Goal: Task Accomplishment & Management: Use online tool/utility

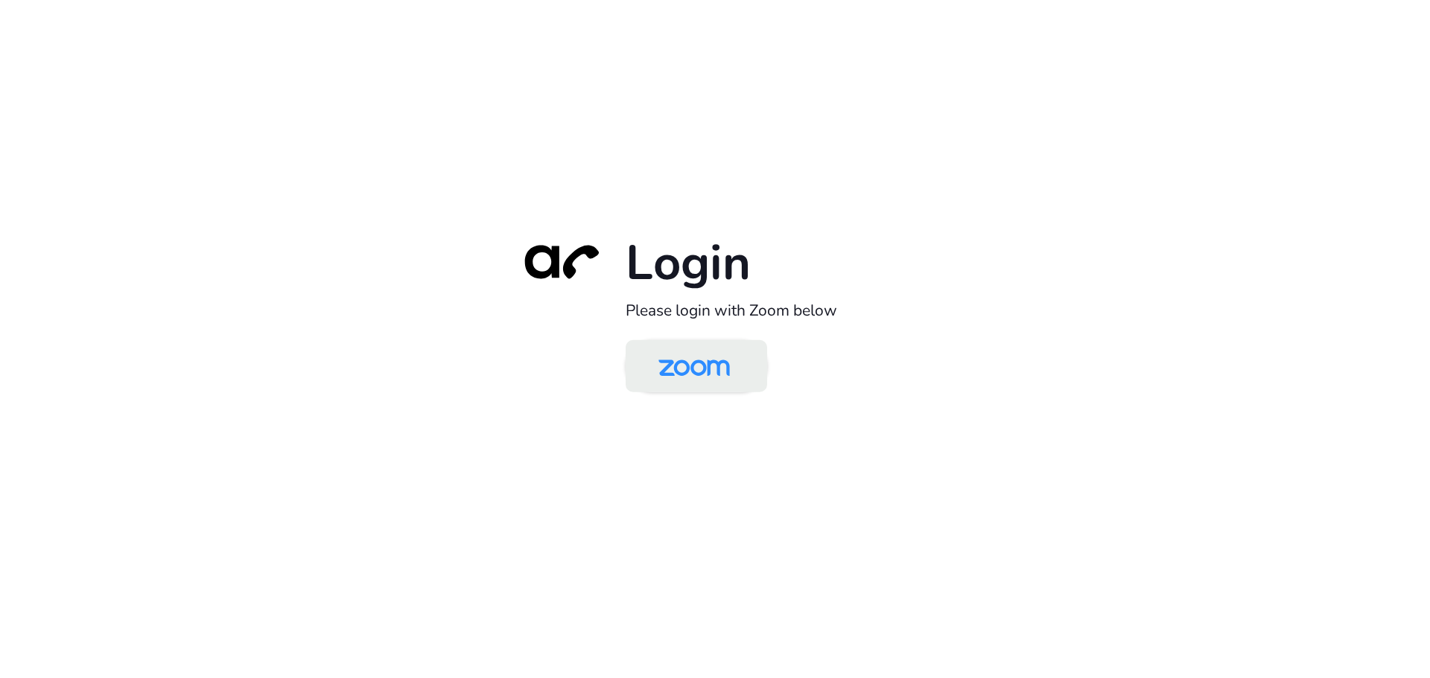
click at [705, 380] on img at bounding box center [694, 367] width 103 height 48
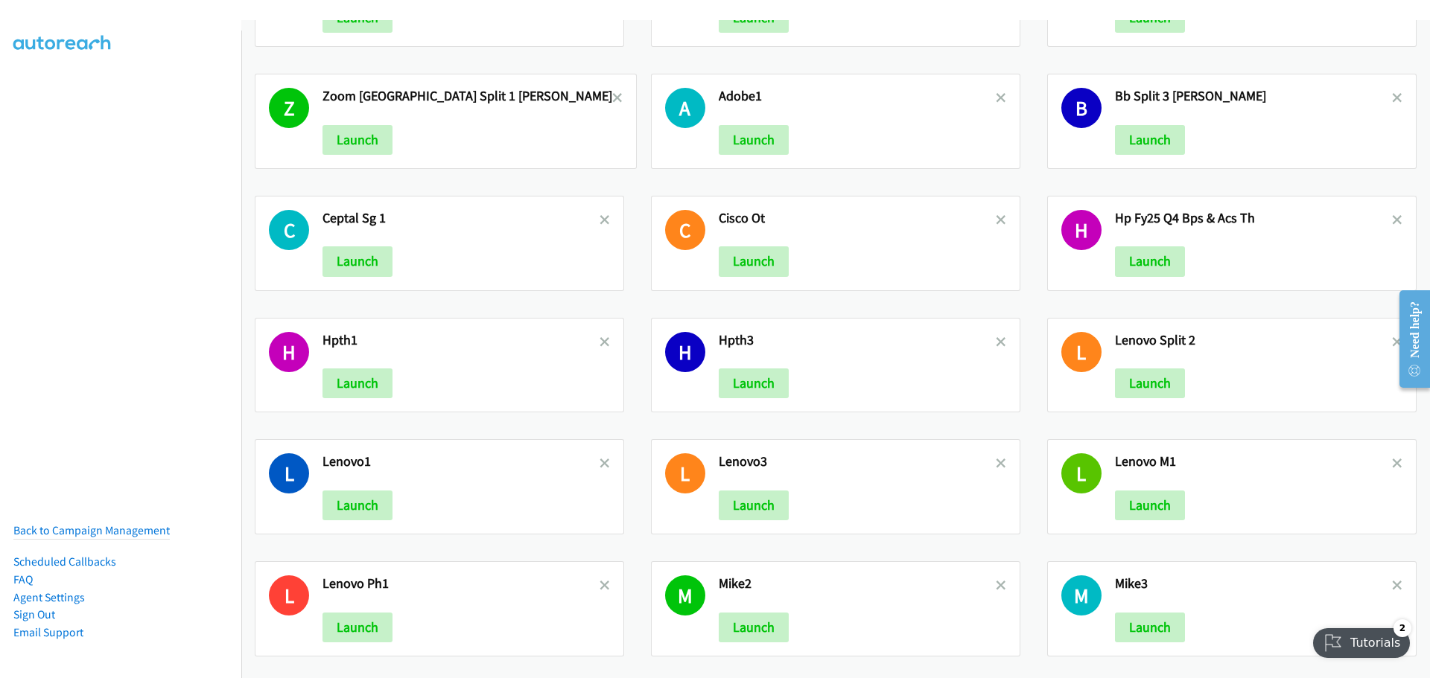
scroll to position [2571, 0]
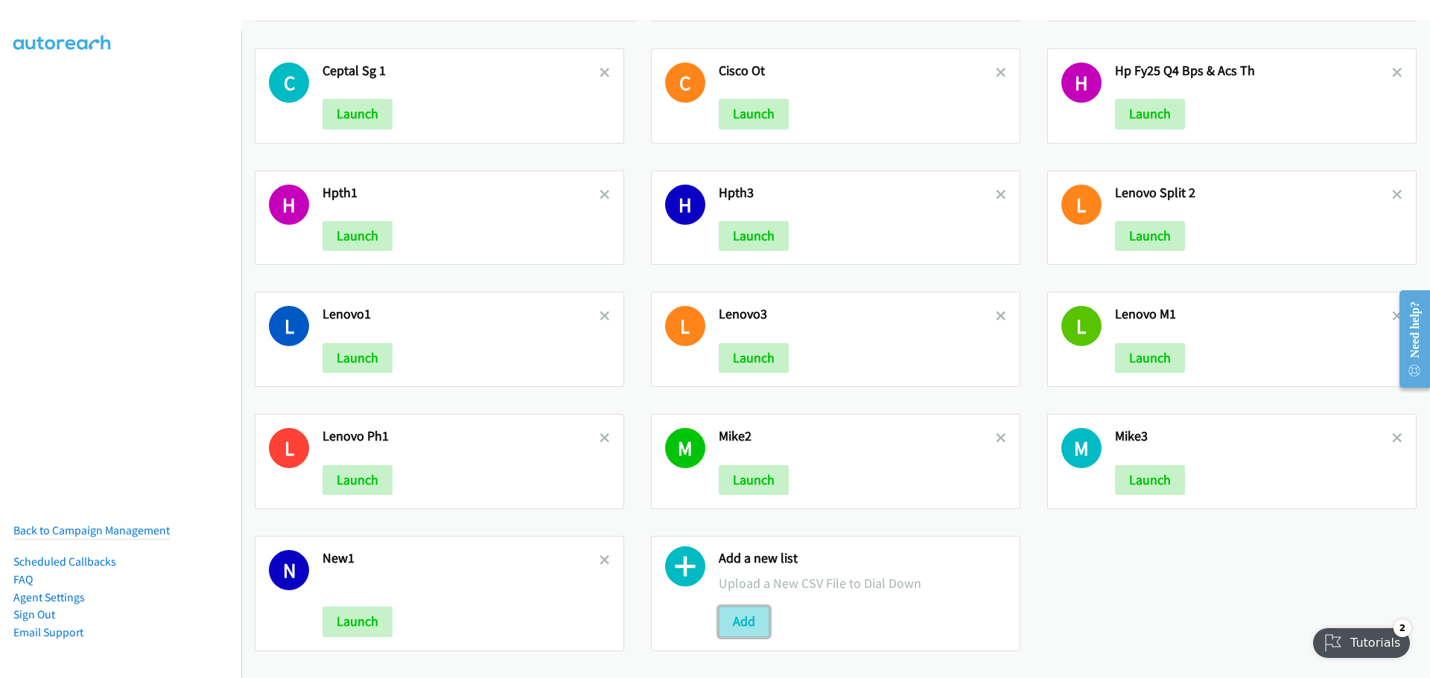
click at [736, 608] on button "Add" at bounding box center [744, 622] width 51 height 30
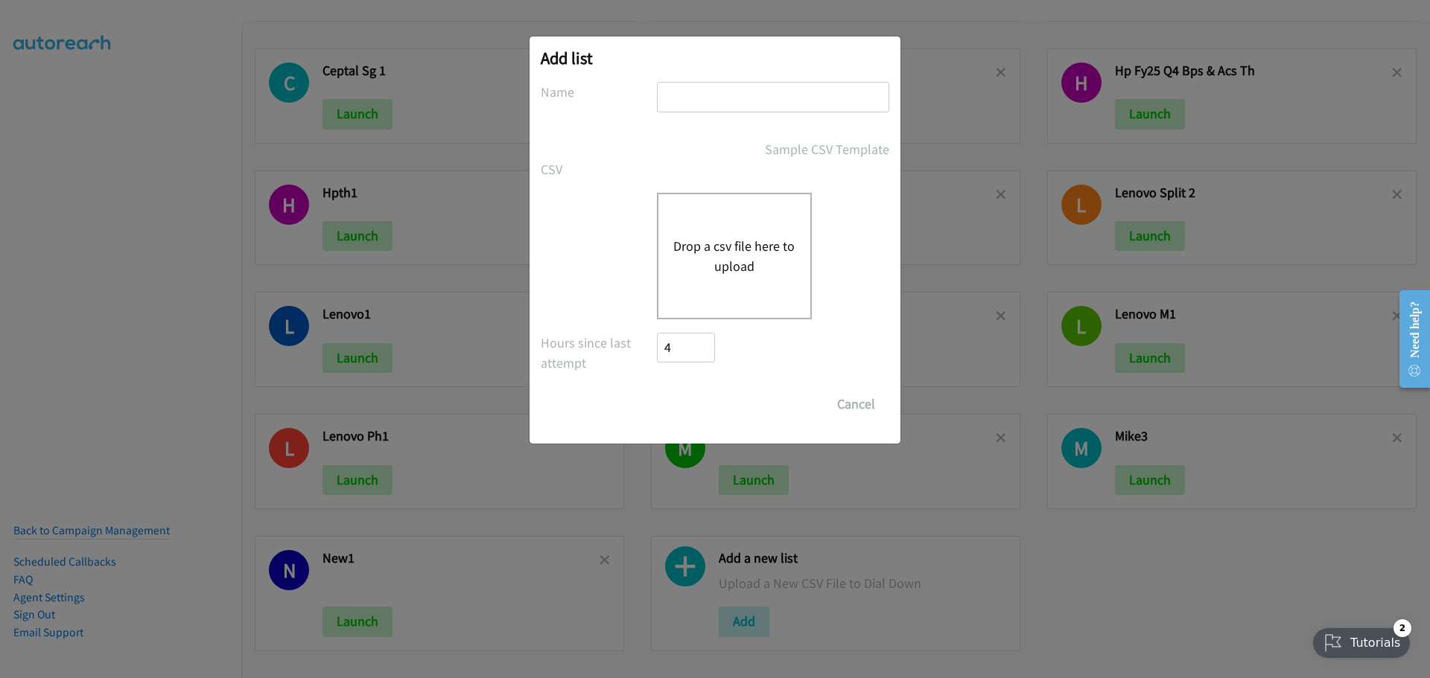
click at [708, 293] on div "Drop a csv file here to upload" at bounding box center [734, 256] width 155 height 127
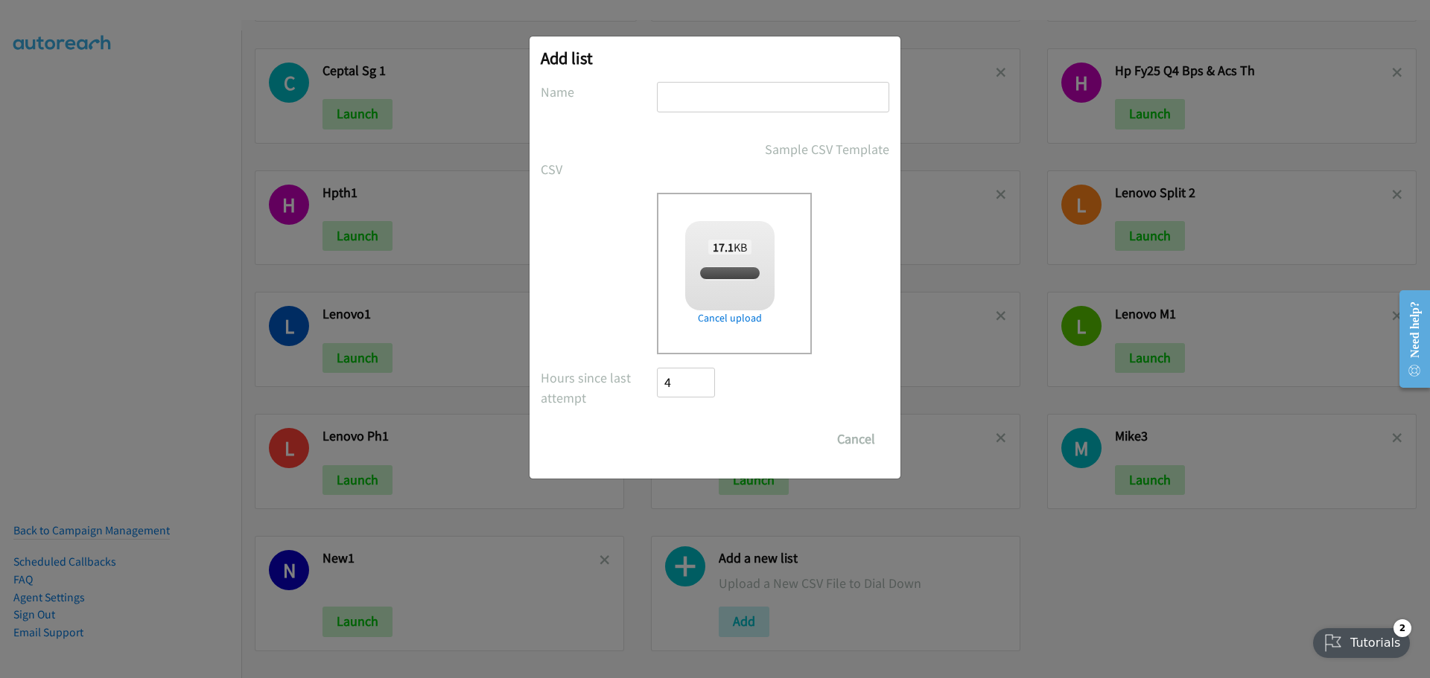
checkbox input "true"
click at [740, 95] on input "text" at bounding box center [773, 97] width 232 height 31
type input "HPQ4"
click at [691, 436] on input "Save List" at bounding box center [696, 440] width 78 height 30
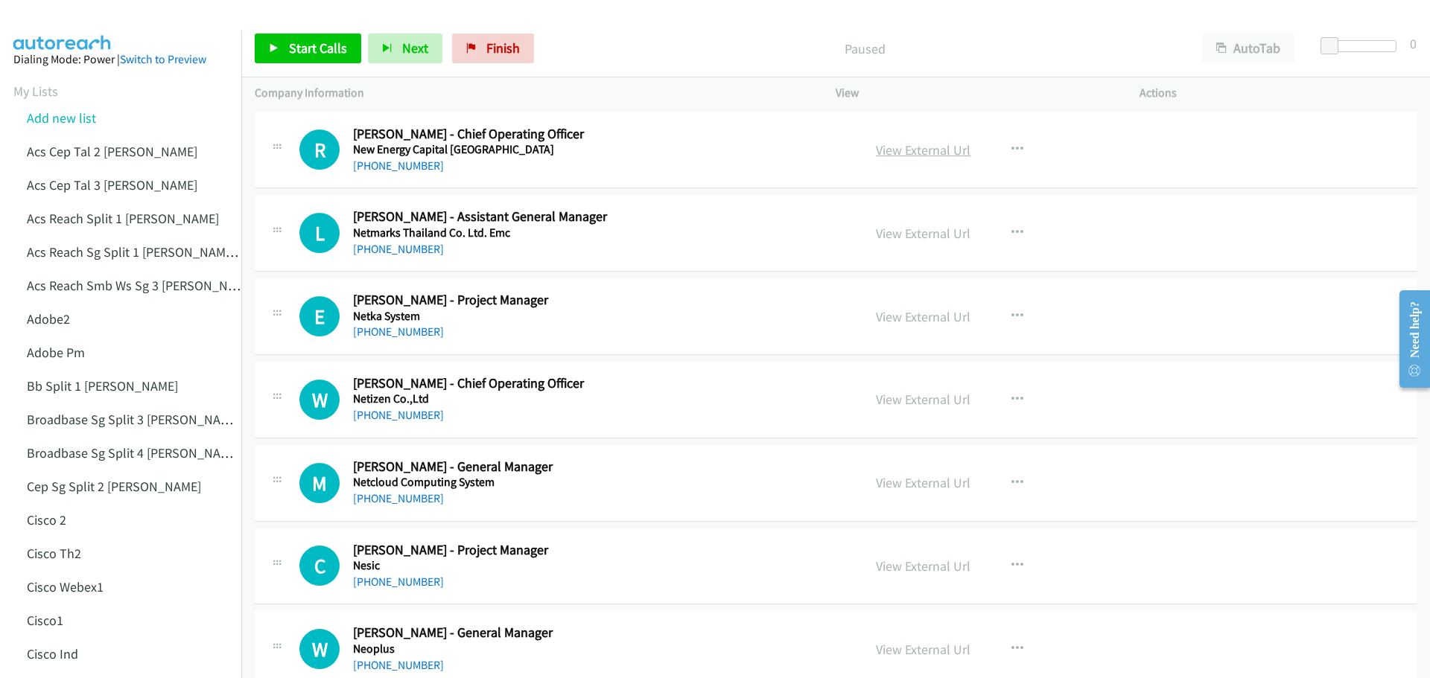
click at [925, 154] on link "View External Url" at bounding box center [923, 150] width 95 height 17
click at [322, 50] on span "Start Calls" at bounding box center [318, 47] width 58 height 17
click at [914, 231] on link "View External Url" at bounding box center [923, 233] width 95 height 17
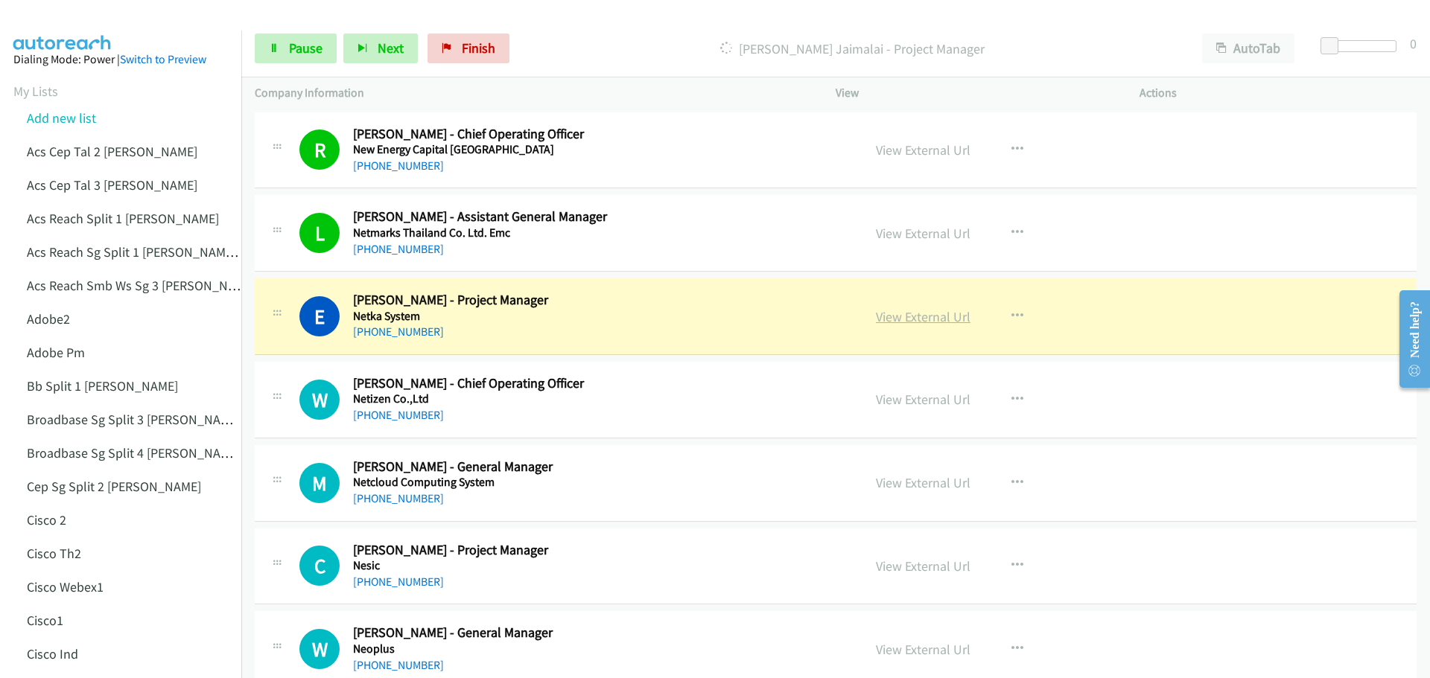
click at [929, 314] on link "View External Url" at bounding box center [923, 316] width 95 height 17
click at [279, 47] on link "Pause" at bounding box center [296, 49] width 82 height 30
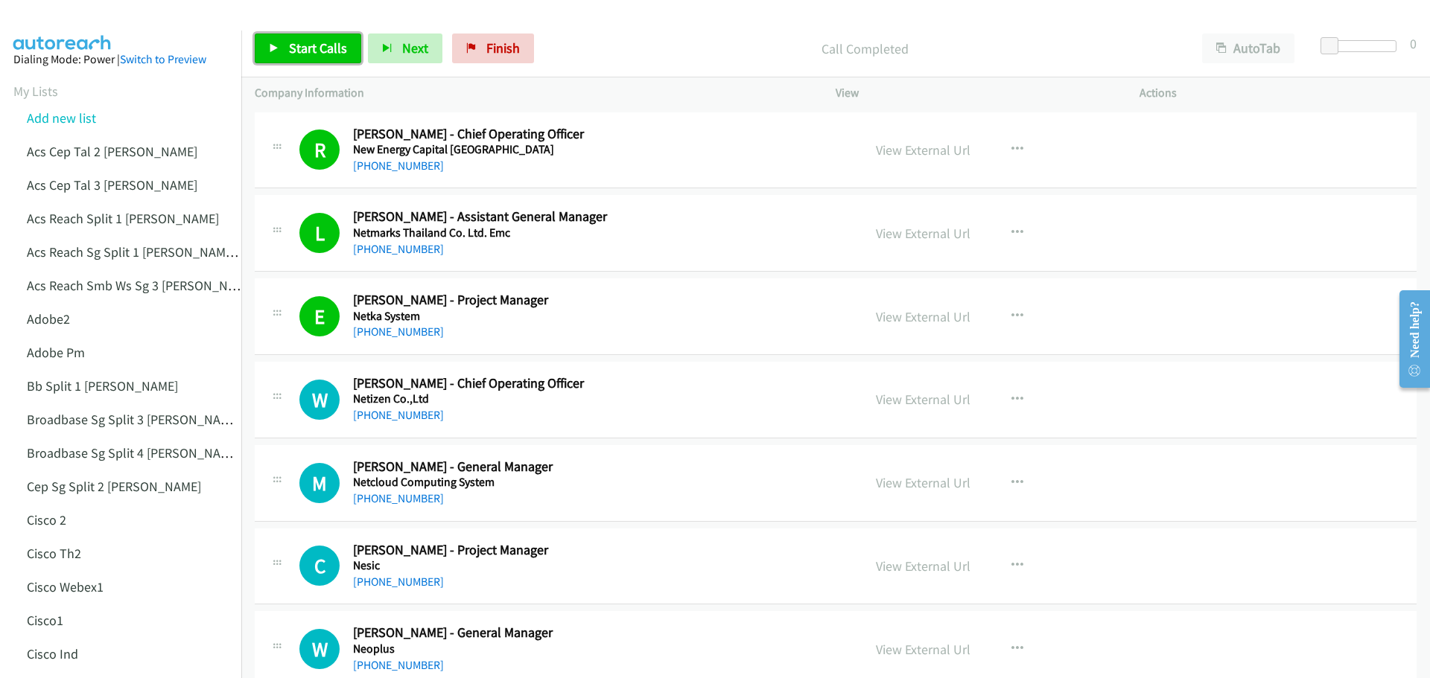
click at [319, 49] on span "Start Calls" at bounding box center [318, 47] width 58 height 17
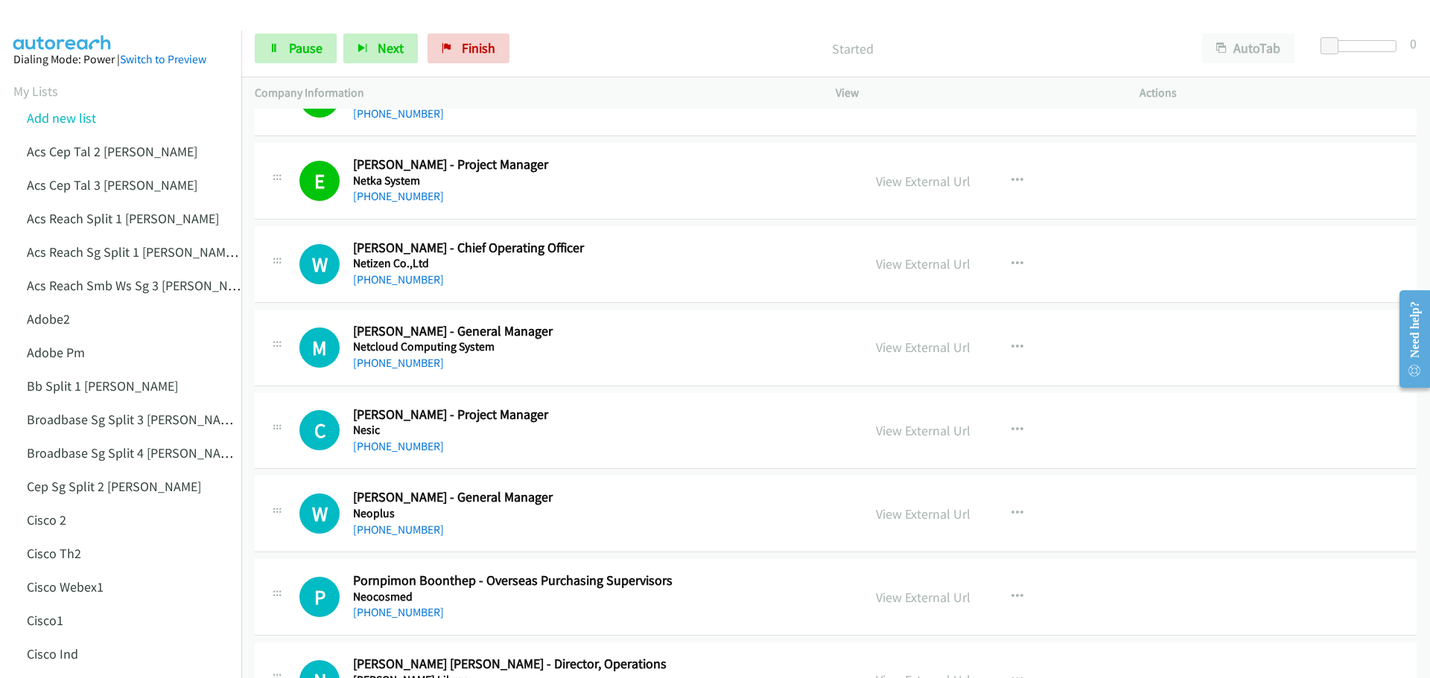
scroll to position [149, 0]
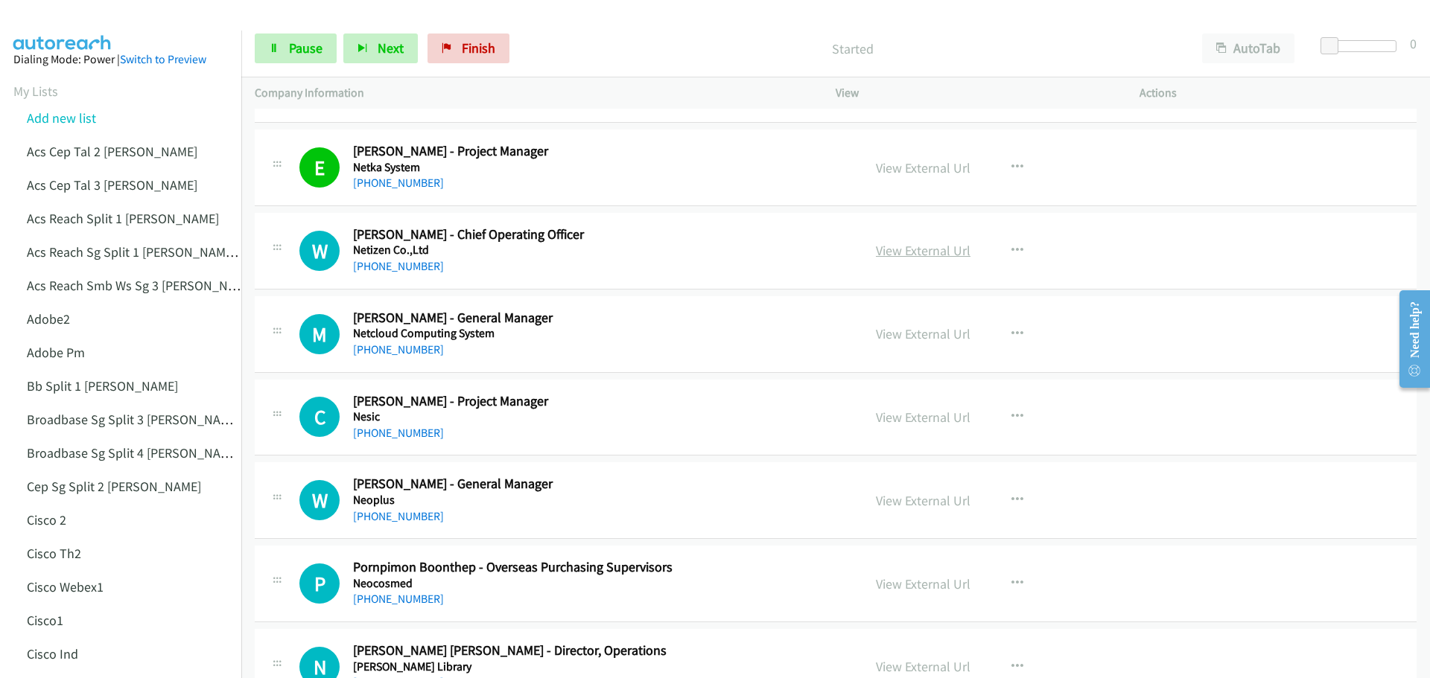
click at [897, 248] on link "View External Url" at bounding box center [923, 250] width 95 height 17
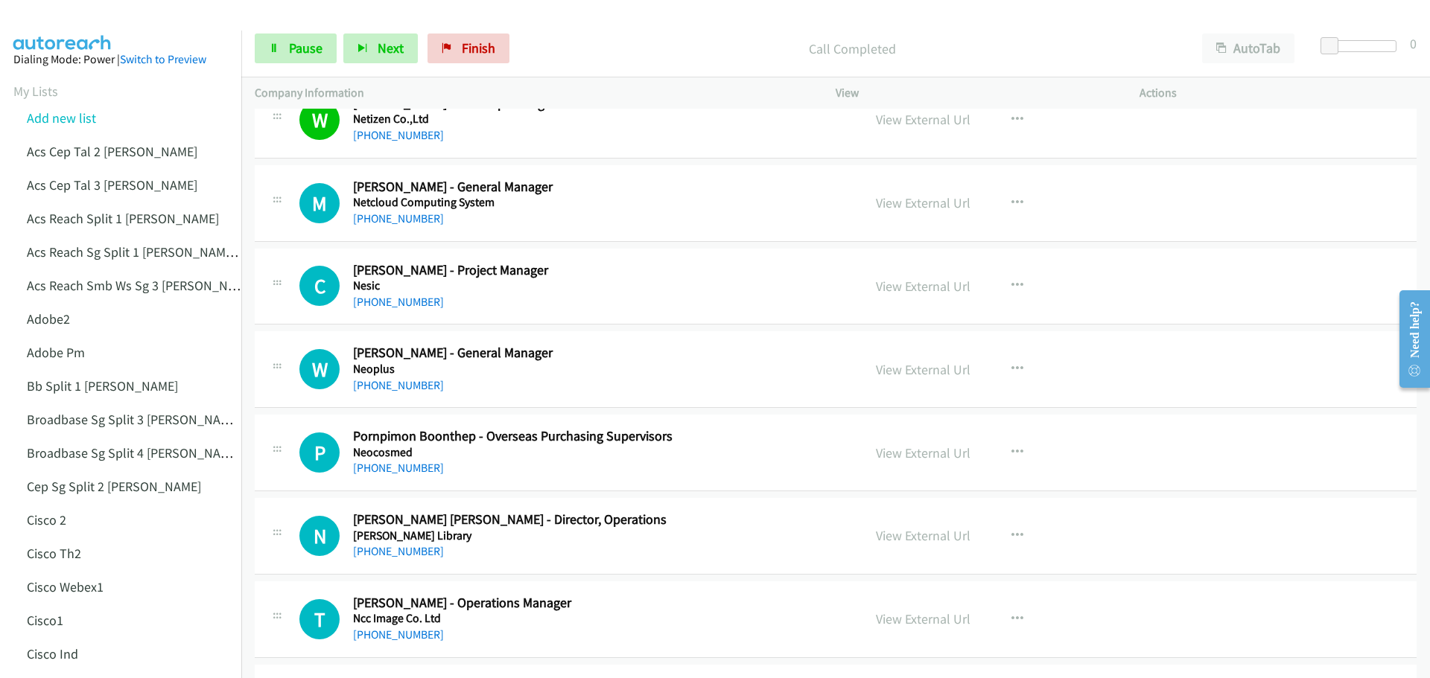
scroll to position [298, 0]
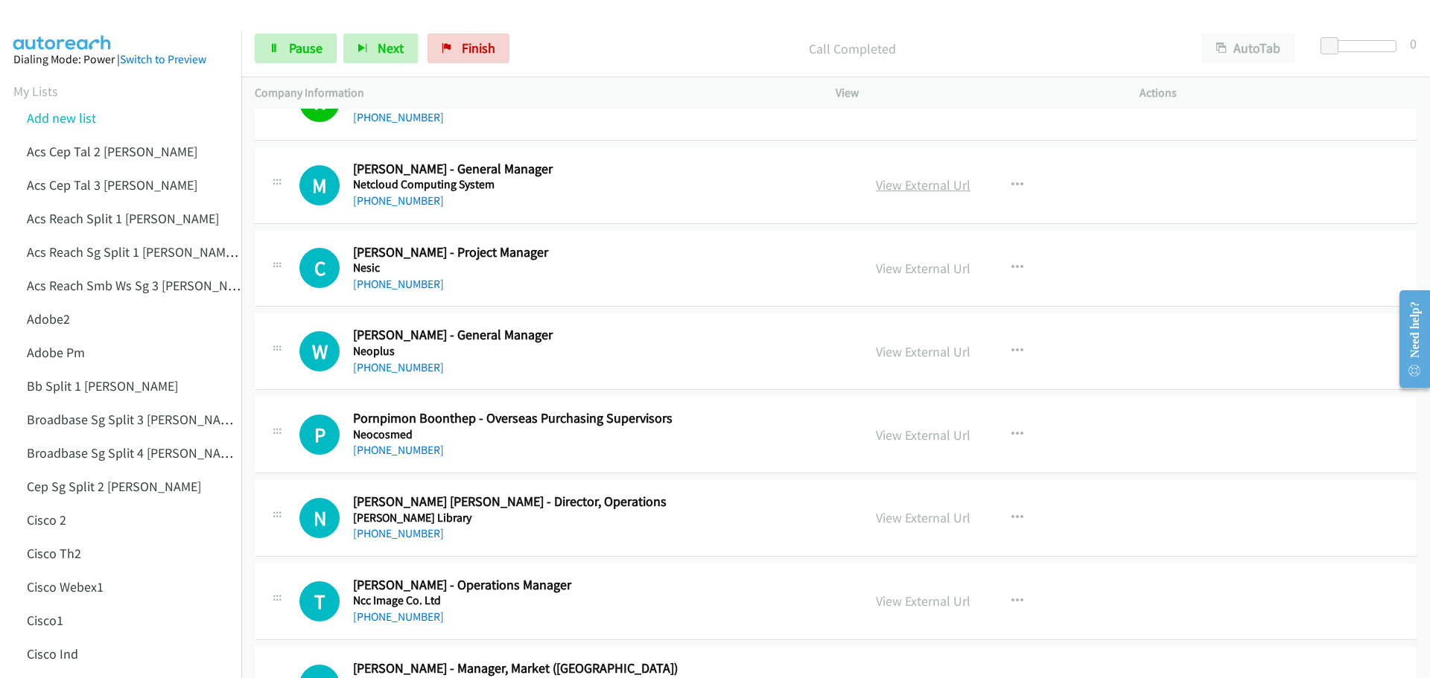
click at [925, 188] on link "View External Url" at bounding box center [923, 185] width 95 height 17
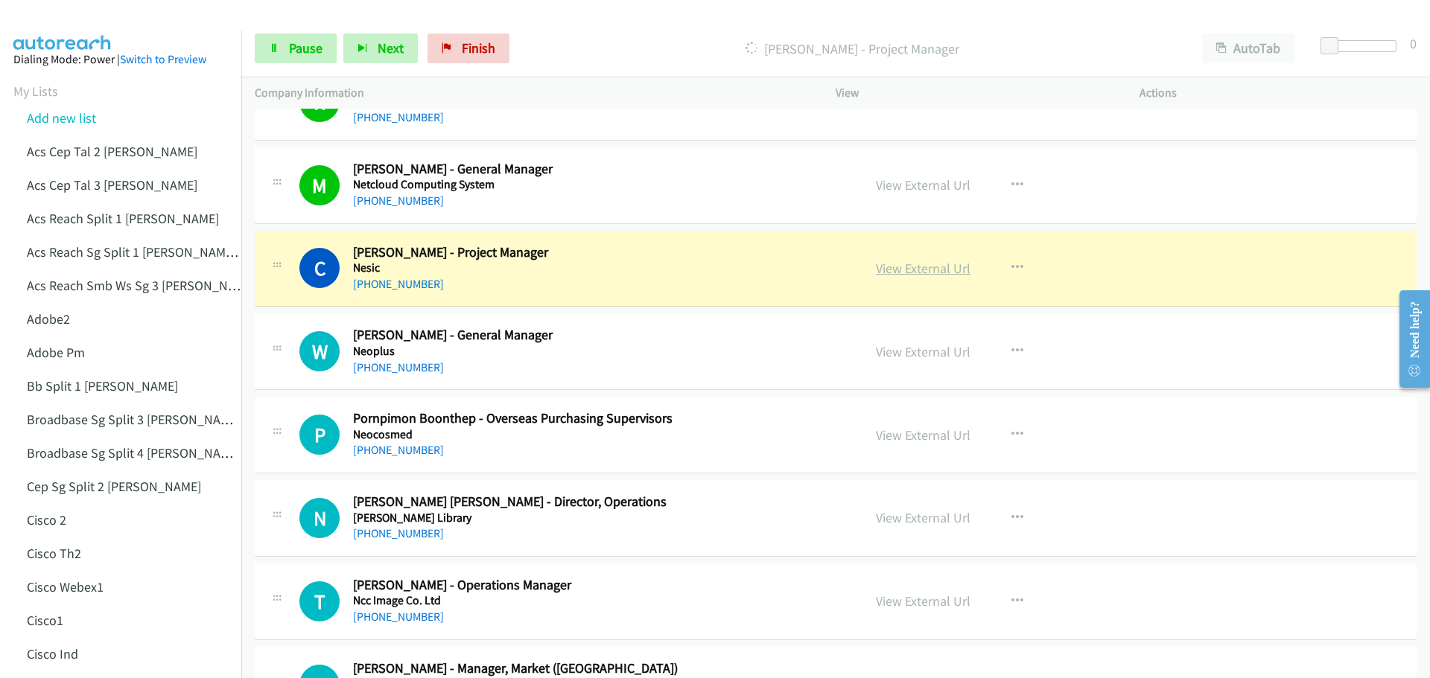
click at [936, 263] on link "View External Url" at bounding box center [923, 268] width 95 height 17
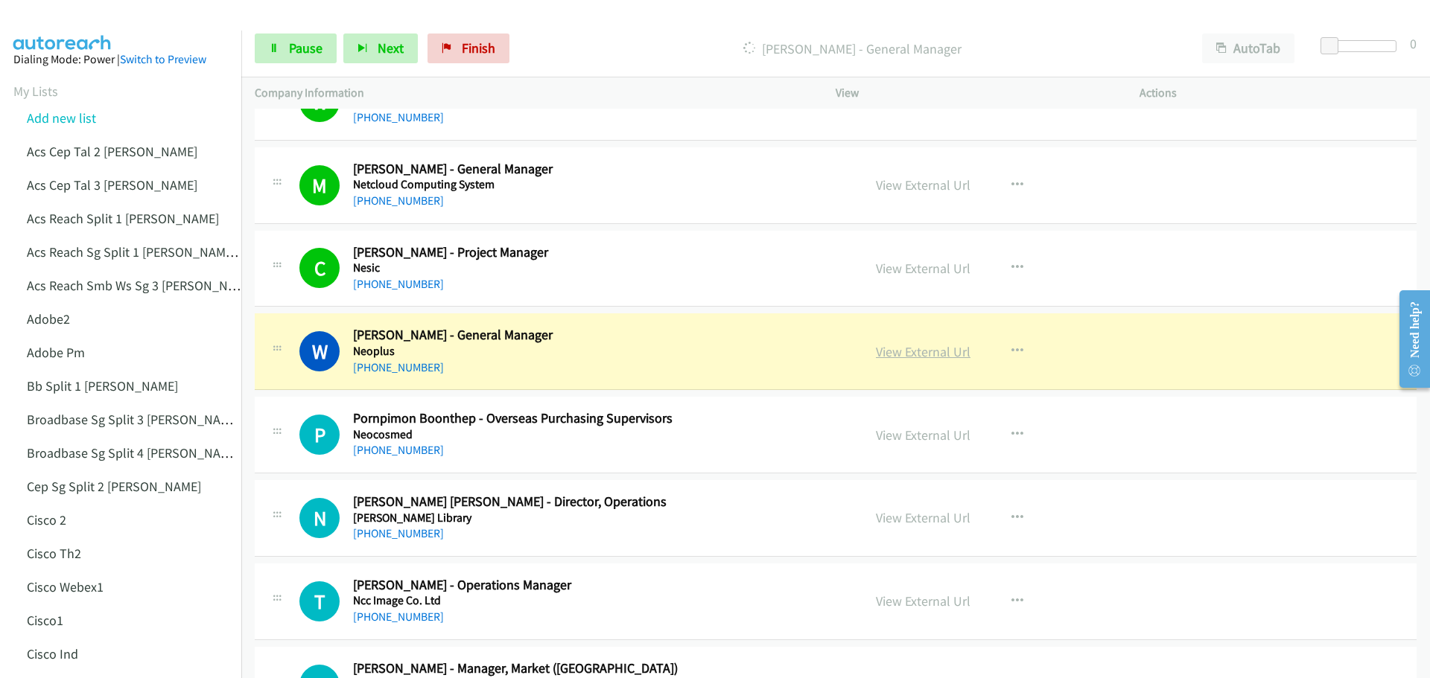
click at [938, 358] on link "View External Url" at bounding box center [923, 351] width 95 height 17
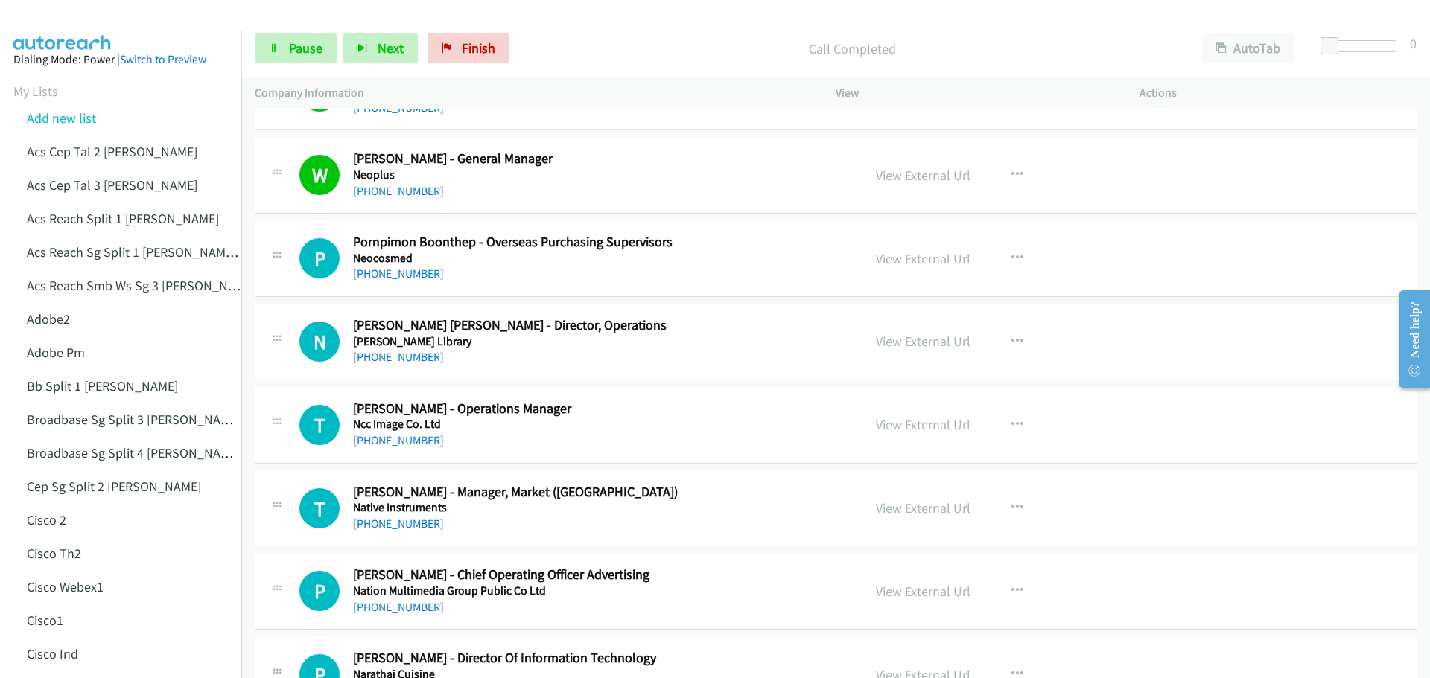
scroll to position [521, 0]
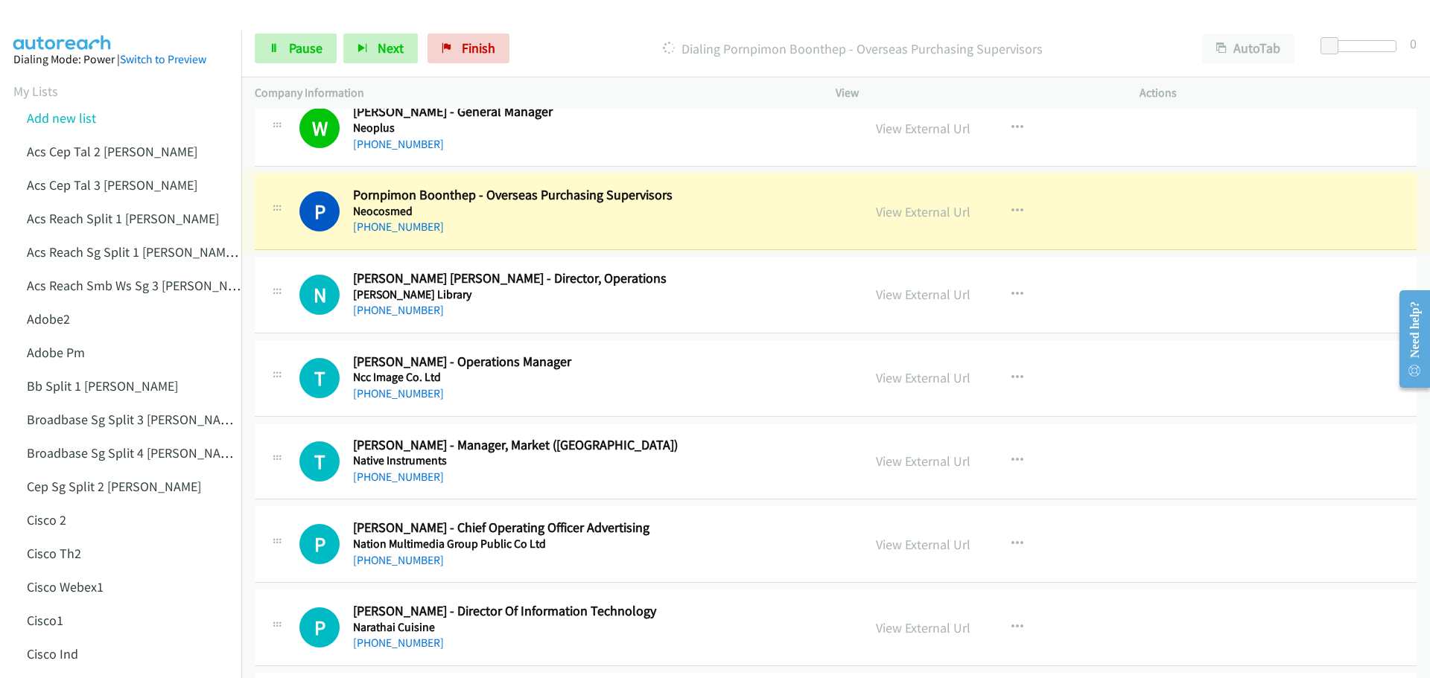
click at [925, 215] on link "View External Url" at bounding box center [923, 211] width 95 height 17
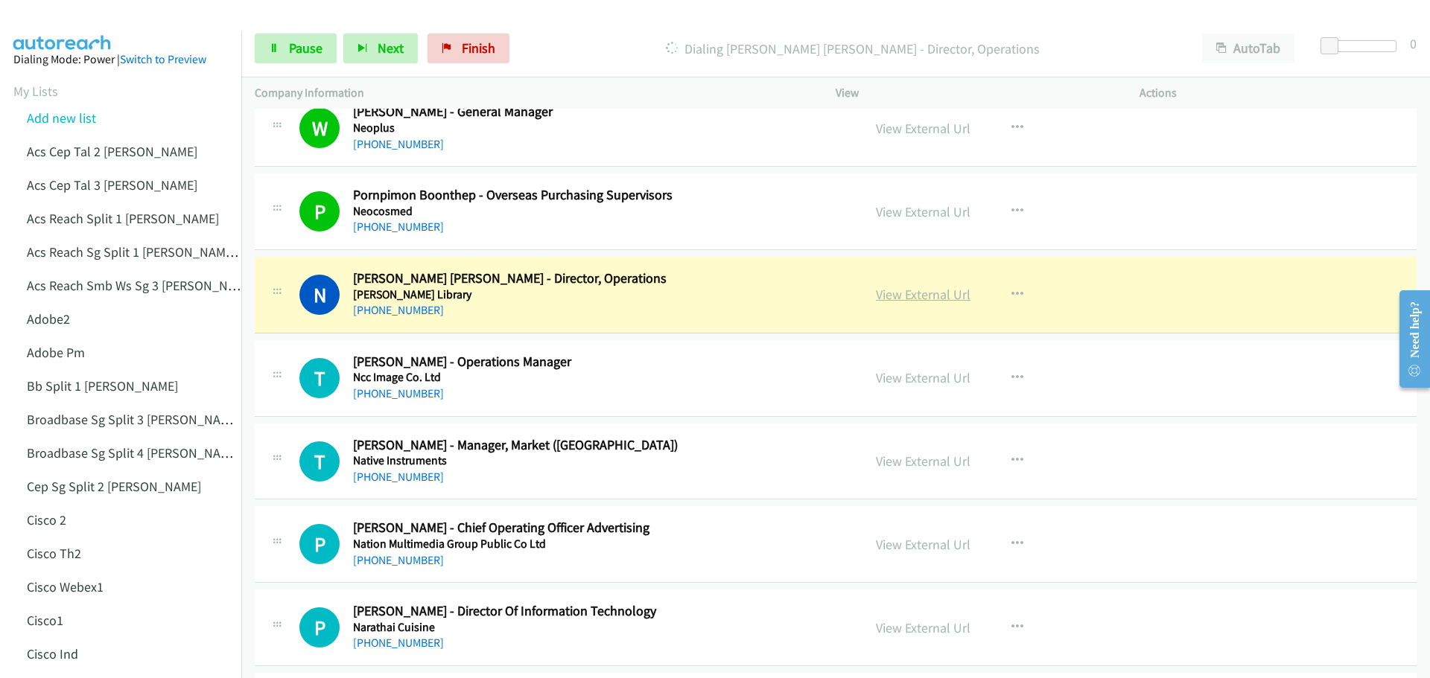
click at [903, 289] on link "View External Url" at bounding box center [923, 294] width 95 height 17
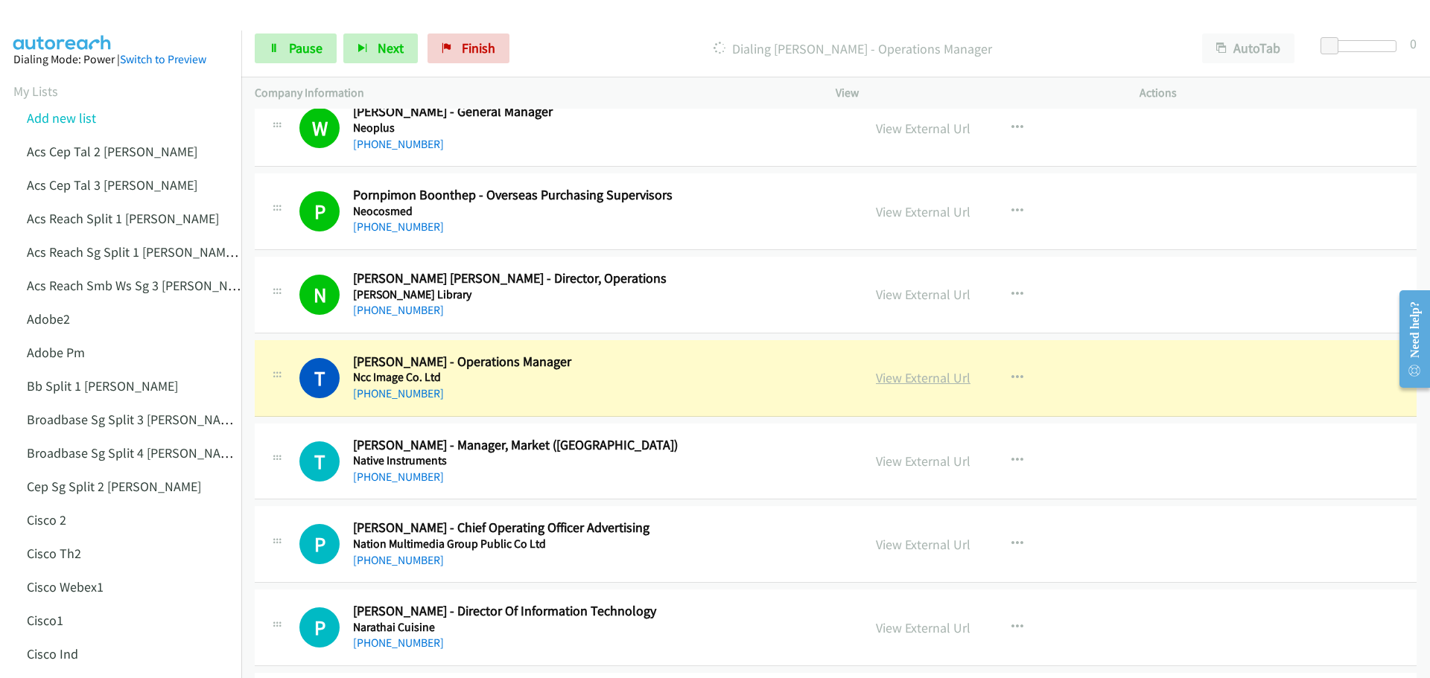
click at [907, 375] on link "View External Url" at bounding box center [923, 377] width 95 height 17
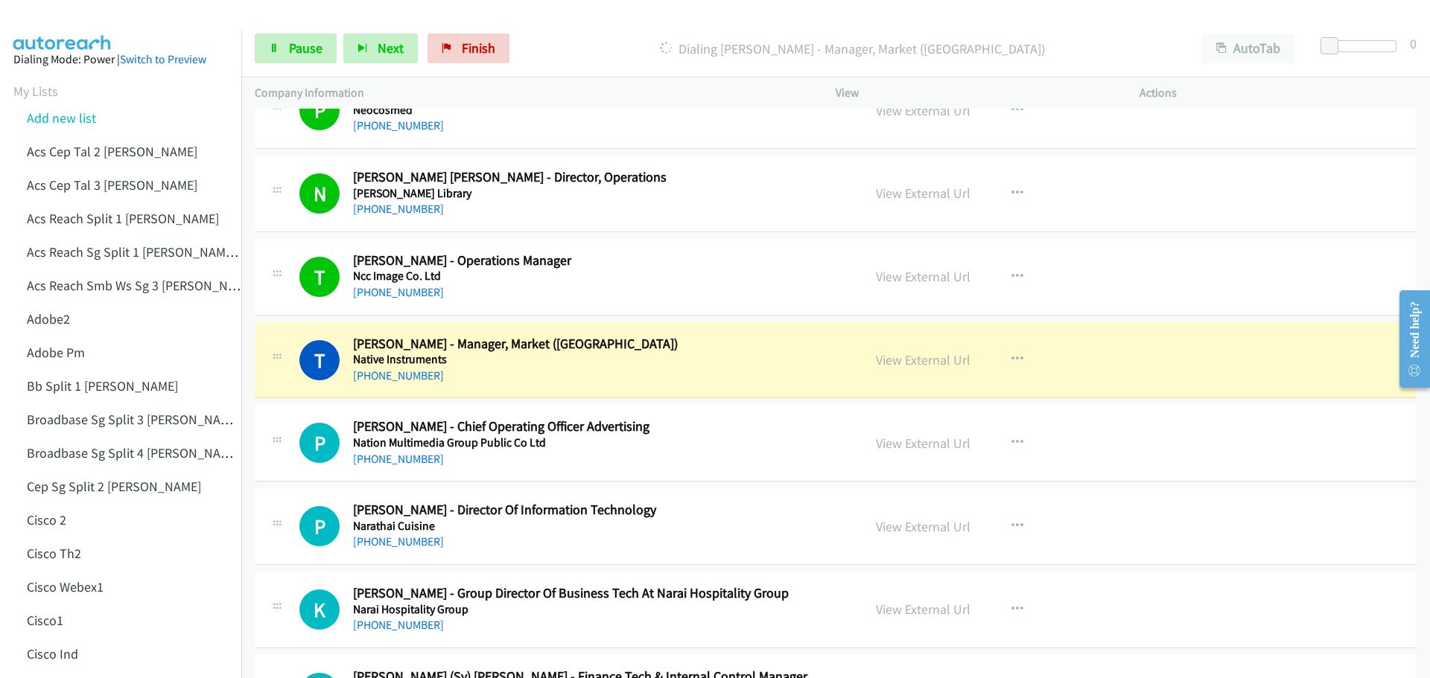
scroll to position [670, 0]
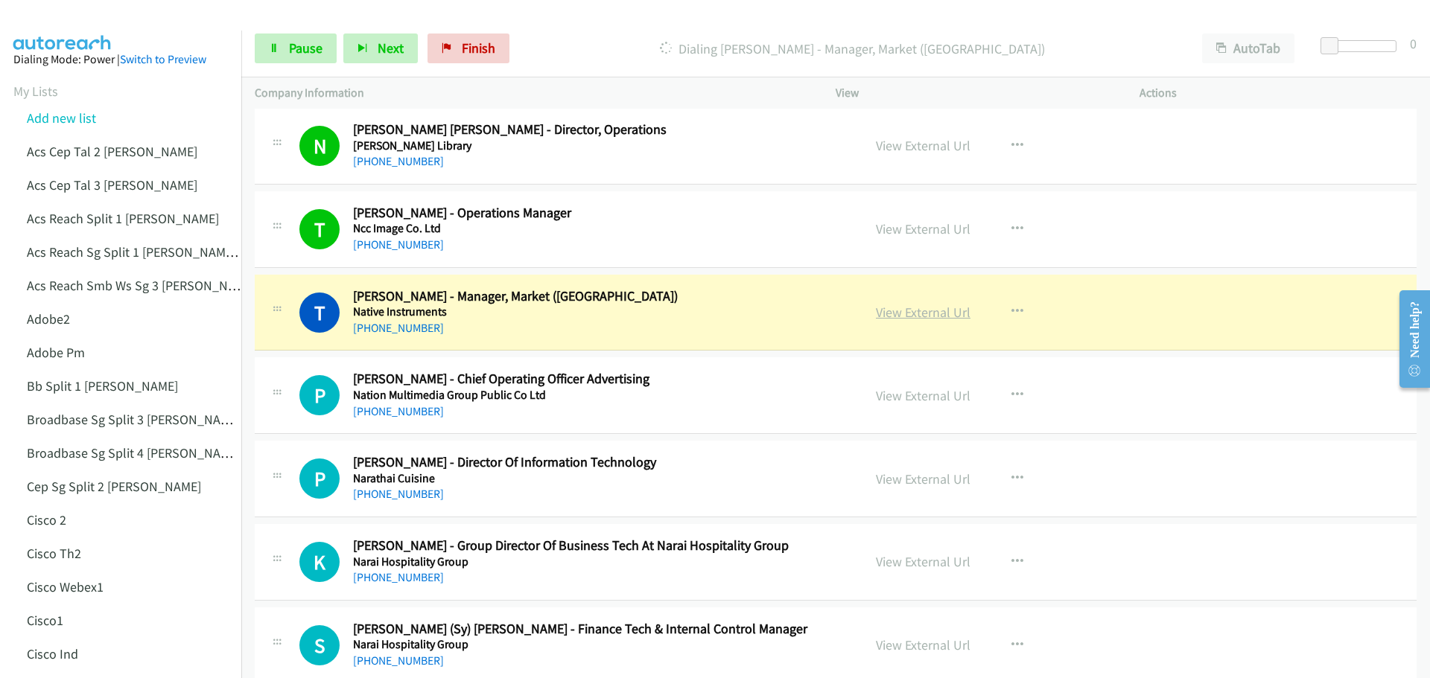
click at [912, 307] on link "View External Url" at bounding box center [923, 312] width 95 height 17
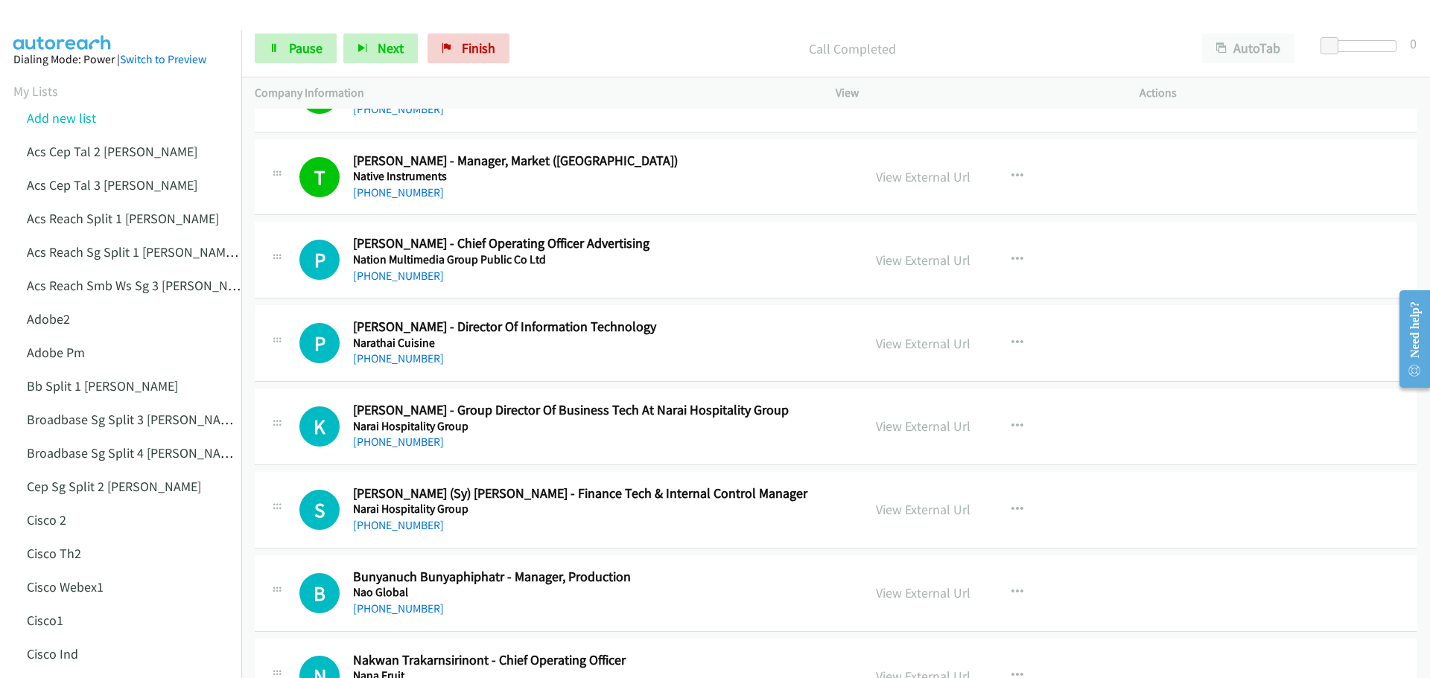
scroll to position [819, 0]
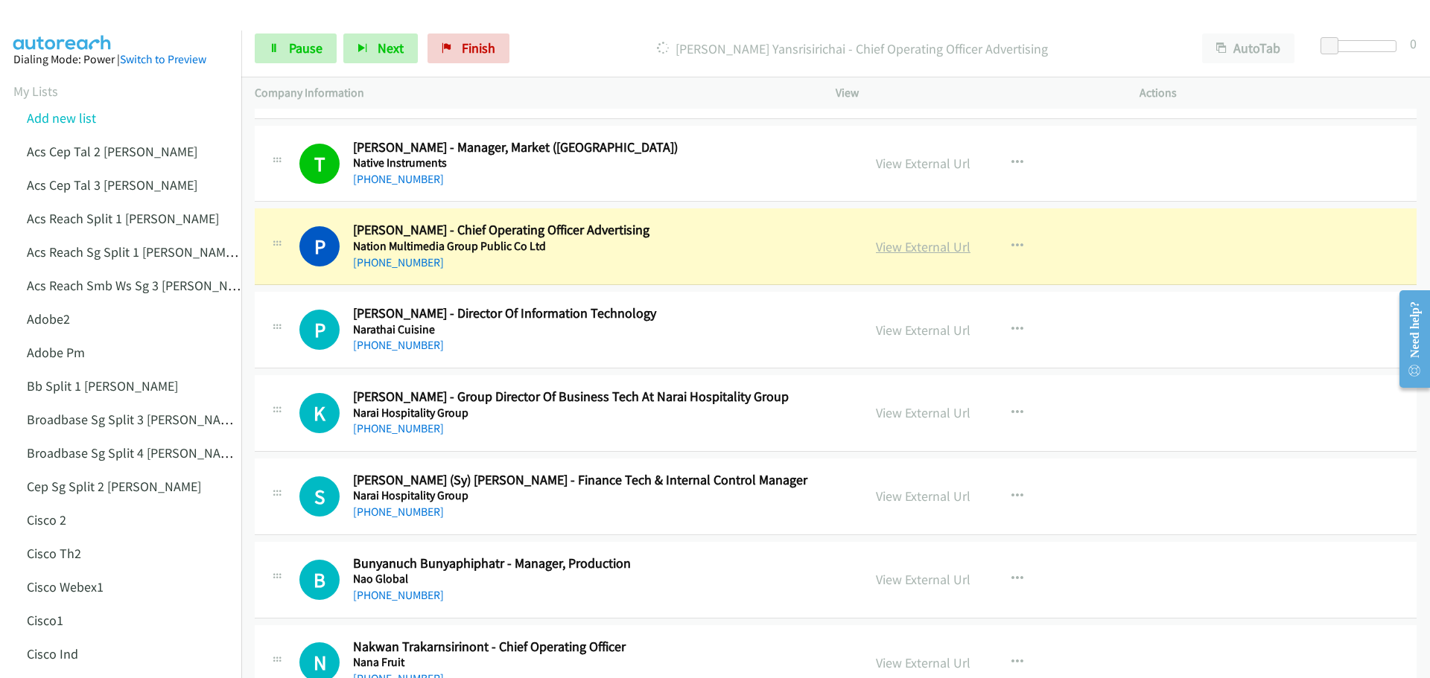
click at [901, 244] on link "View External Url" at bounding box center [923, 246] width 95 height 17
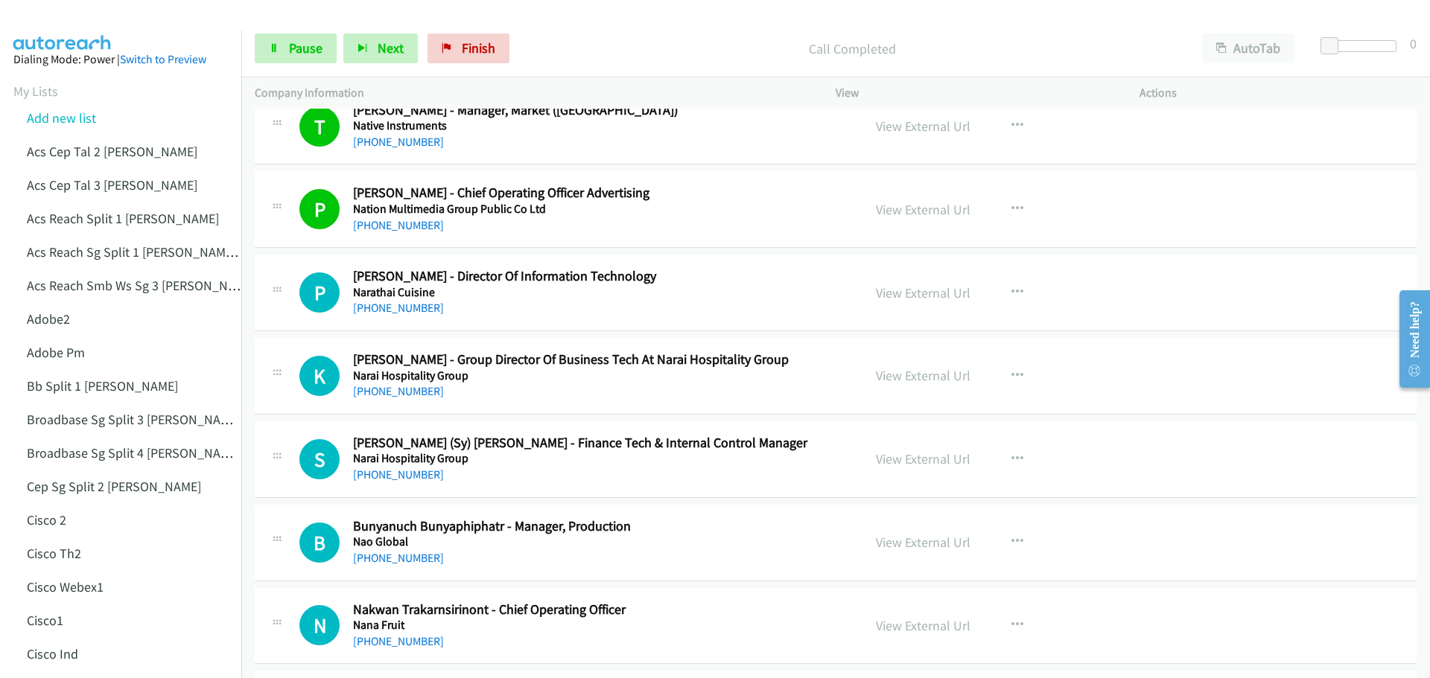
scroll to position [894, 0]
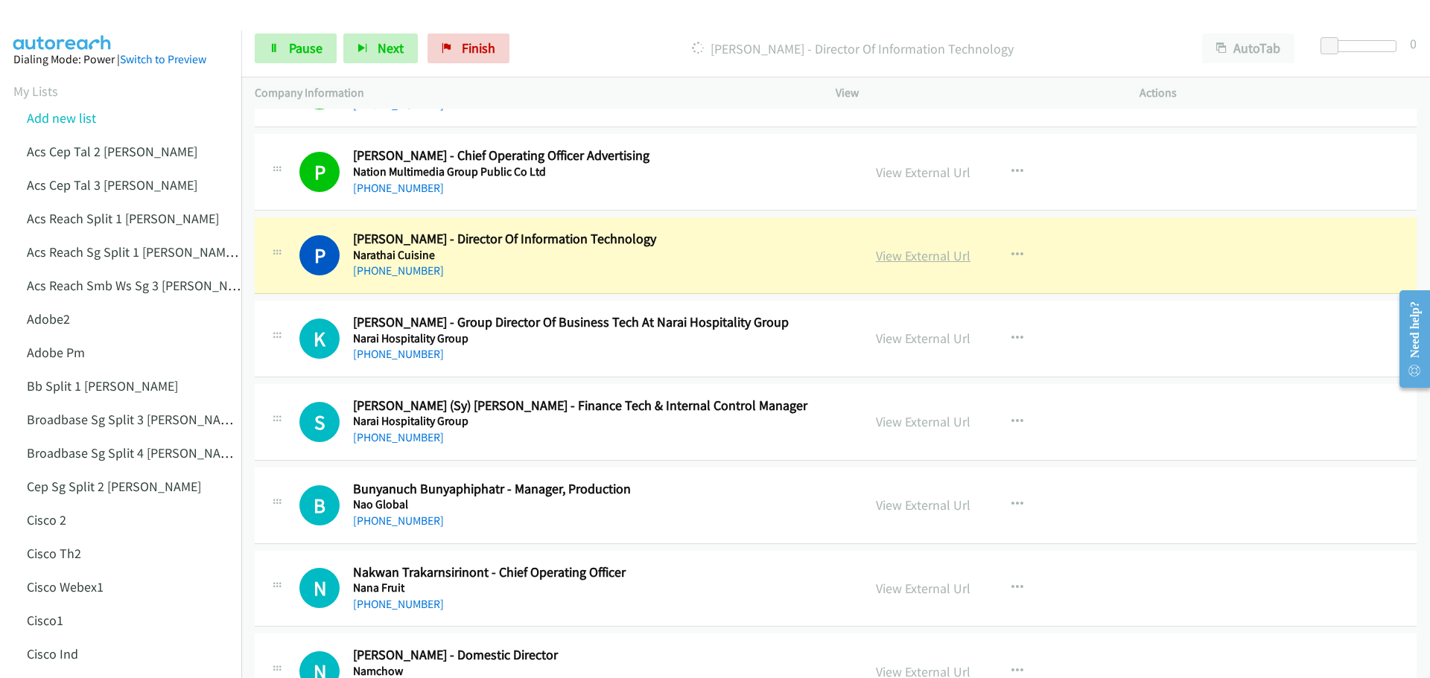
click at [902, 251] on link "View External Url" at bounding box center [923, 255] width 95 height 17
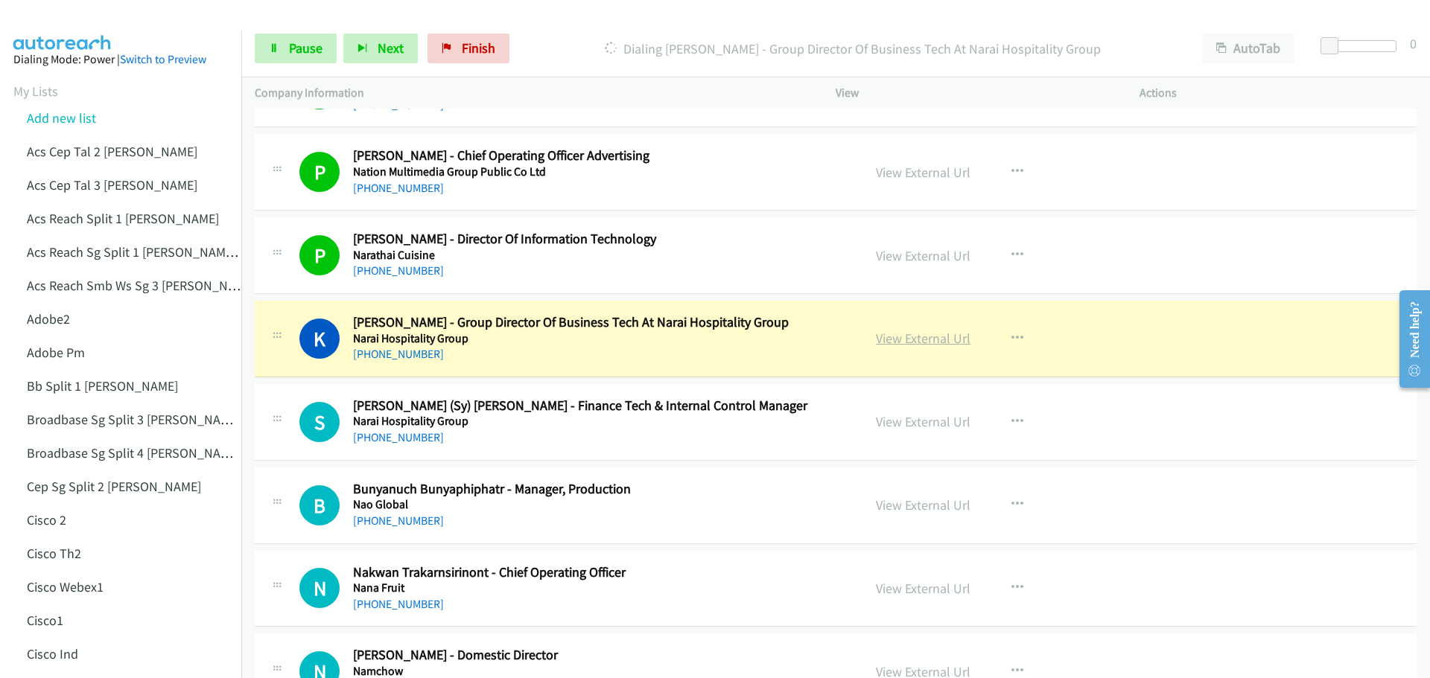
click at [911, 335] on link "View External Url" at bounding box center [923, 338] width 95 height 17
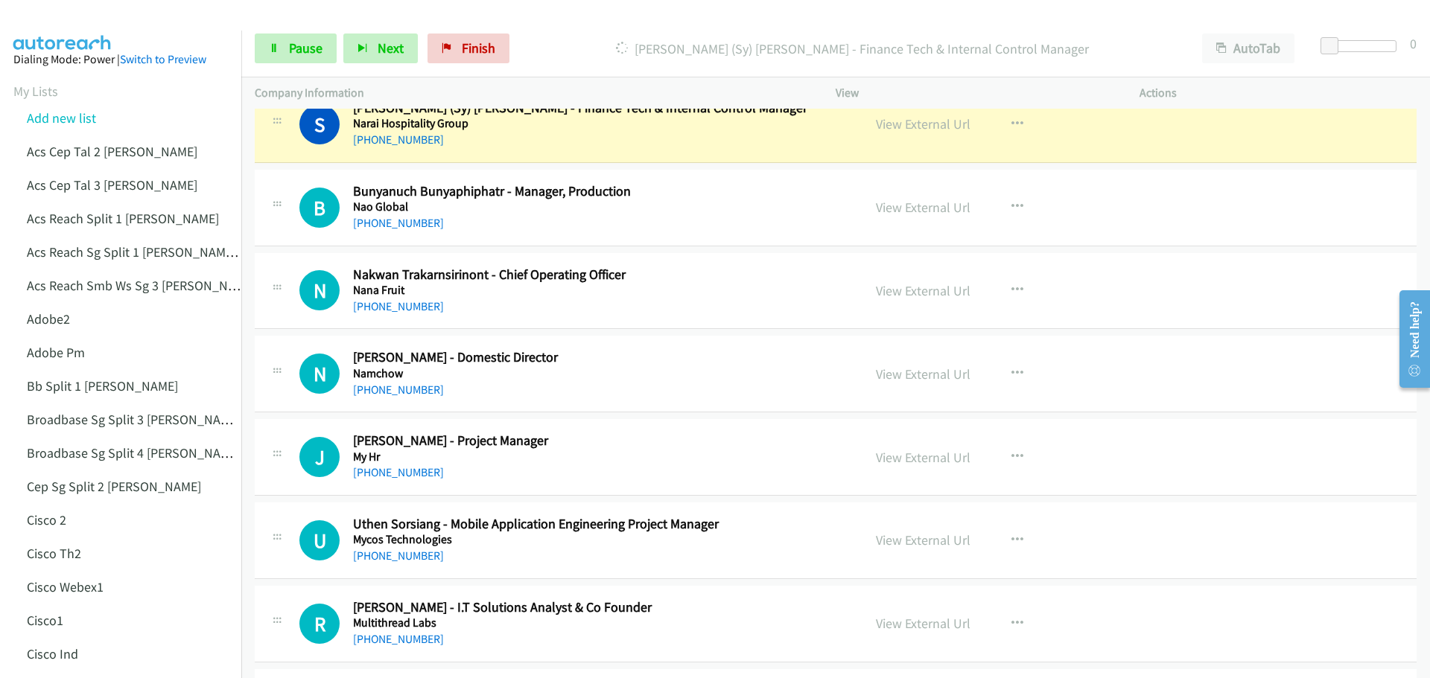
scroll to position [1117, 0]
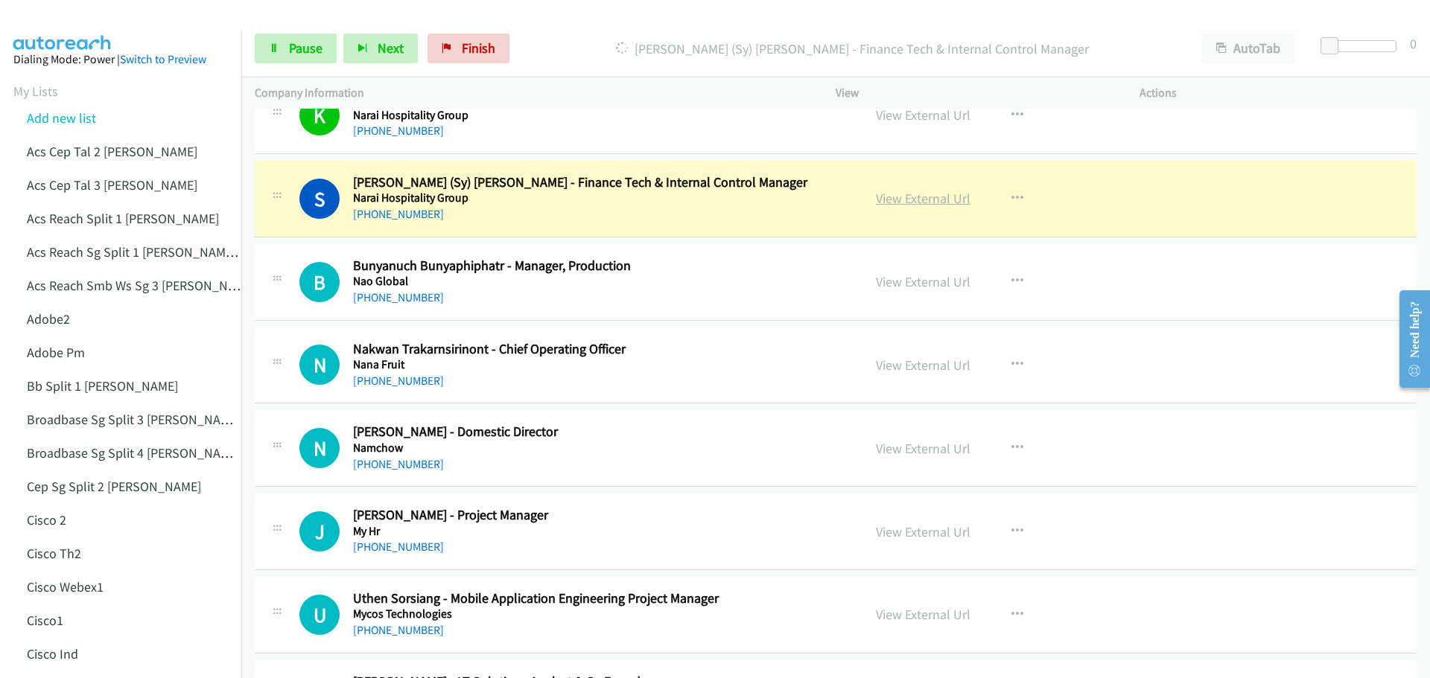
click at [900, 202] on link "View External Url" at bounding box center [923, 198] width 95 height 17
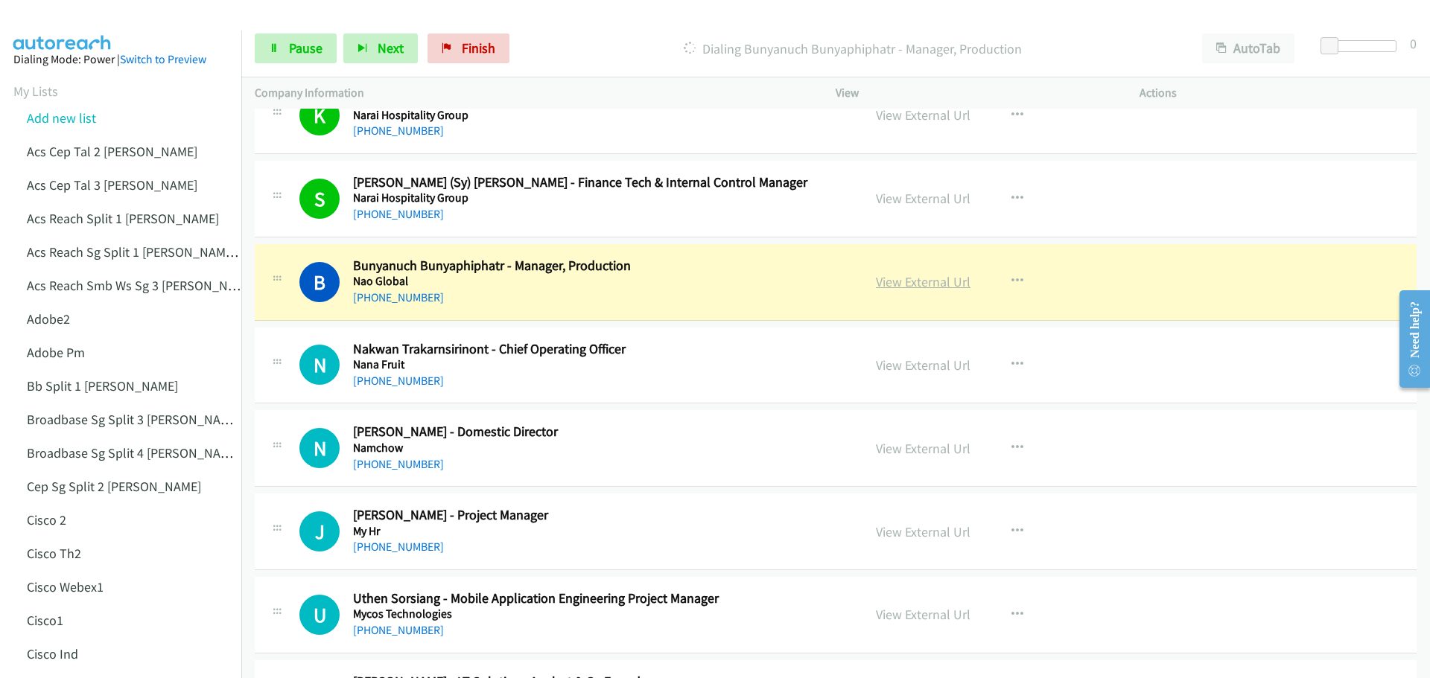
click at [903, 282] on link "View External Url" at bounding box center [923, 281] width 95 height 17
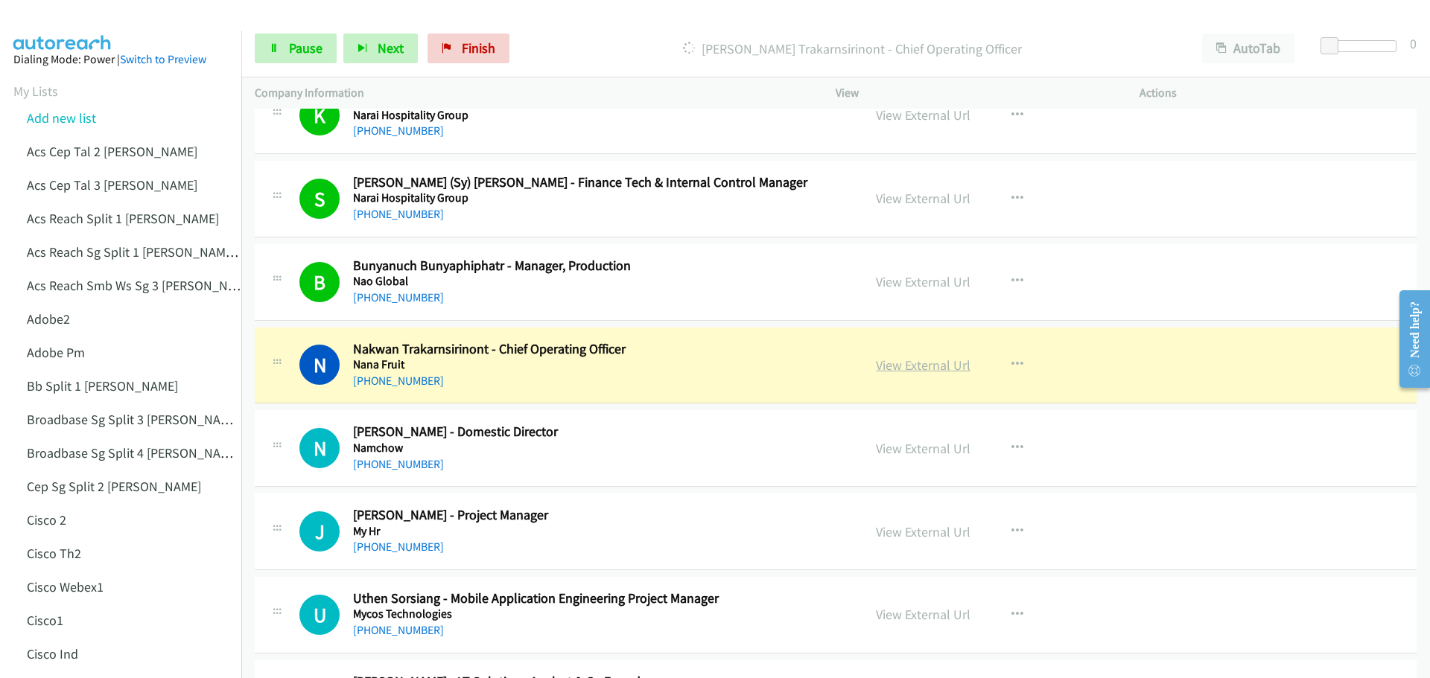
click at [923, 370] on link "View External Url" at bounding box center [923, 365] width 95 height 17
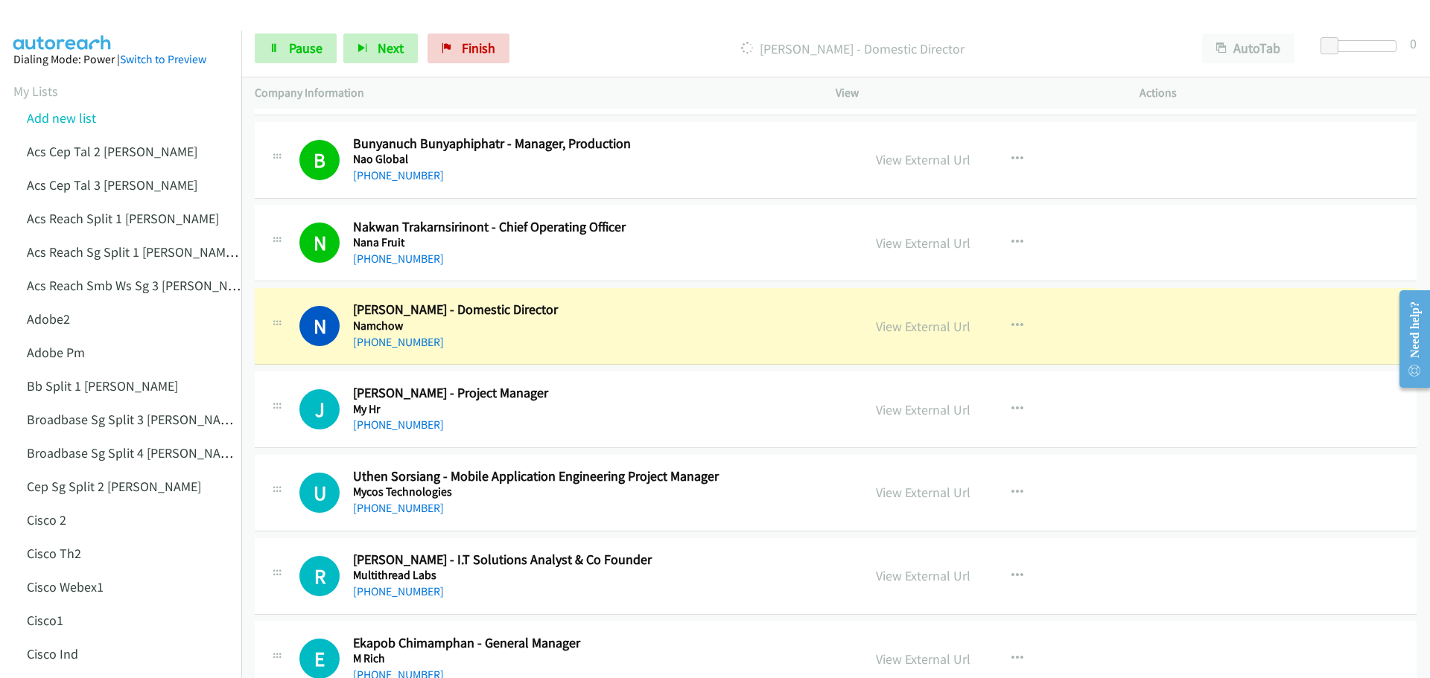
scroll to position [1266, 0]
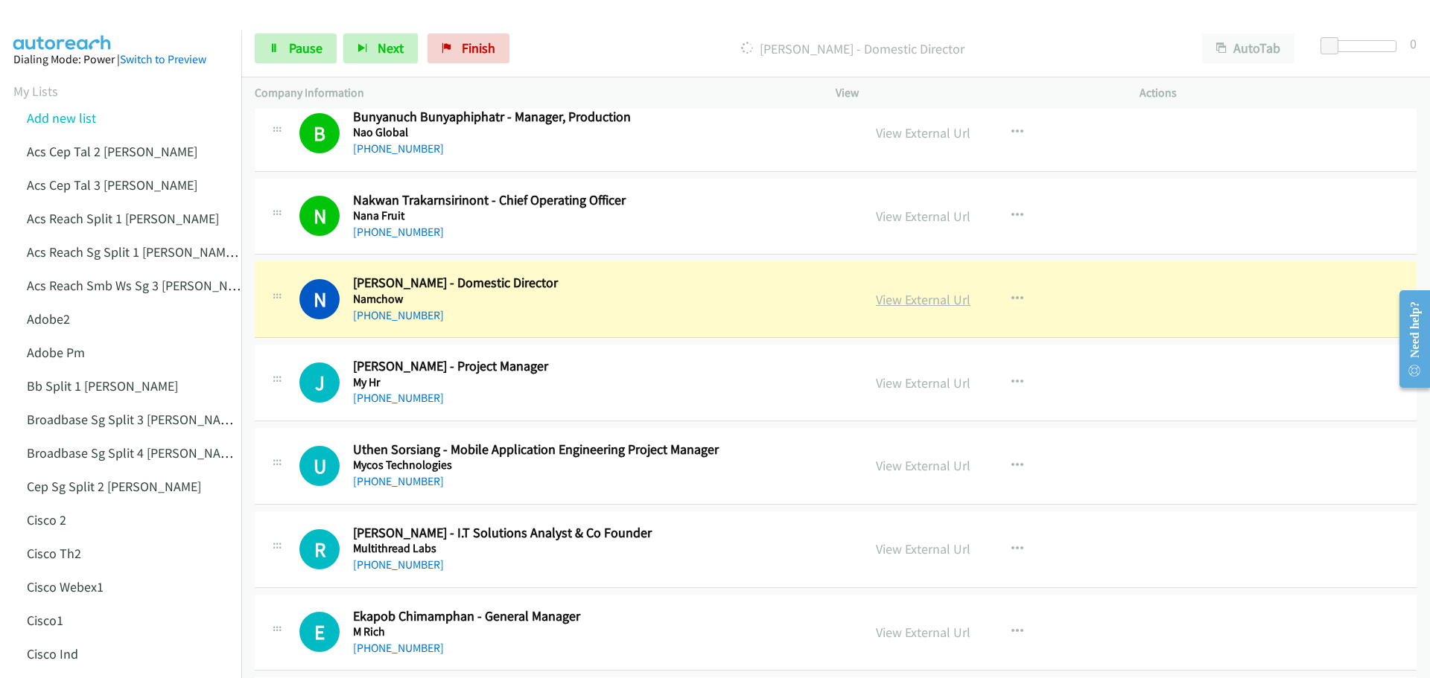
click at [908, 304] on link "View External Url" at bounding box center [923, 299] width 95 height 17
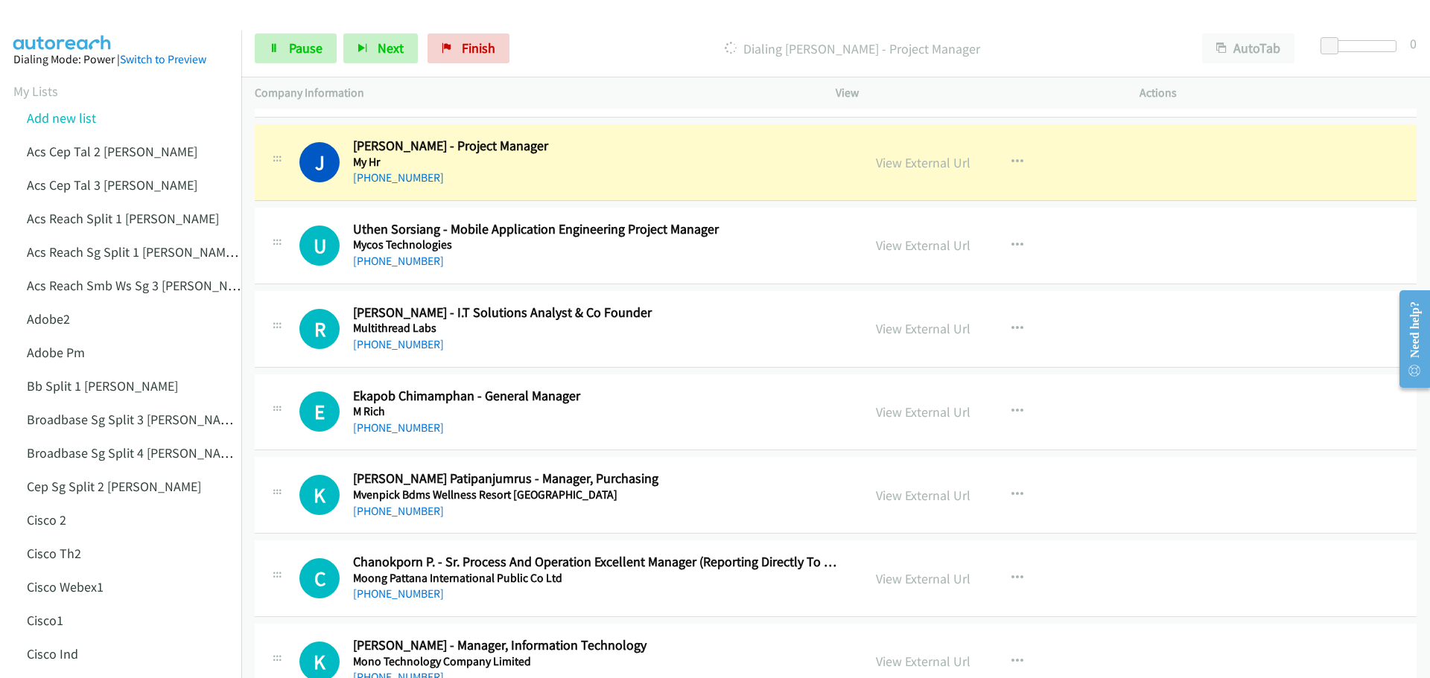
scroll to position [1489, 0]
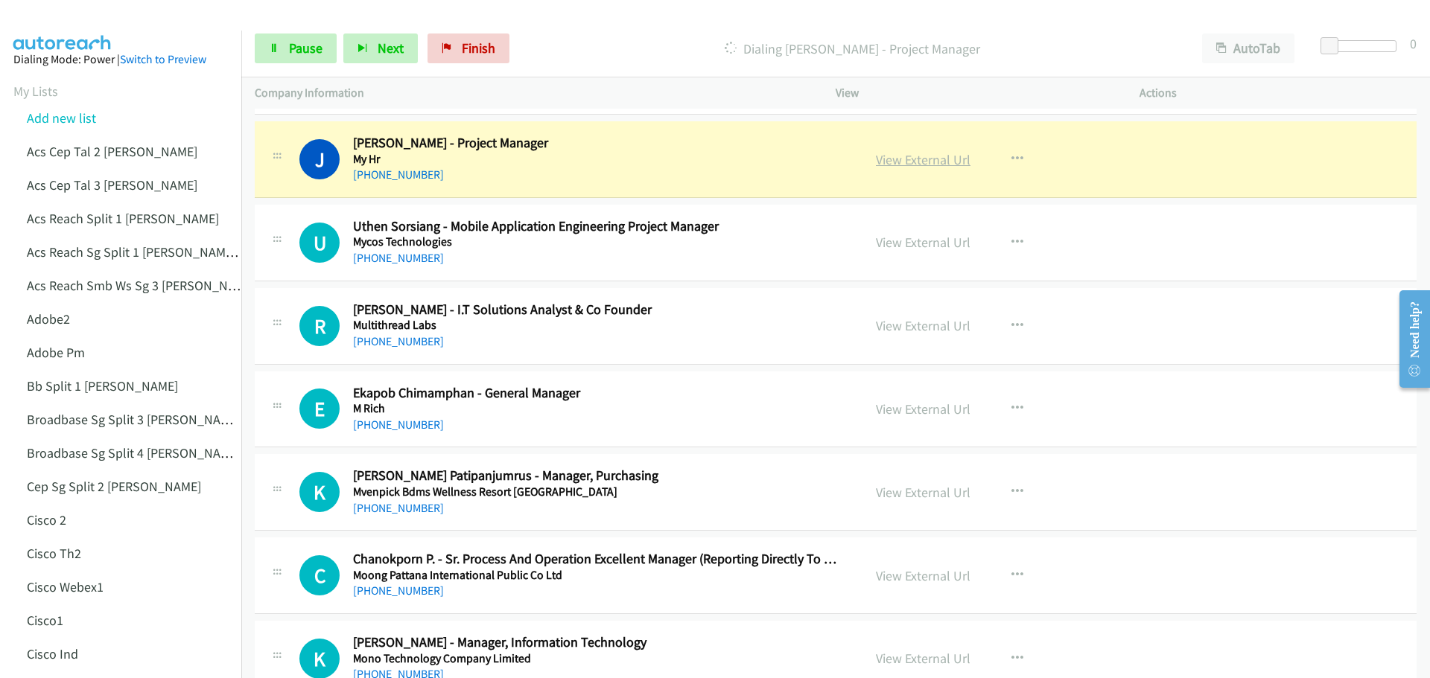
click at [899, 162] on link "View External Url" at bounding box center [923, 159] width 95 height 17
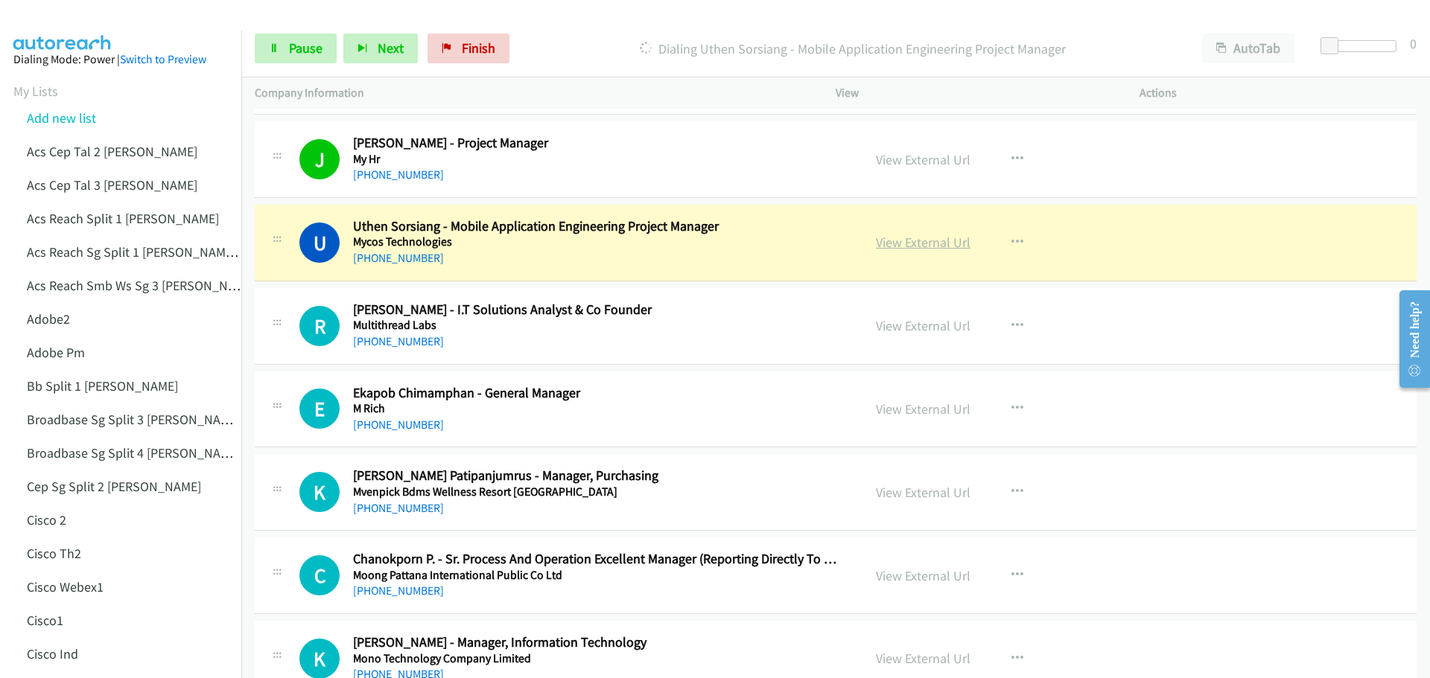
click at [950, 241] on link "View External Url" at bounding box center [923, 242] width 95 height 17
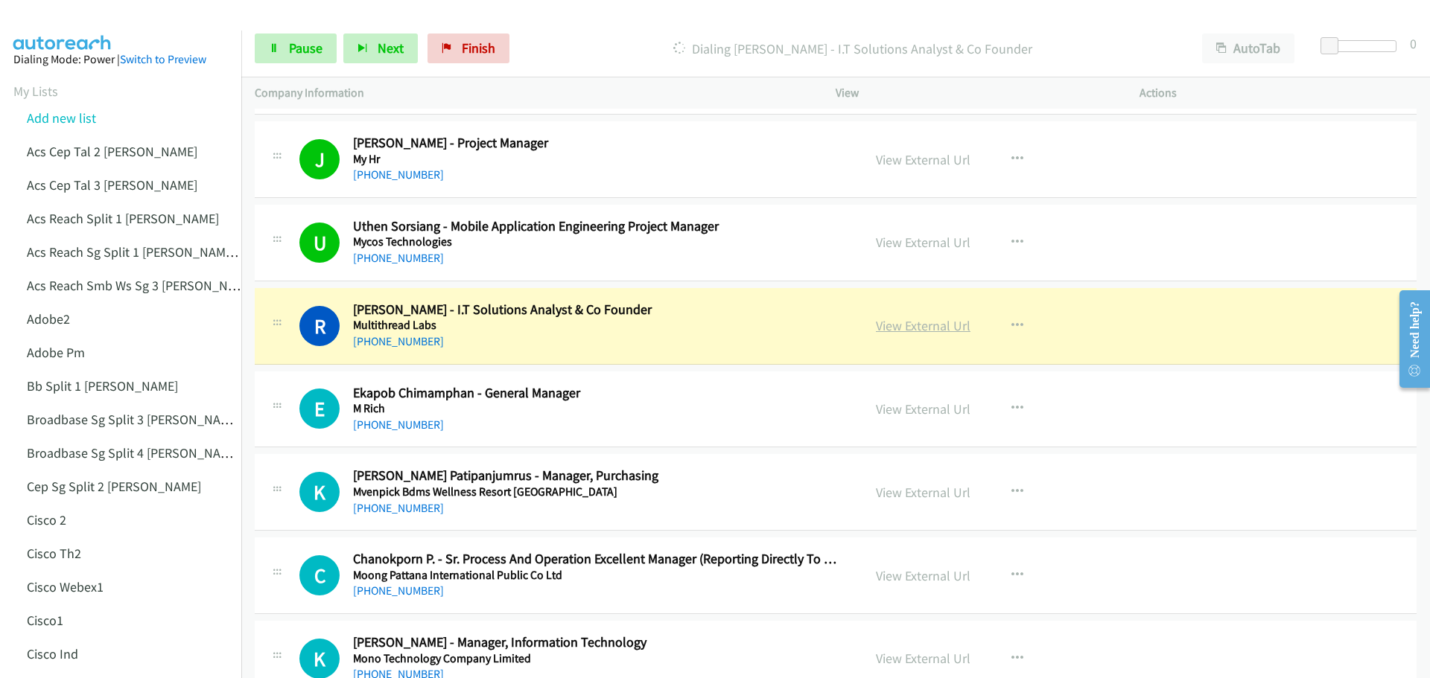
click at [899, 319] on link "View External Url" at bounding box center [923, 325] width 95 height 17
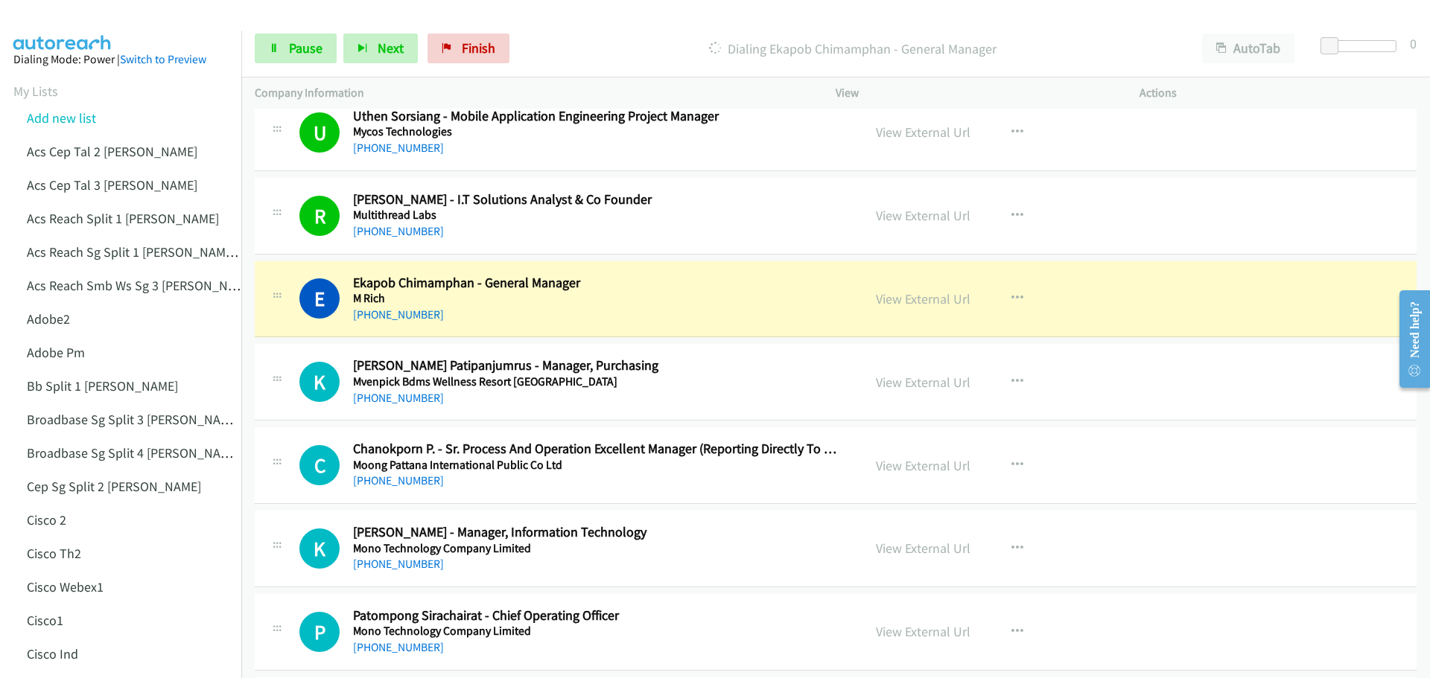
scroll to position [1638, 0]
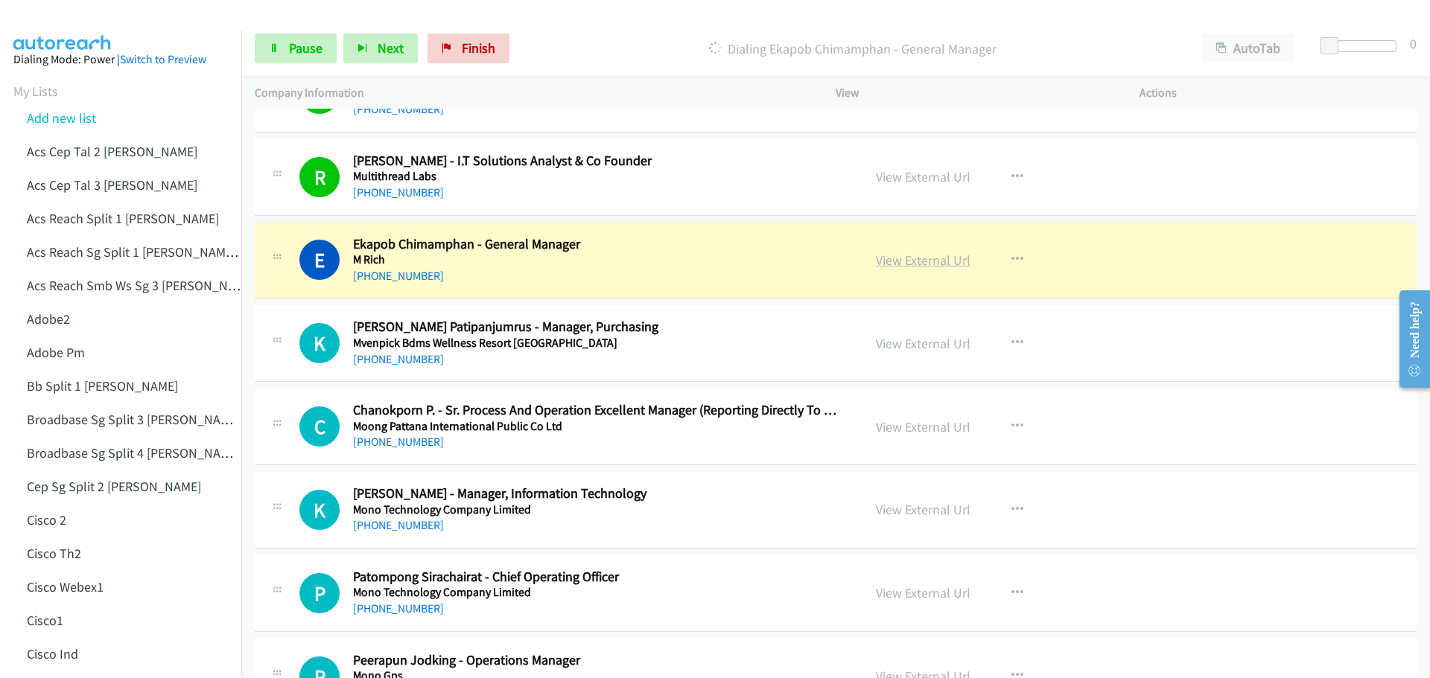
click at [921, 267] on link "View External Url" at bounding box center [923, 260] width 95 height 17
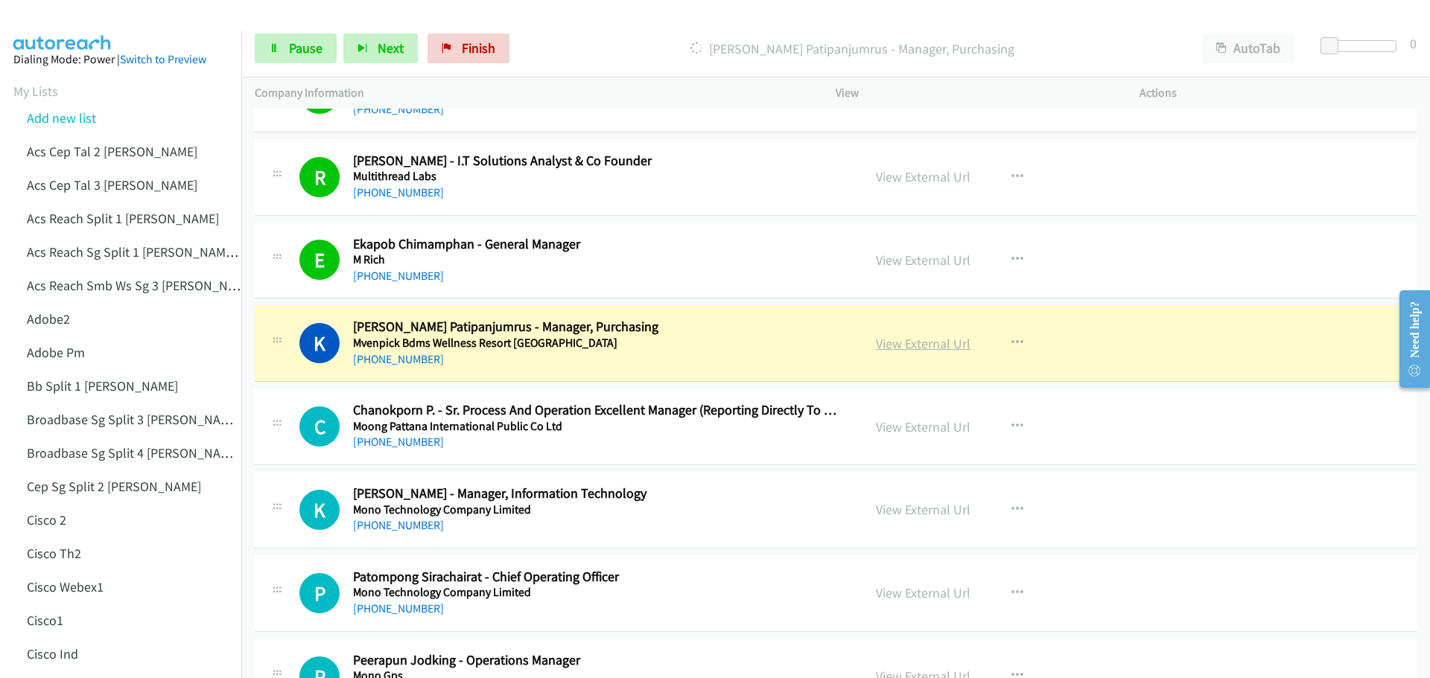
click at [888, 348] on link "View External Url" at bounding box center [923, 343] width 95 height 17
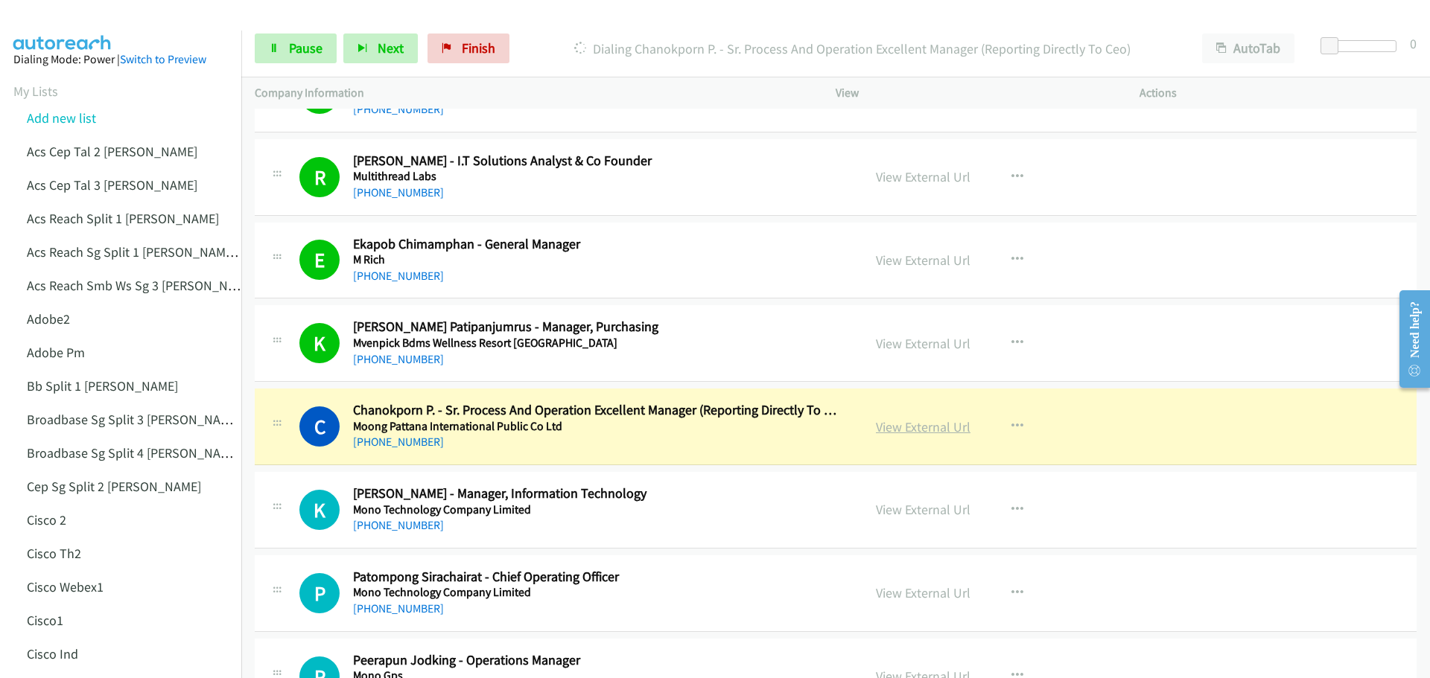
click at [929, 425] on link "View External Url" at bounding box center [923, 427] width 95 height 17
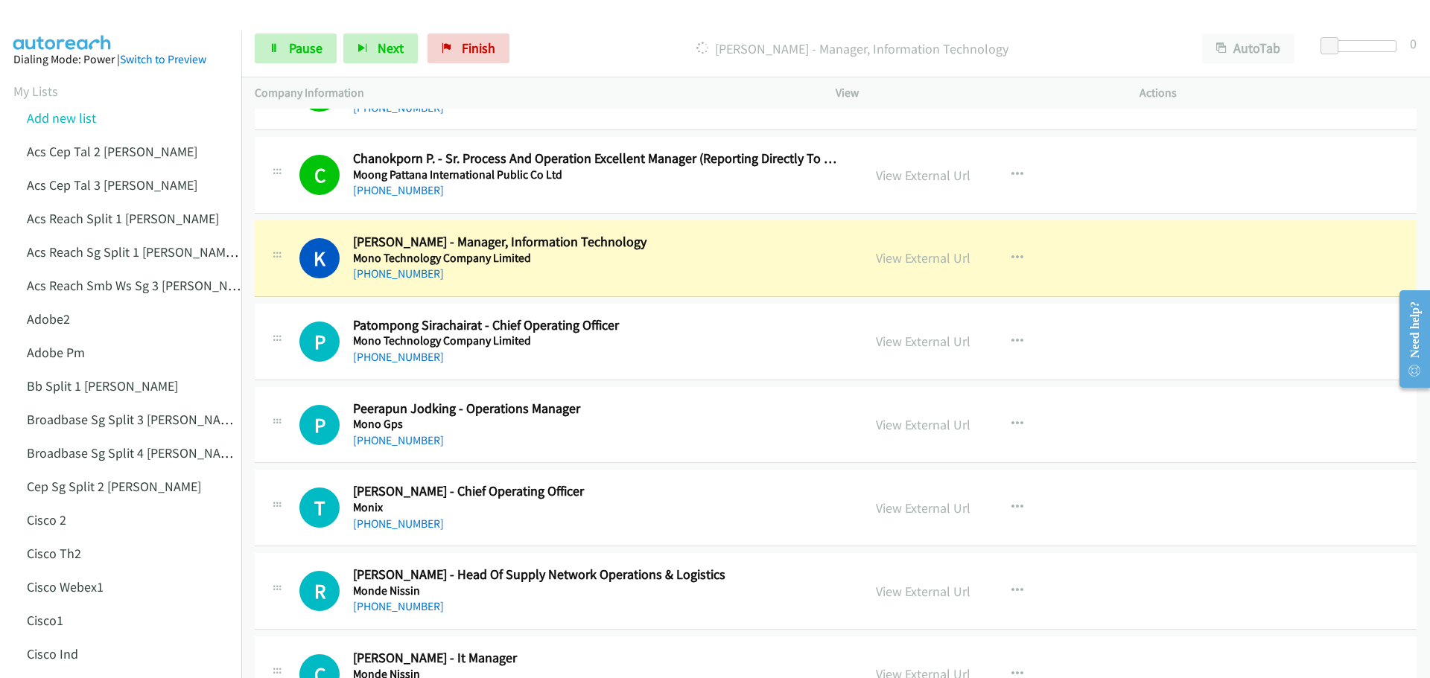
scroll to position [1913, 0]
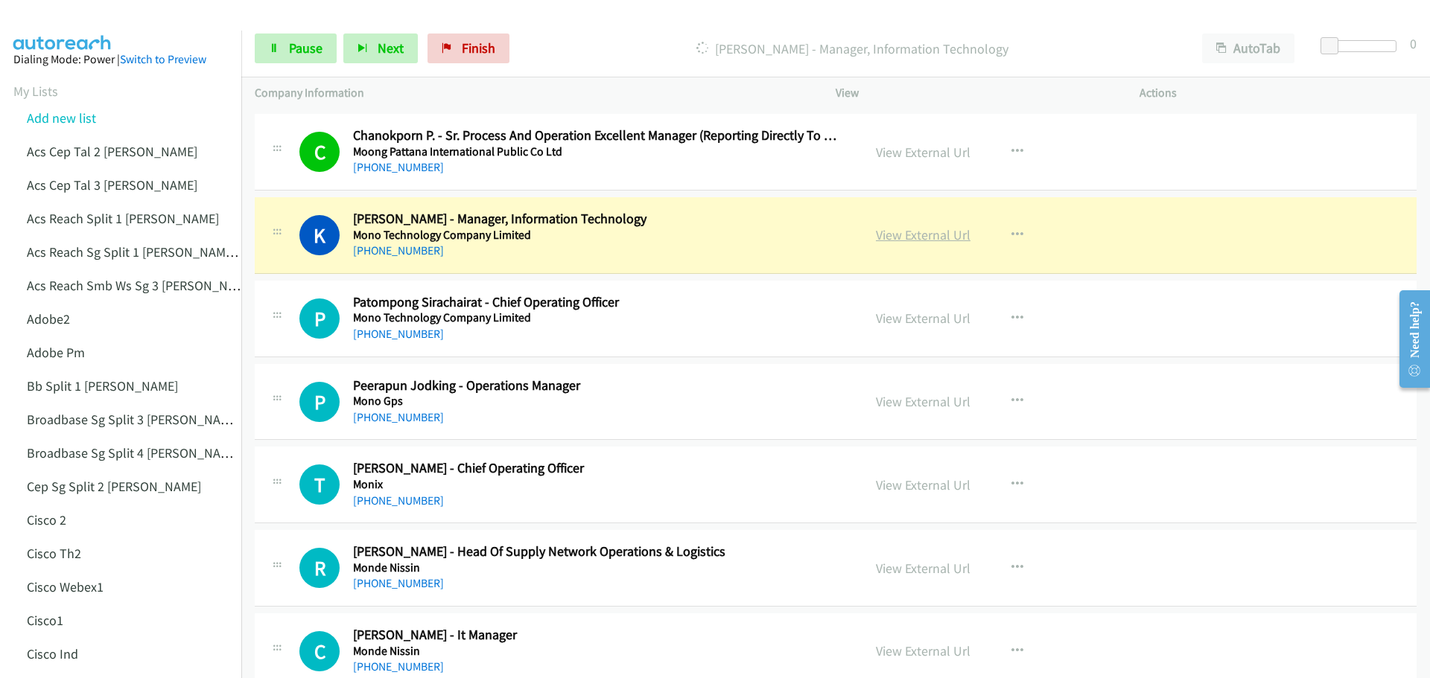
click at [912, 236] on link "View External Url" at bounding box center [923, 234] width 95 height 17
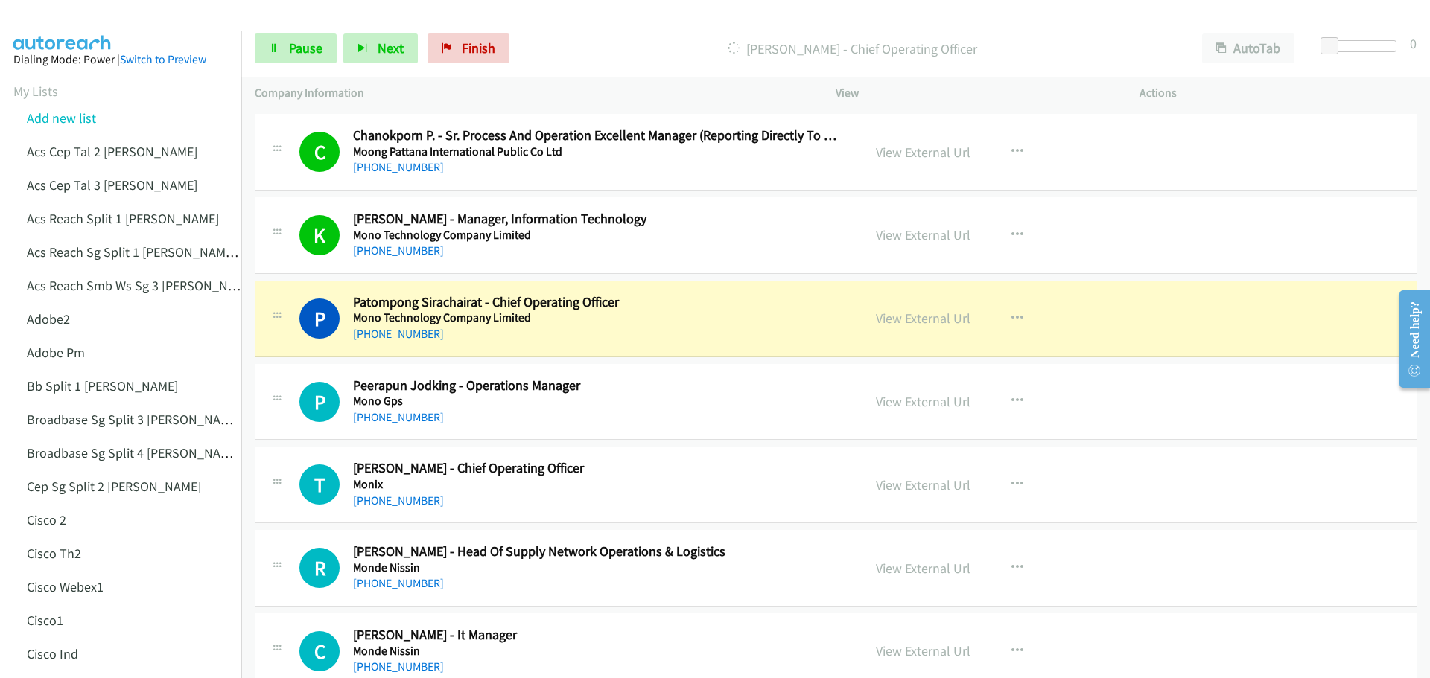
click at [930, 323] on link "View External Url" at bounding box center [923, 318] width 95 height 17
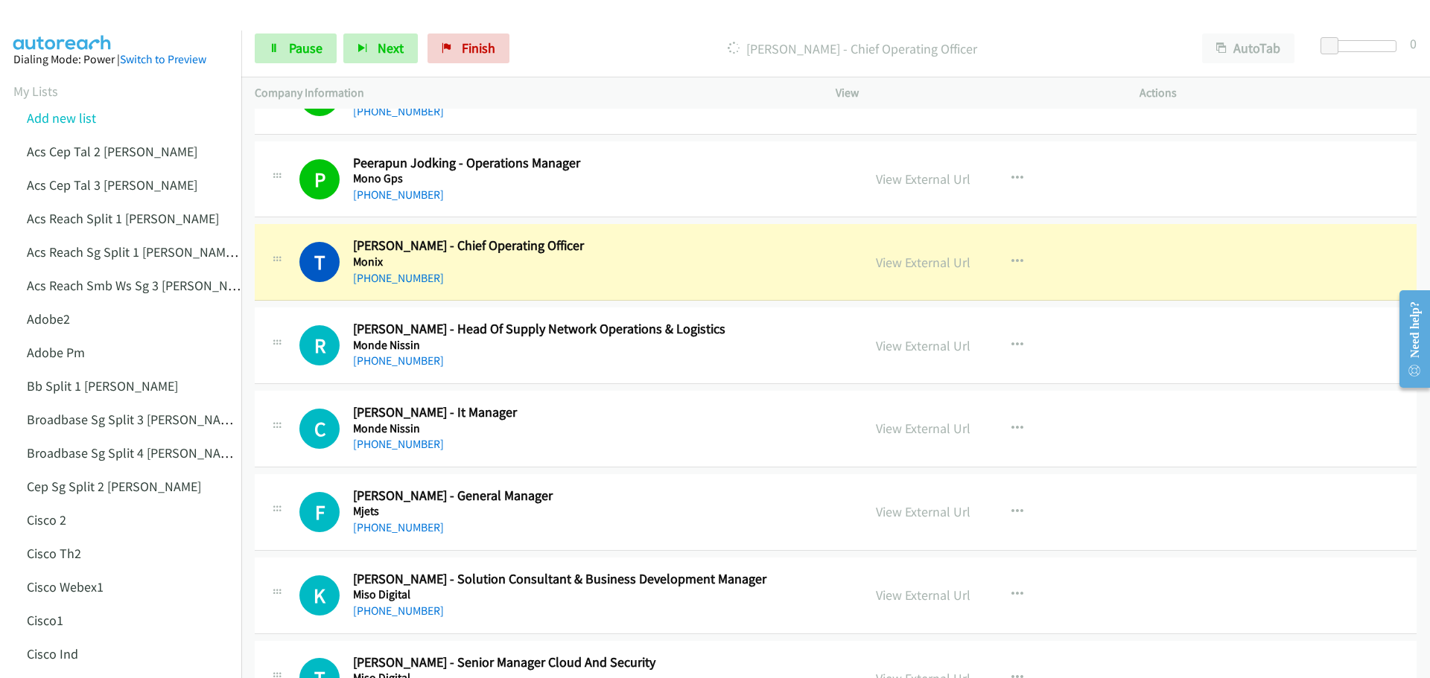
scroll to position [2137, 0]
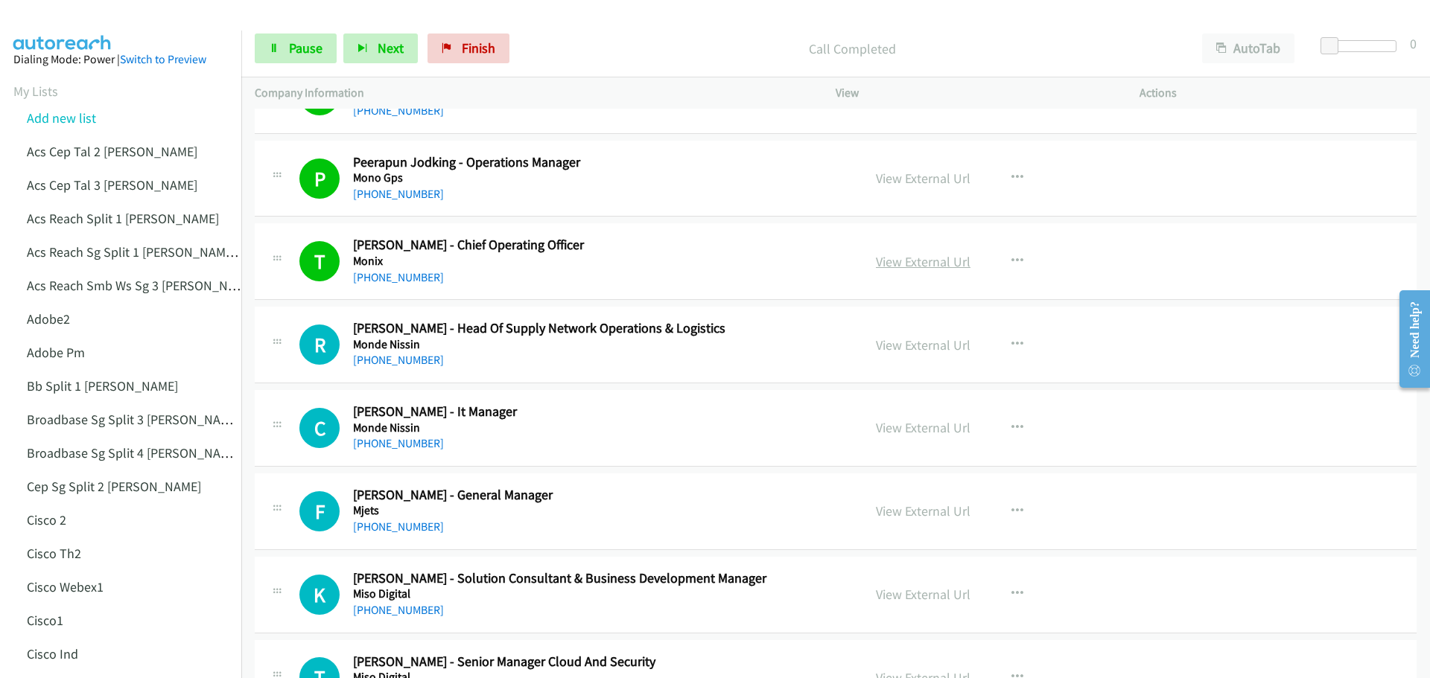
click at [920, 263] on link "View External Url" at bounding box center [923, 261] width 95 height 17
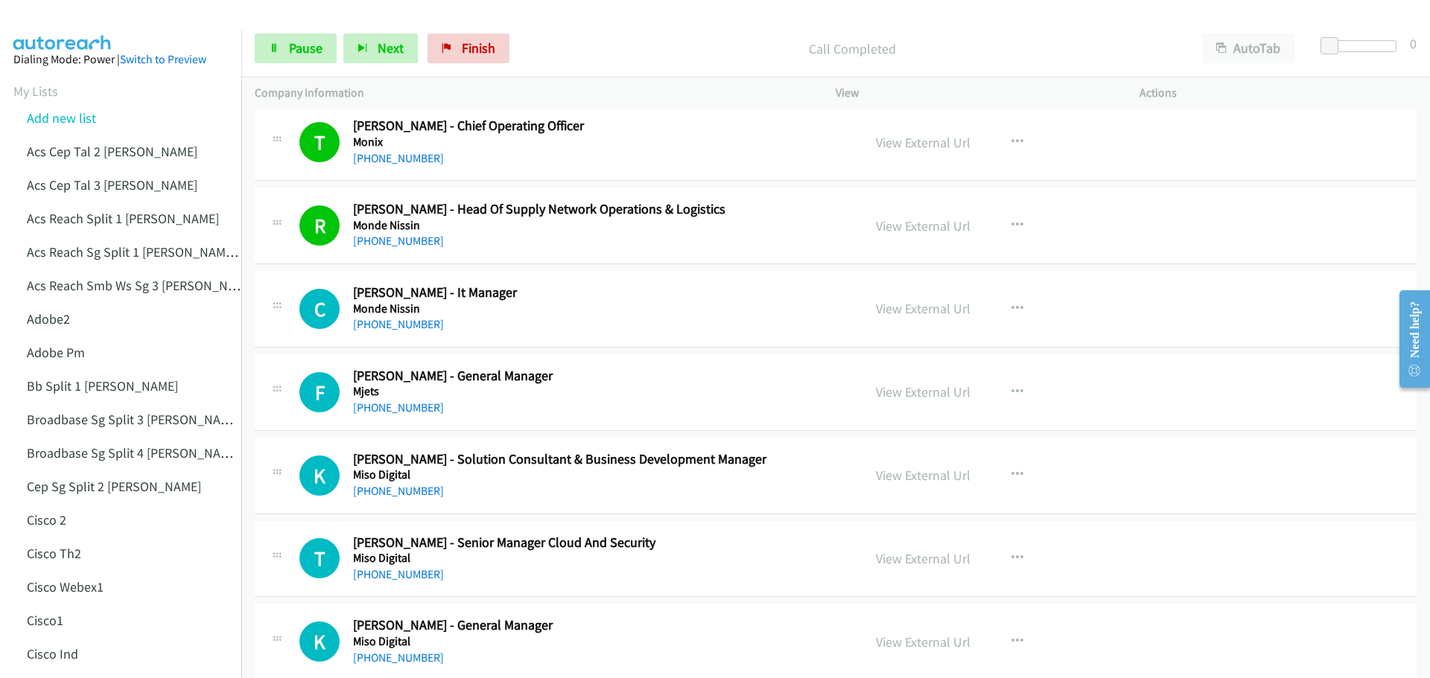
scroll to position [2286, 0]
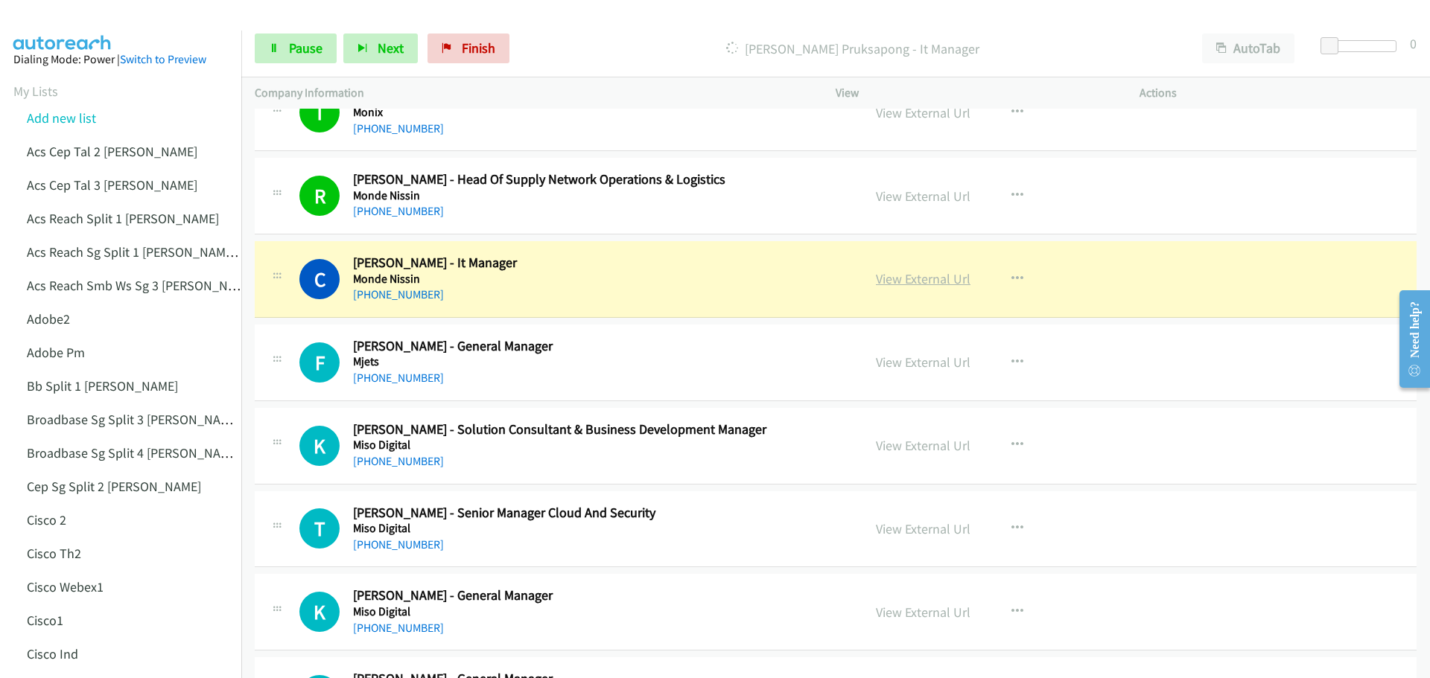
click at [902, 282] on link "View External Url" at bounding box center [923, 278] width 95 height 17
click at [299, 41] on span "Pause" at bounding box center [306, 47] width 34 height 17
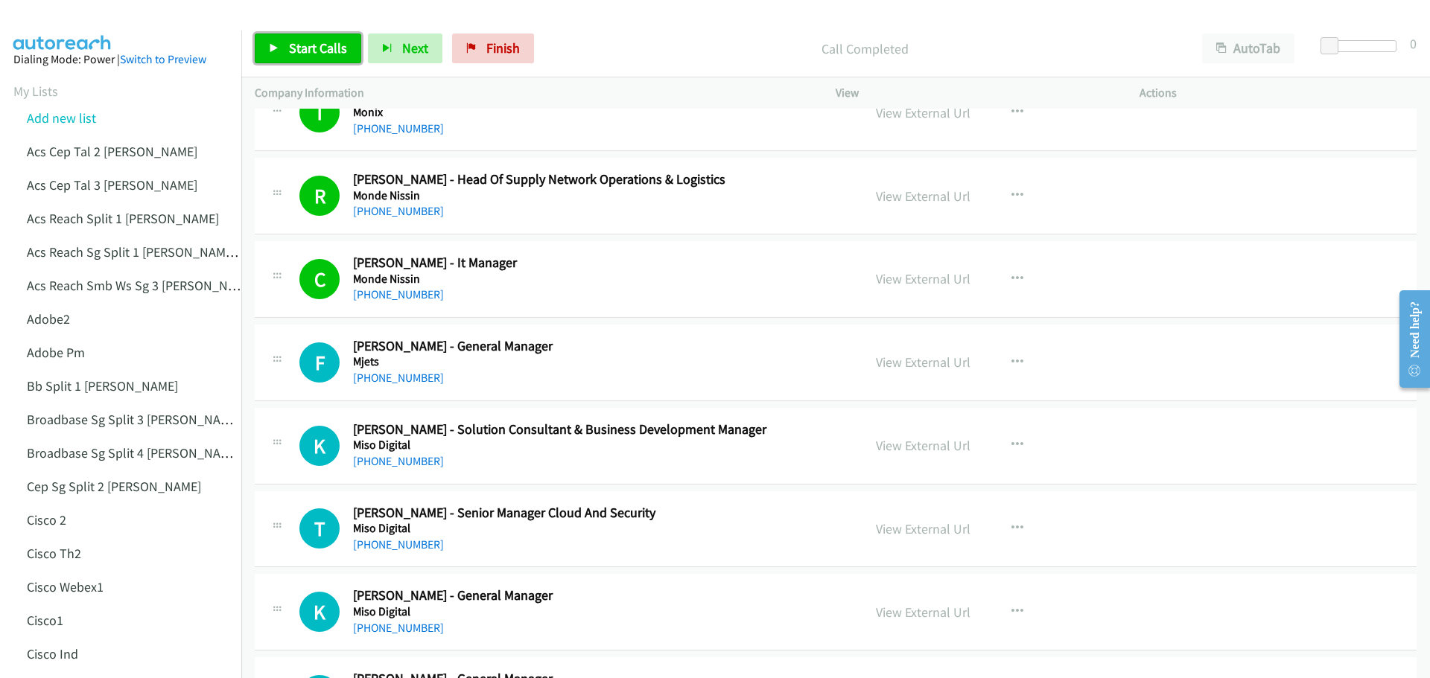
click at [310, 53] on span "Start Calls" at bounding box center [318, 47] width 58 height 17
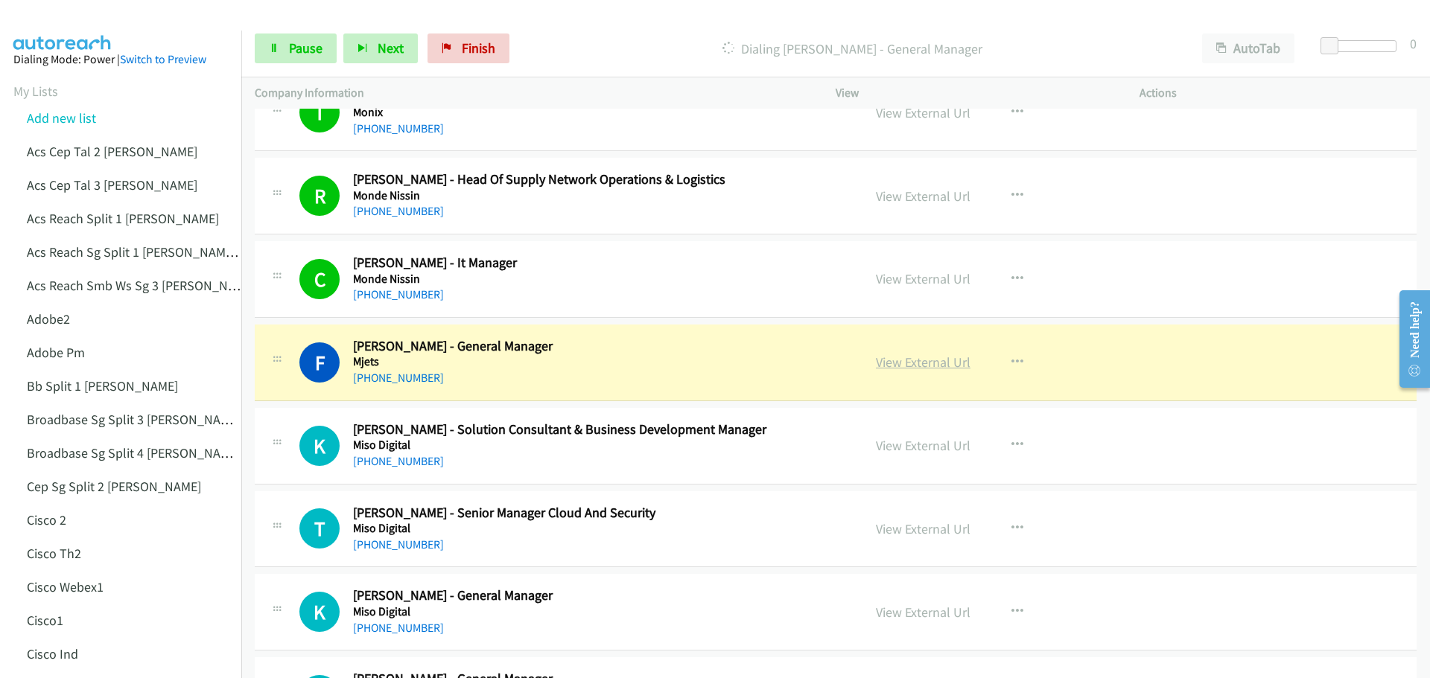
click at [926, 366] on link "View External Url" at bounding box center [923, 362] width 95 height 17
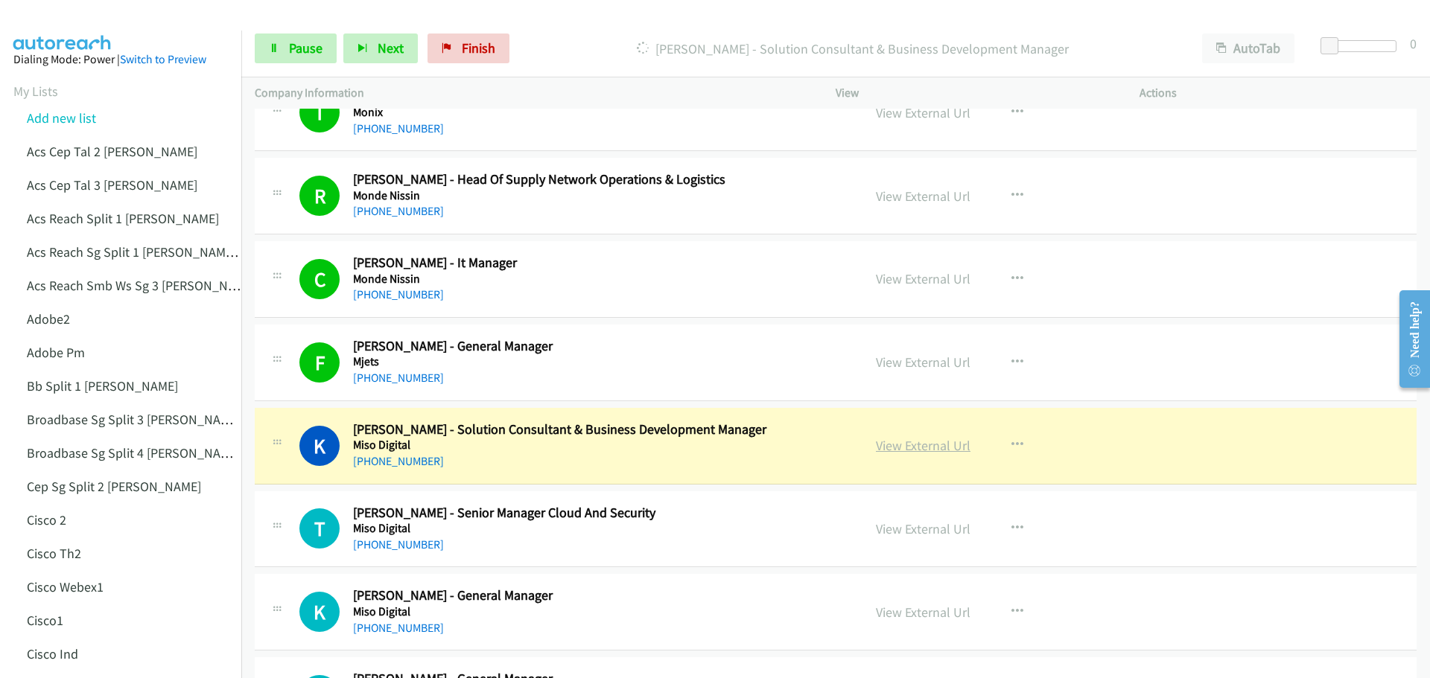
click at [932, 442] on link "View External Url" at bounding box center [923, 445] width 95 height 17
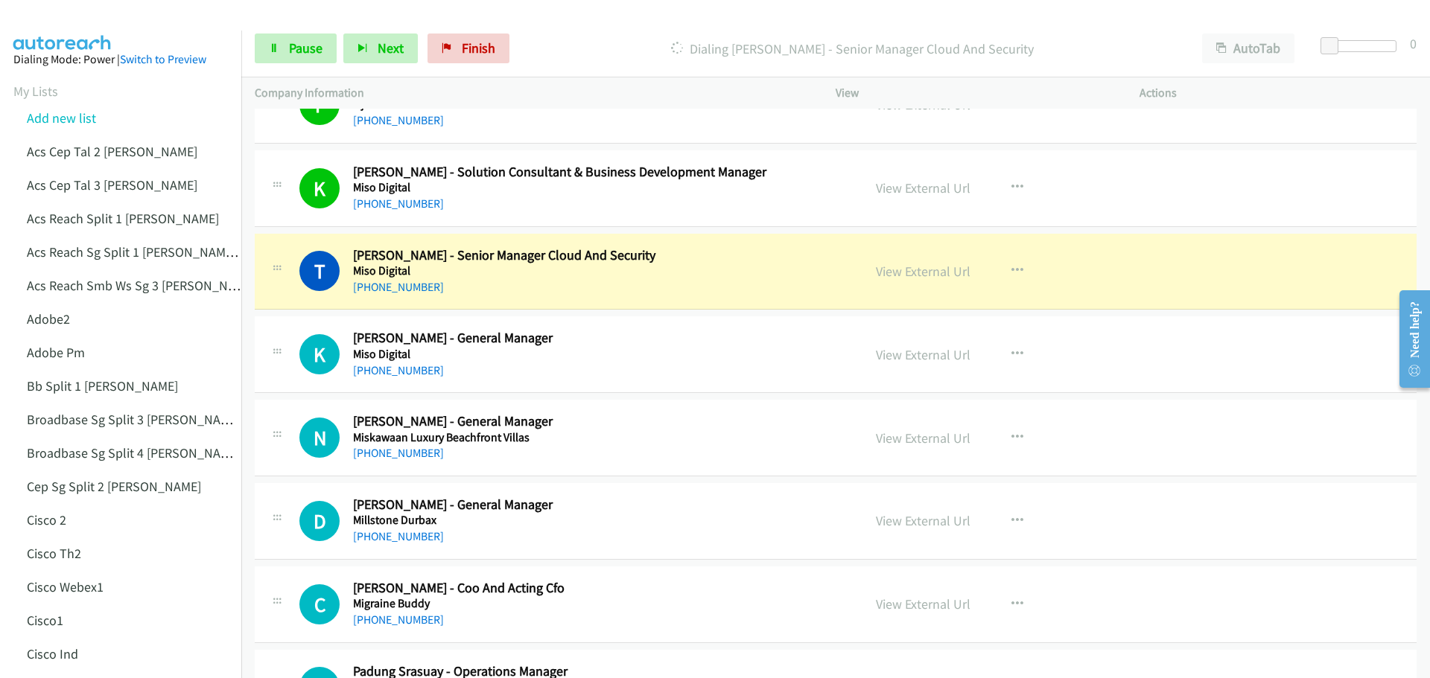
scroll to position [2584, 0]
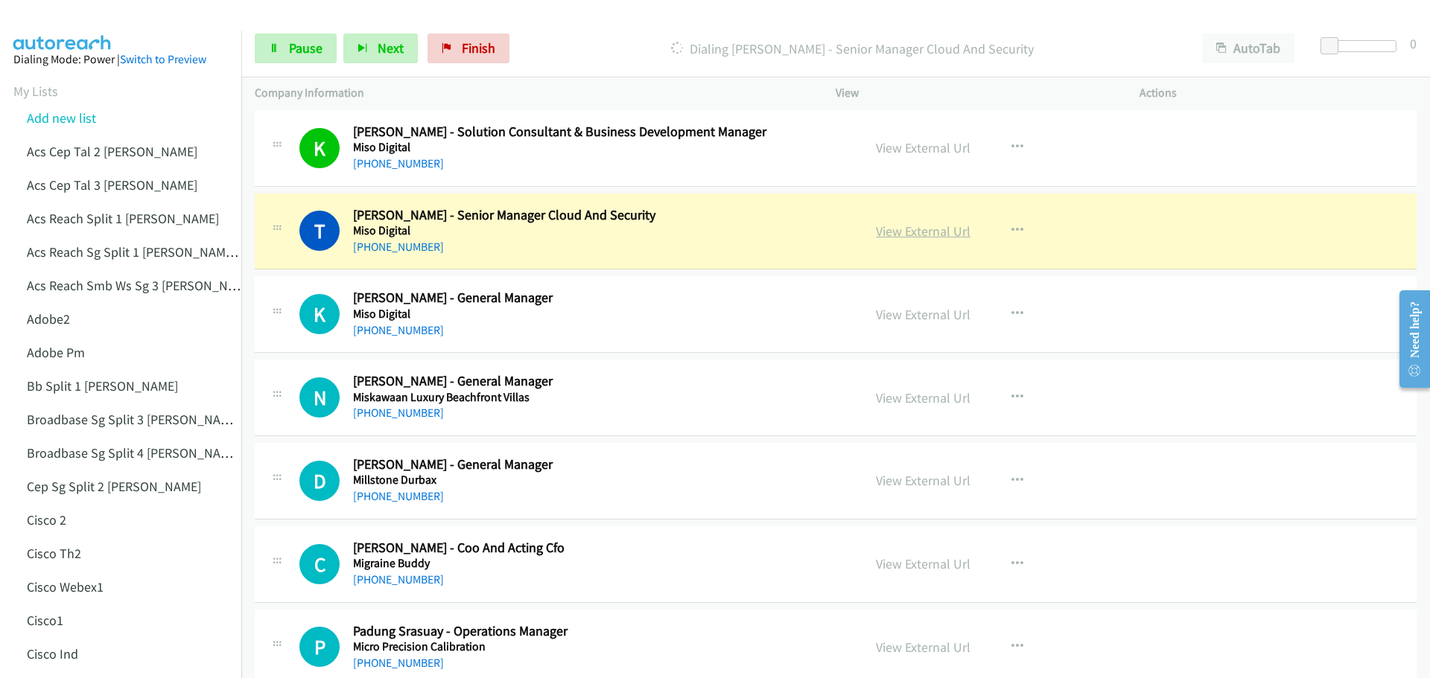
click at [903, 235] on link "View External Url" at bounding box center [923, 231] width 95 height 17
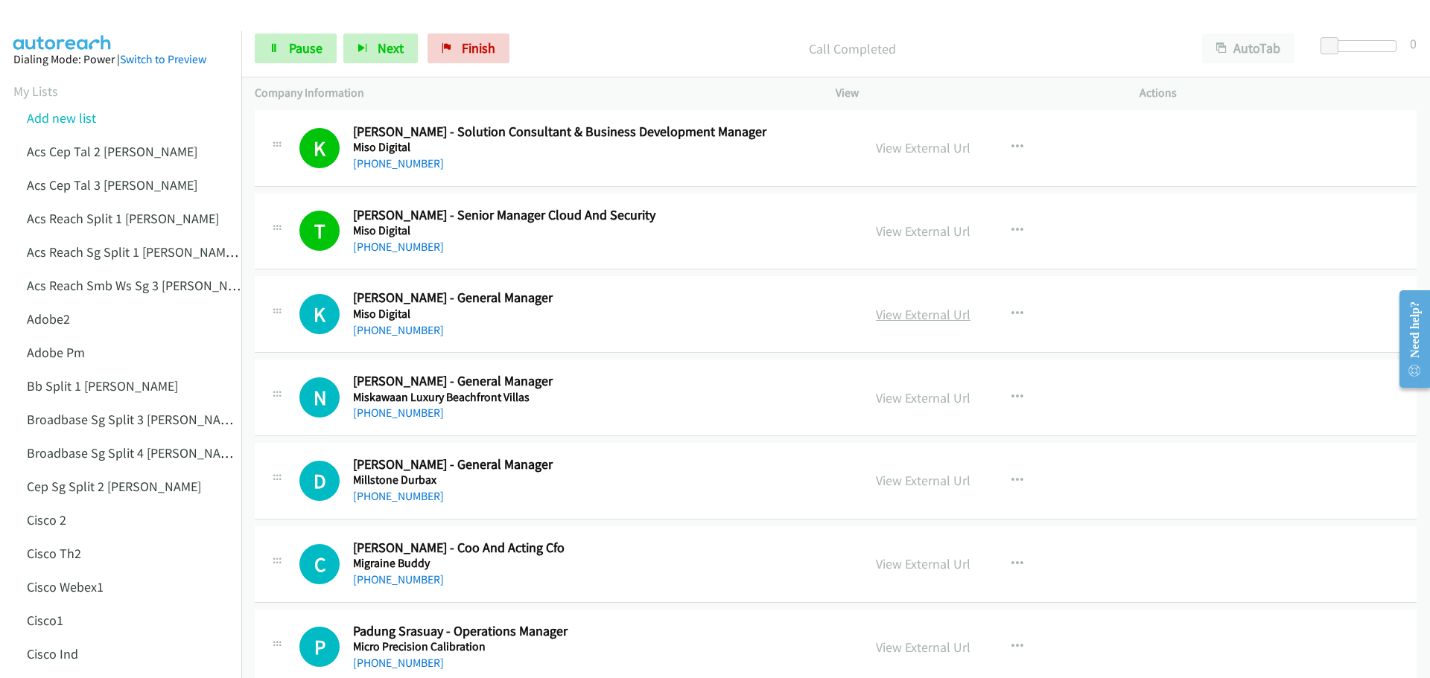
click at [939, 316] on link "View External Url" at bounding box center [923, 314] width 95 height 17
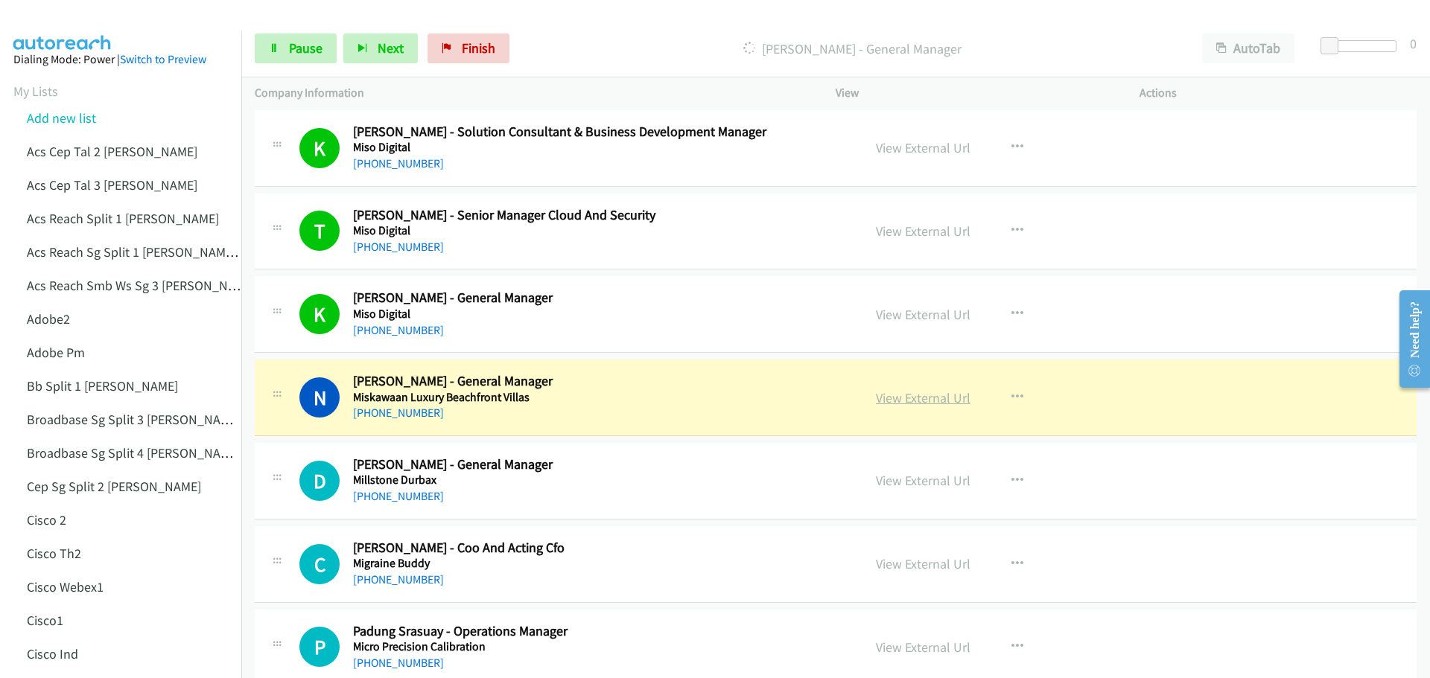
click at [918, 396] on link "View External Url" at bounding box center [923, 398] width 95 height 17
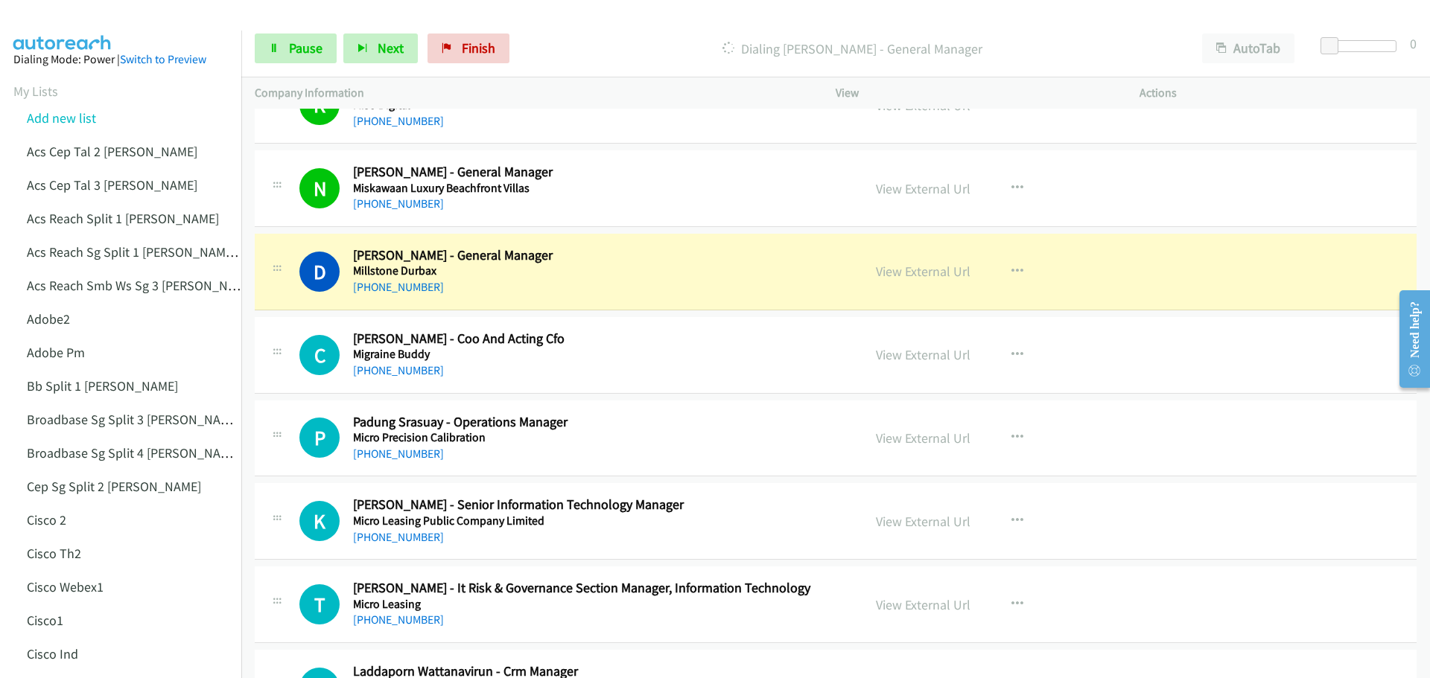
scroll to position [2807, 0]
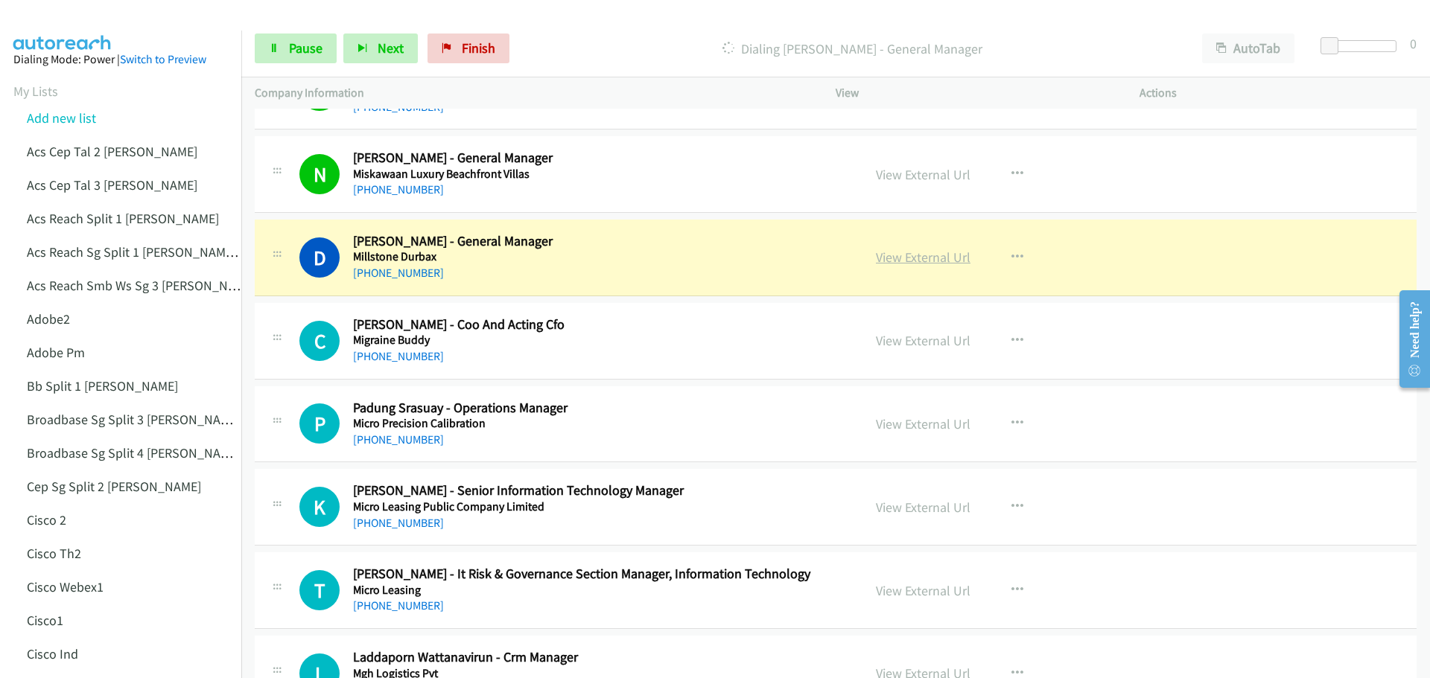
click at [926, 257] on link "View External Url" at bounding box center [923, 257] width 95 height 17
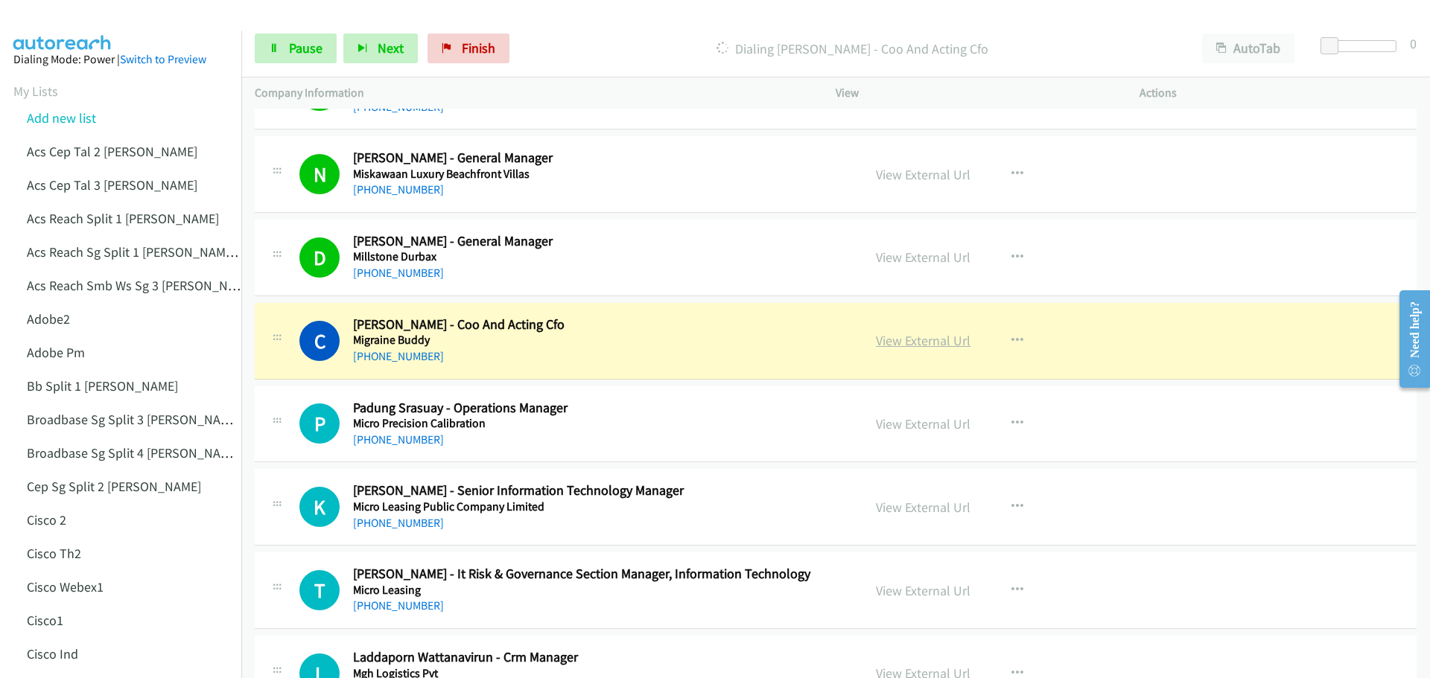
click at [907, 343] on link "View External Url" at bounding box center [923, 340] width 95 height 17
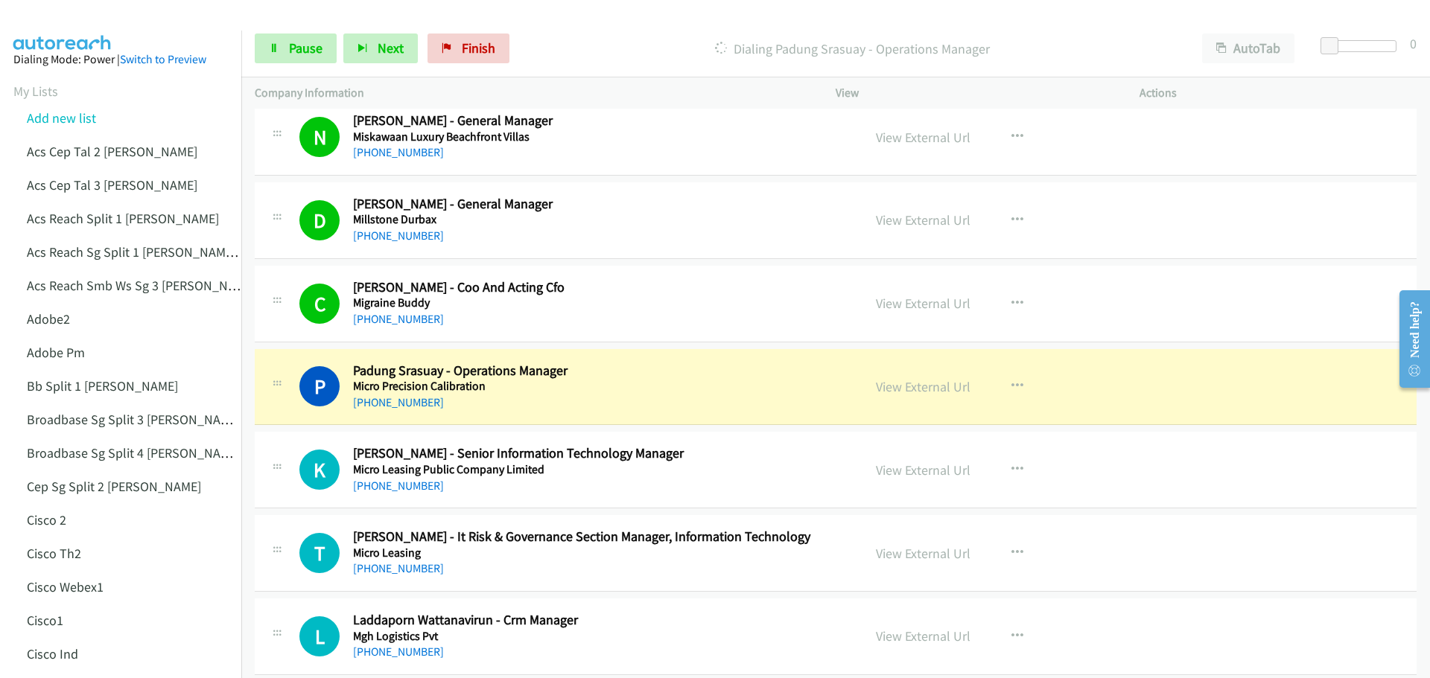
scroll to position [2881, 0]
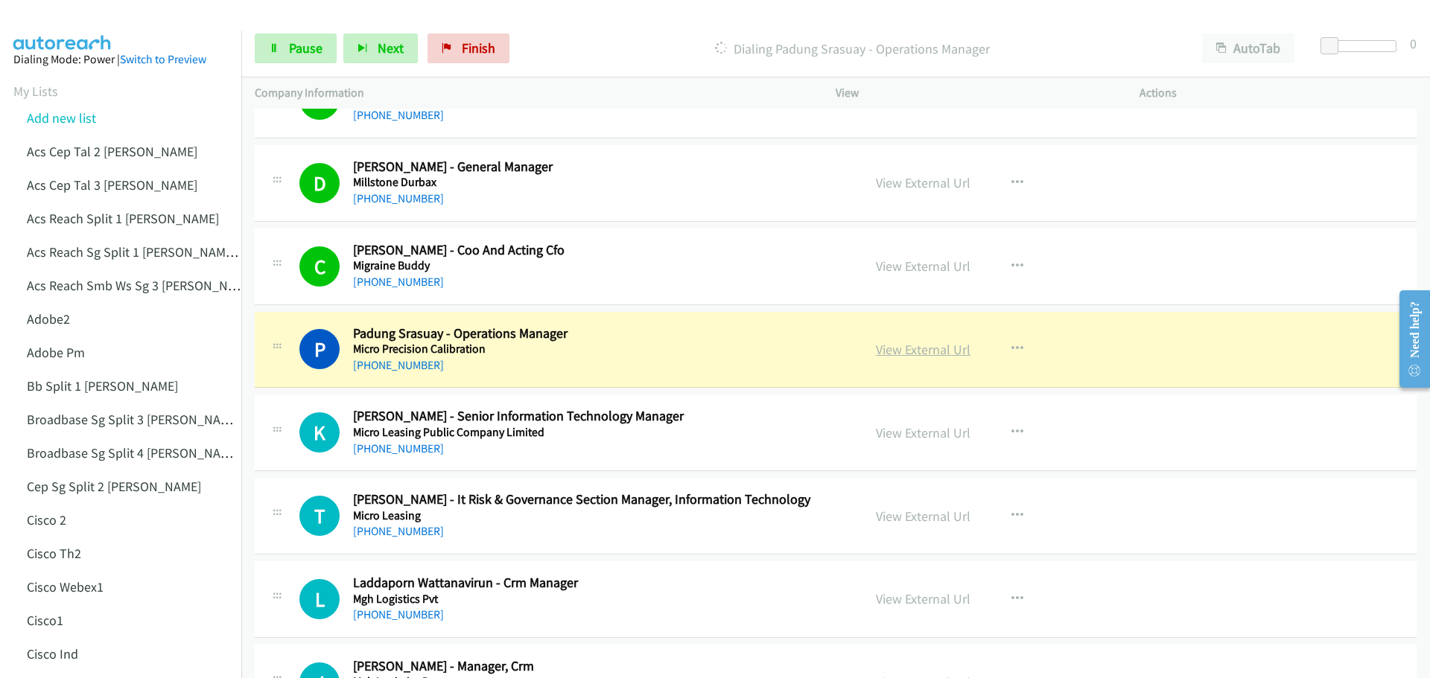
click at [921, 354] on link "View External Url" at bounding box center [923, 349] width 95 height 17
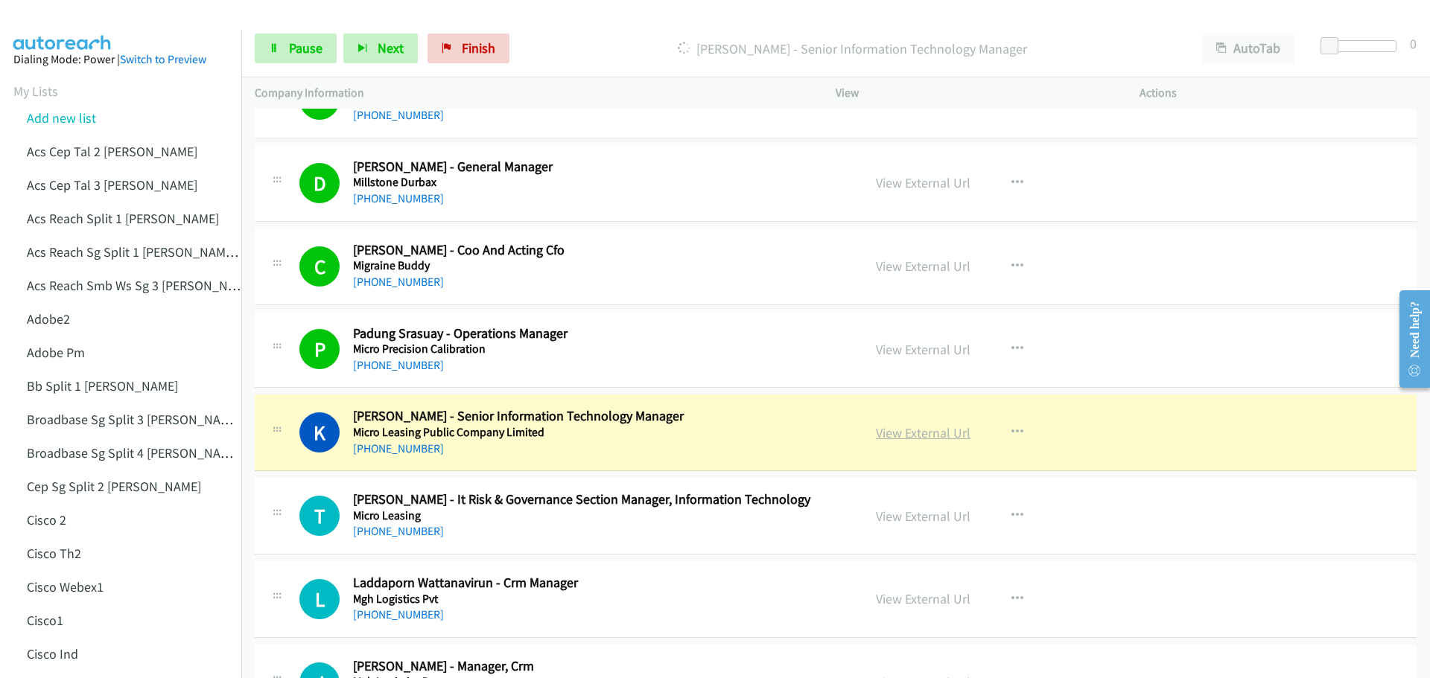
click at [929, 437] on link "View External Url" at bounding box center [923, 433] width 95 height 17
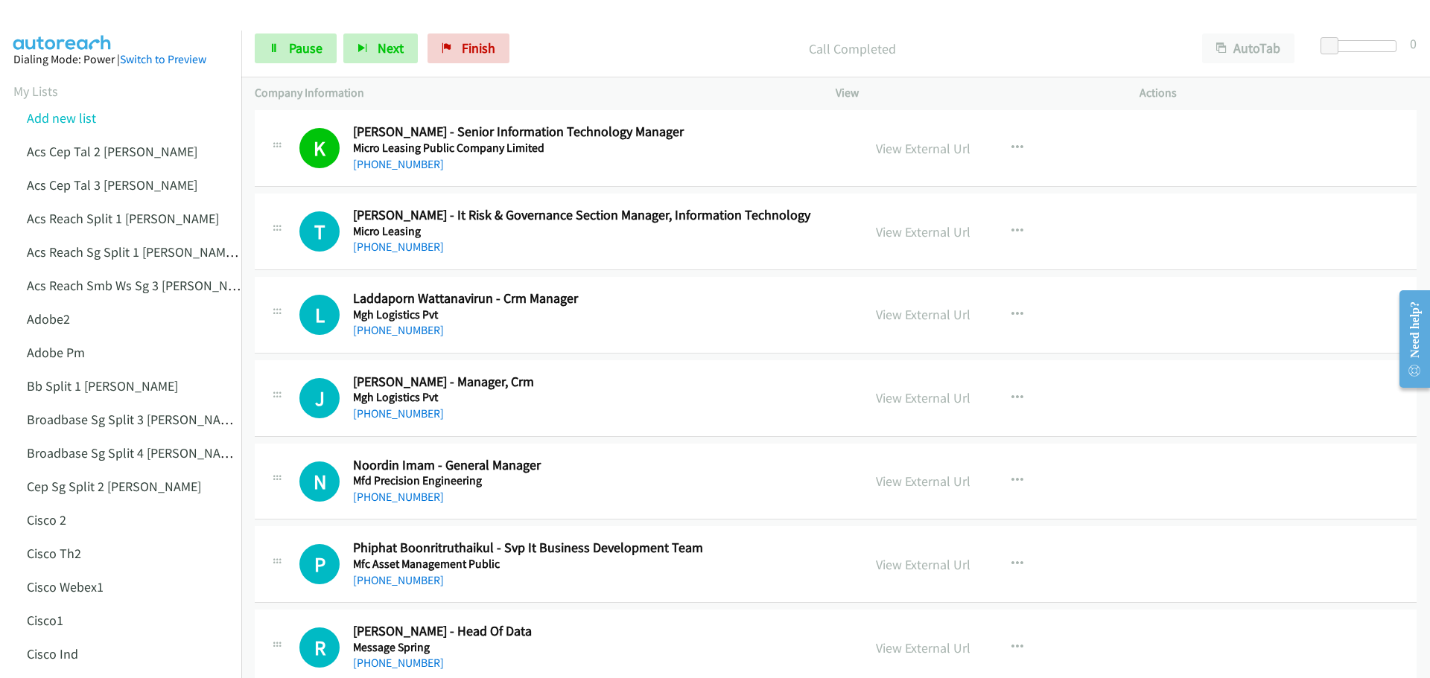
scroll to position [3179, 0]
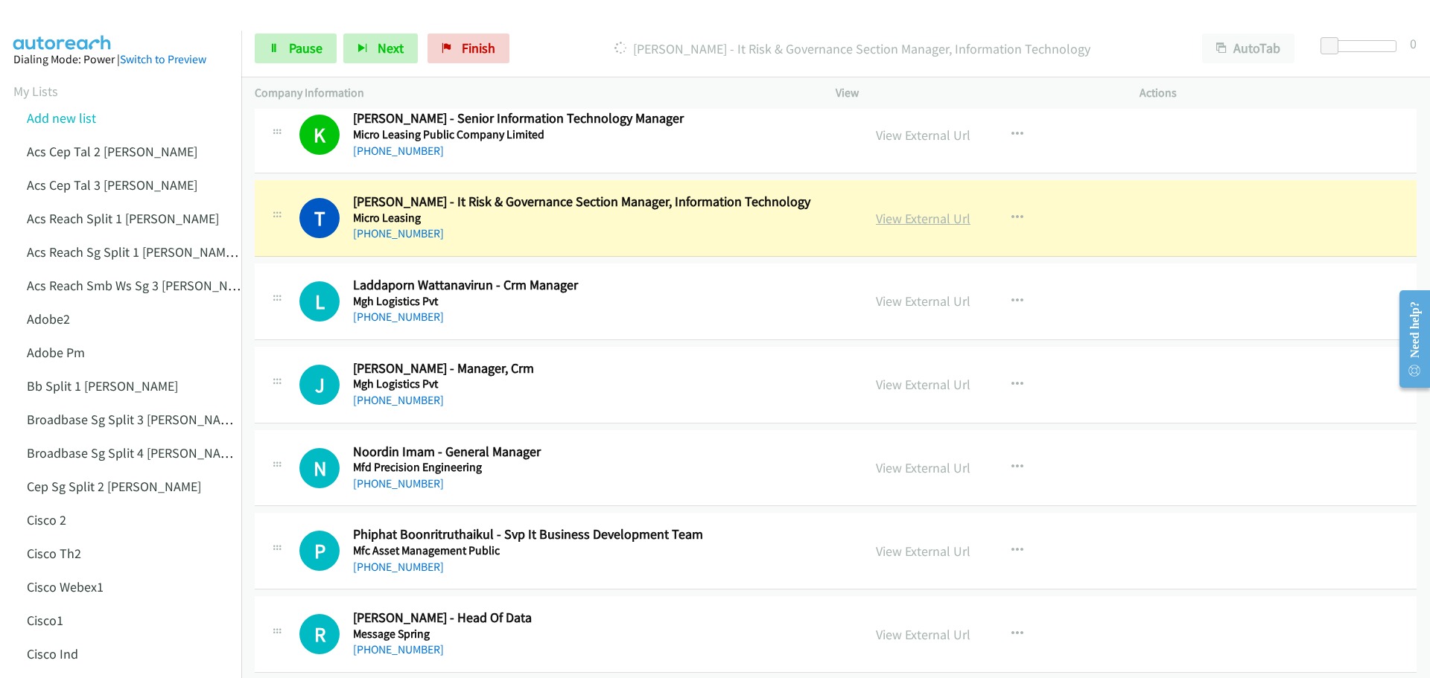
click at [917, 220] on link "View External Url" at bounding box center [923, 218] width 95 height 17
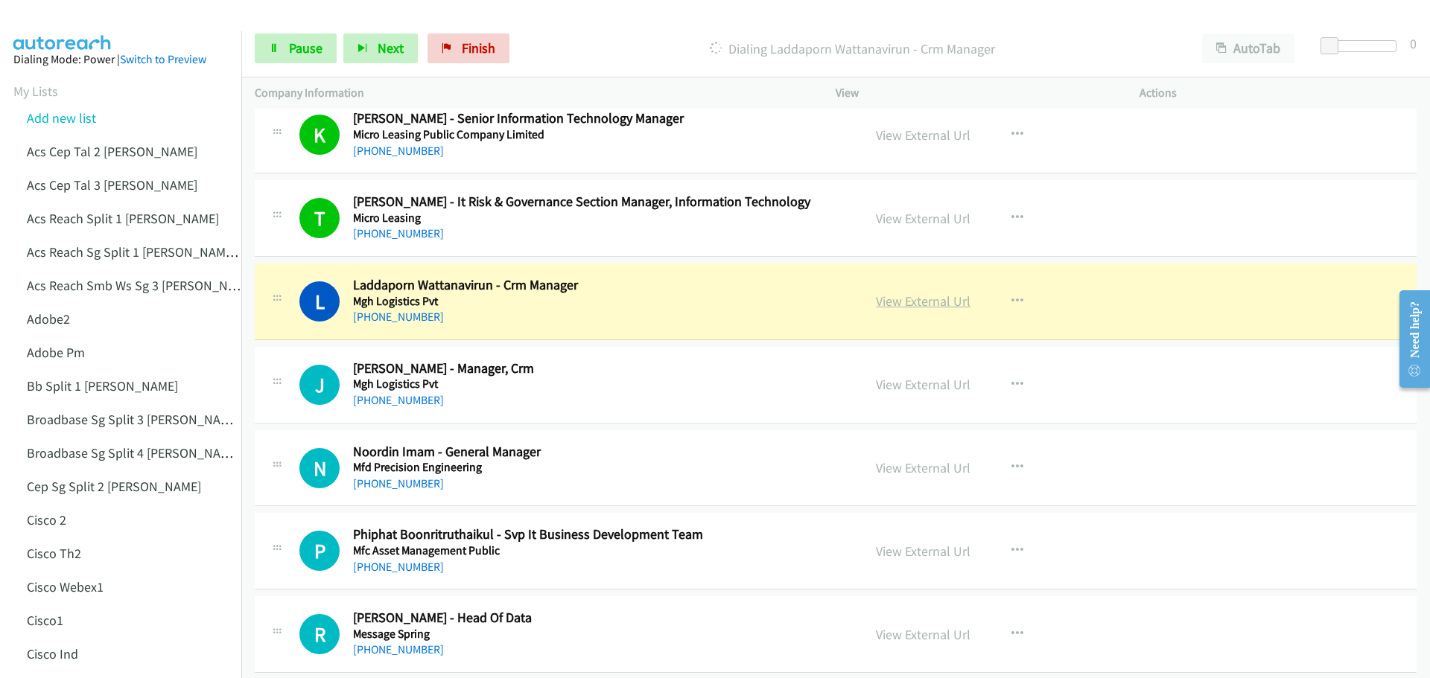
click at [921, 302] on link "View External Url" at bounding box center [923, 301] width 95 height 17
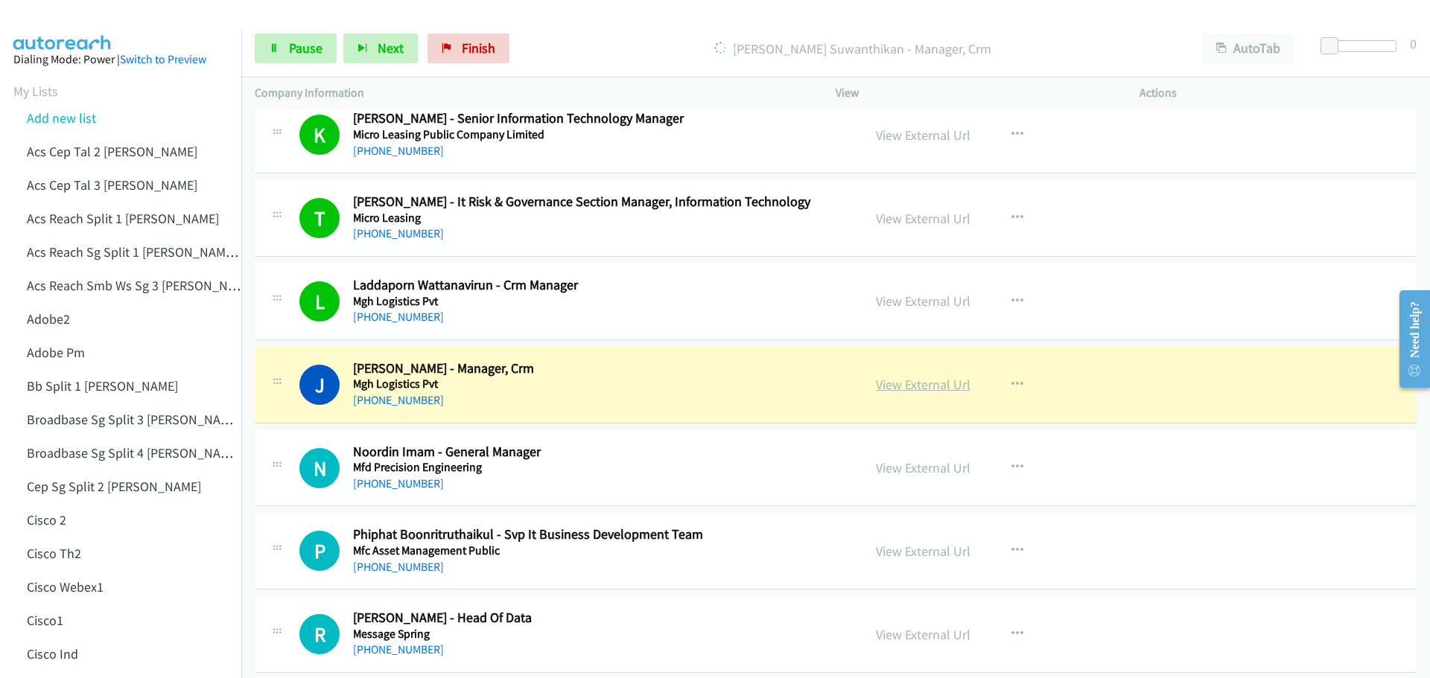
click at [903, 385] on link "View External Url" at bounding box center [923, 384] width 95 height 17
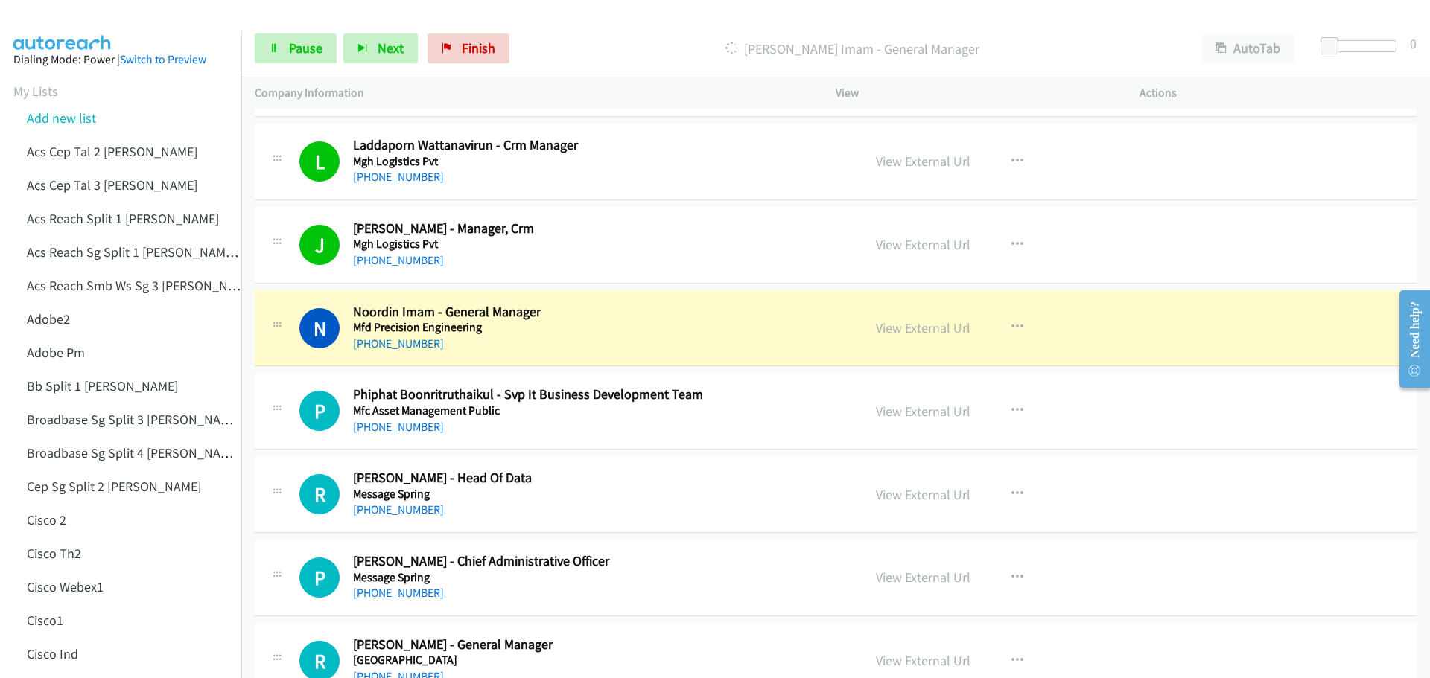
scroll to position [3403, 0]
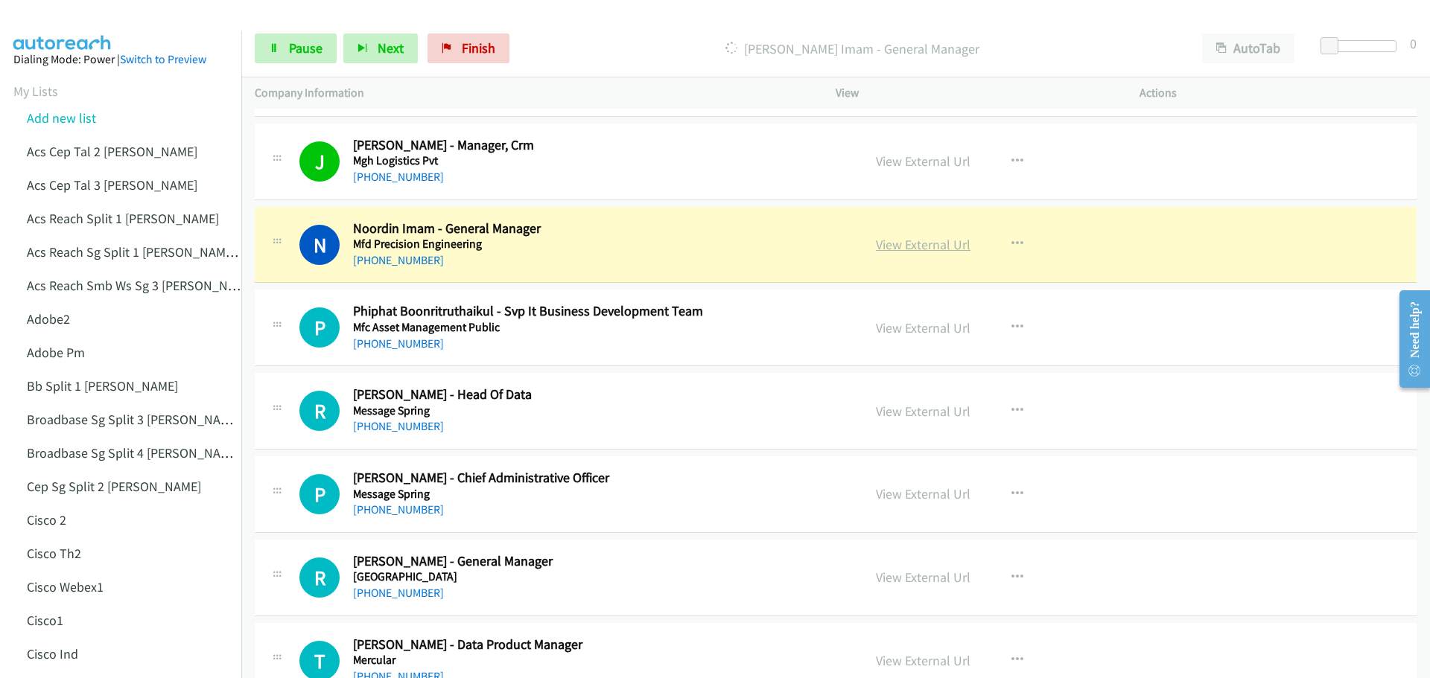
click at [949, 241] on link "View External Url" at bounding box center [923, 244] width 95 height 17
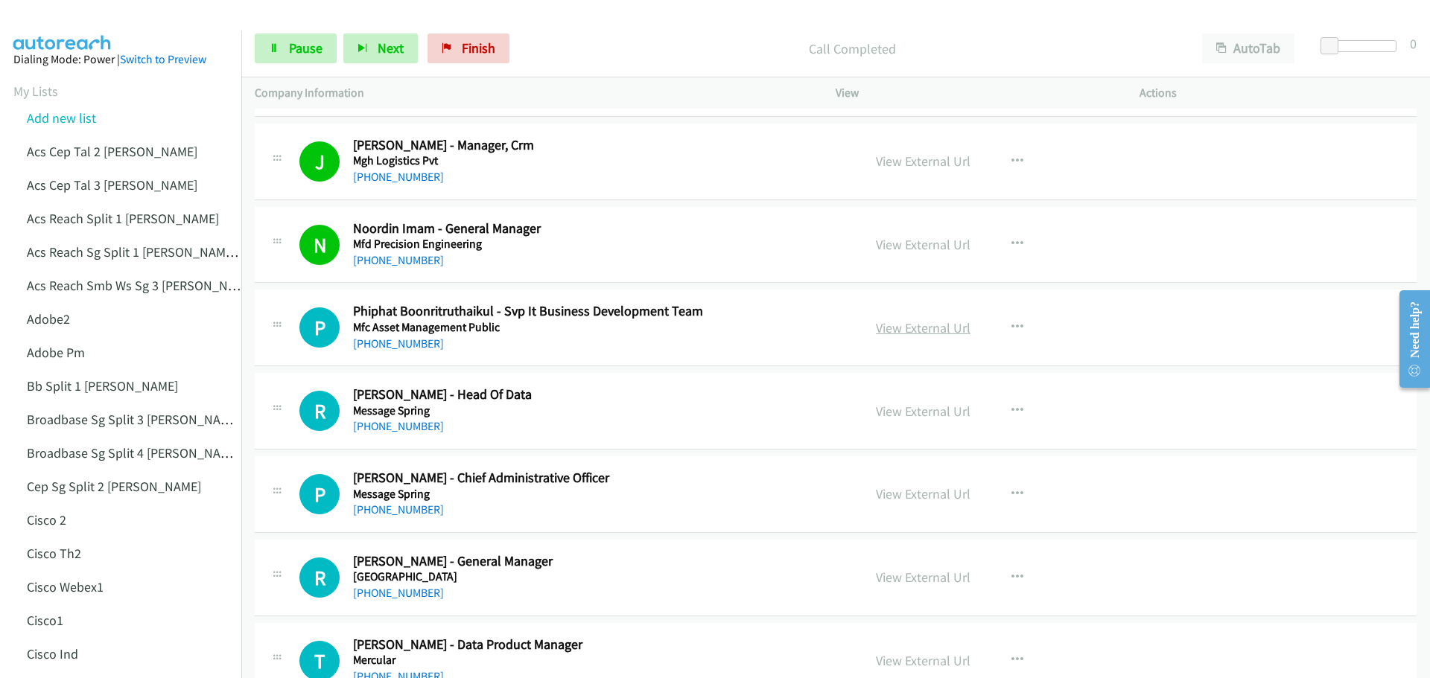
click at [946, 326] on link "View External Url" at bounding box center [923, 327] width 95 height 17
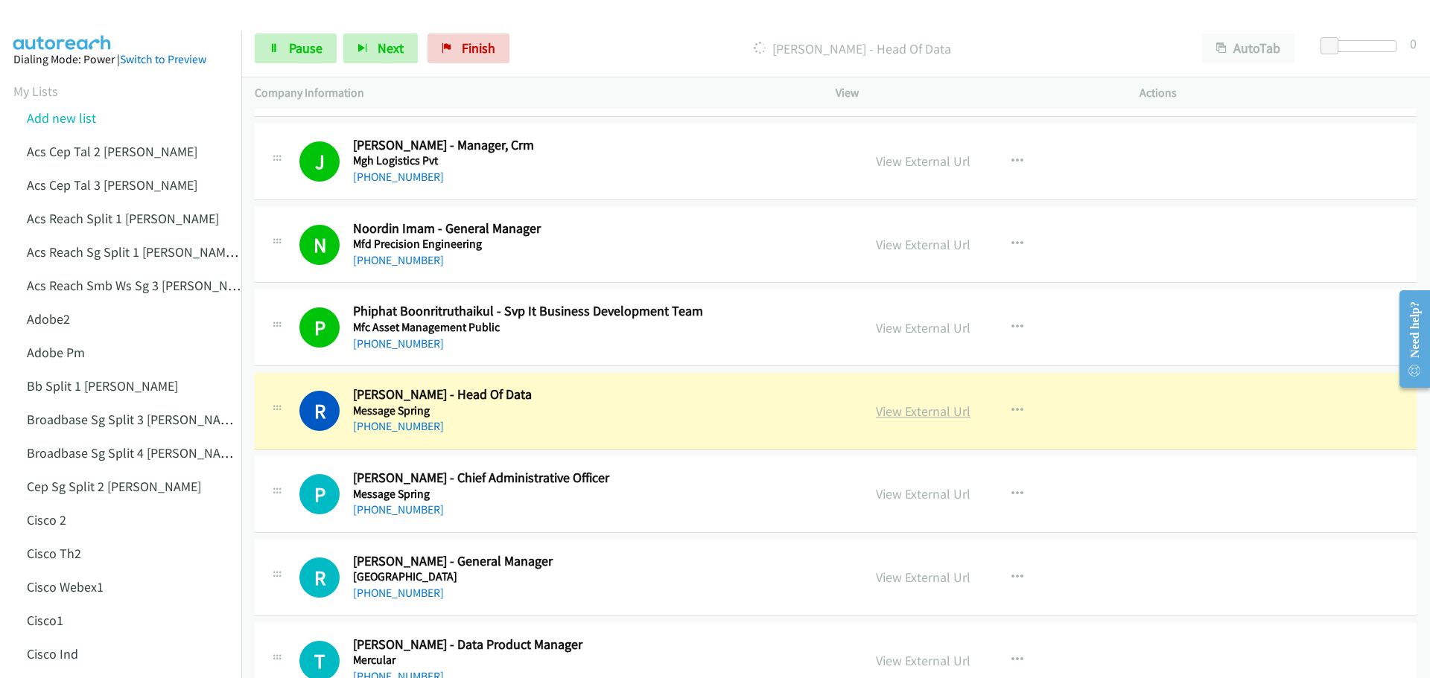
click at [909, 407] on link "View External Url" at bounding box center [923, 411] width 95 height 17
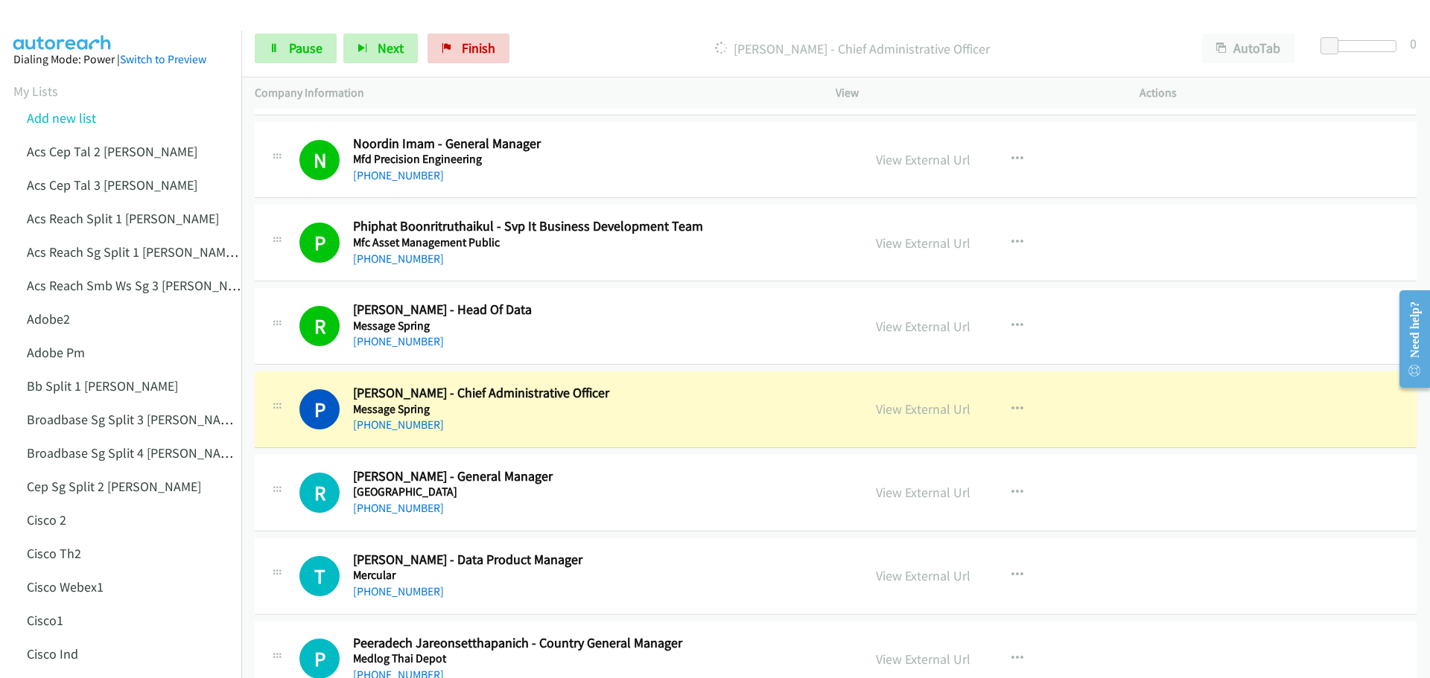
scroll to position [3552, 0]
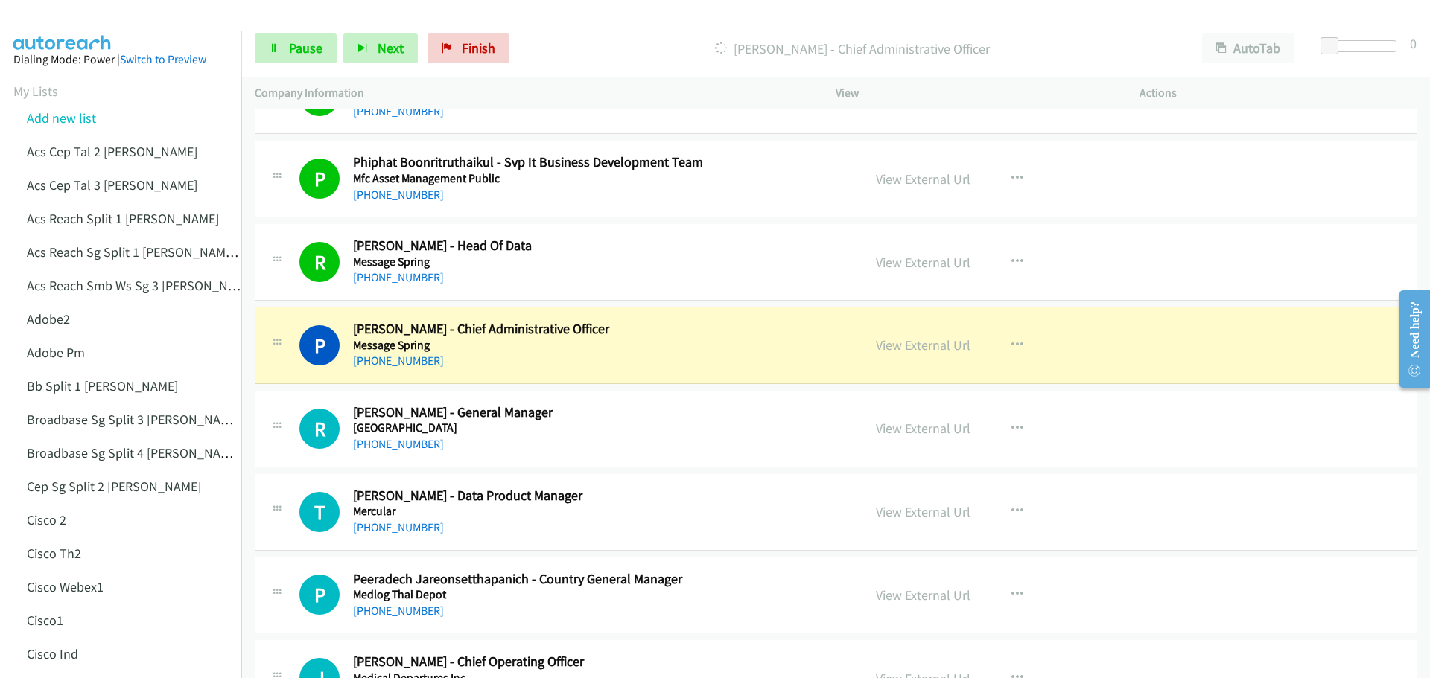
click at [938, 350] on link "View External Url" at bounding box center [923, 345] width 95 height 17
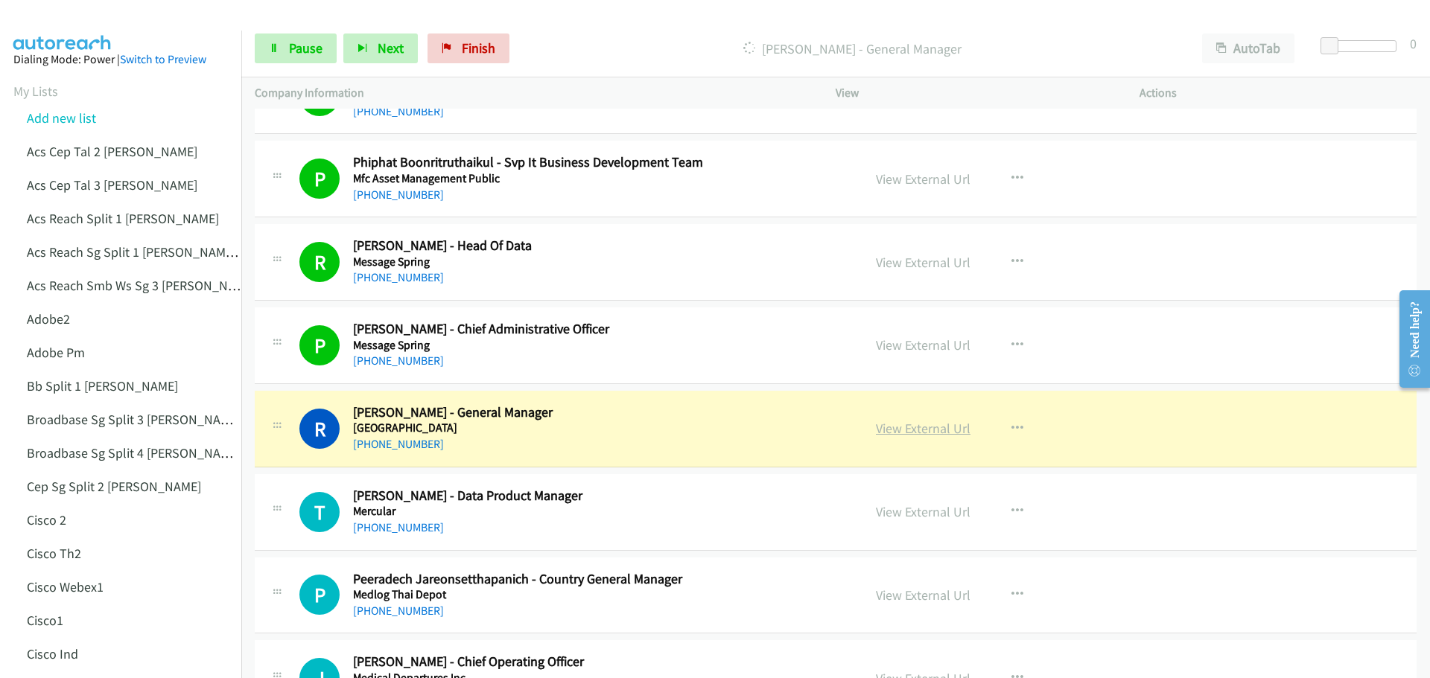
click at [906, 426] on link "View External Url" at bounding box center [923, 428] width 95 height 17
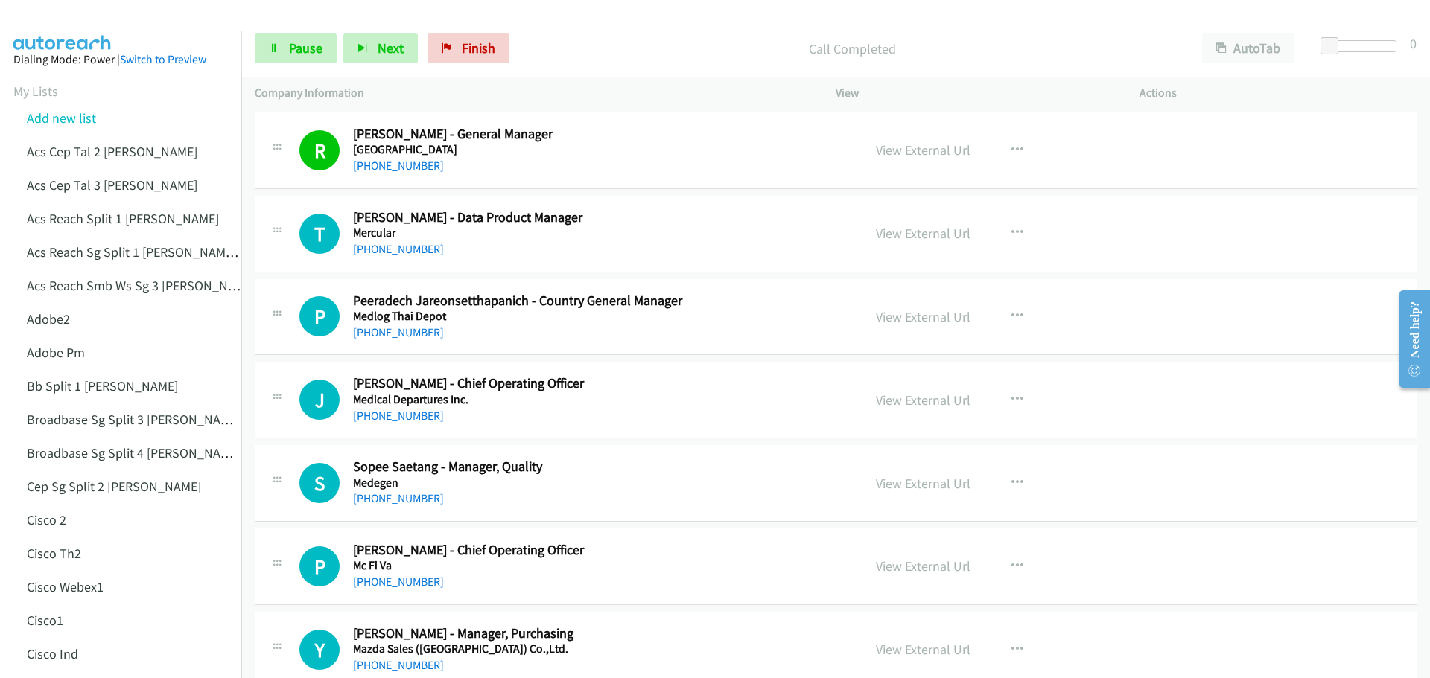
scroll to position [3850, 0]
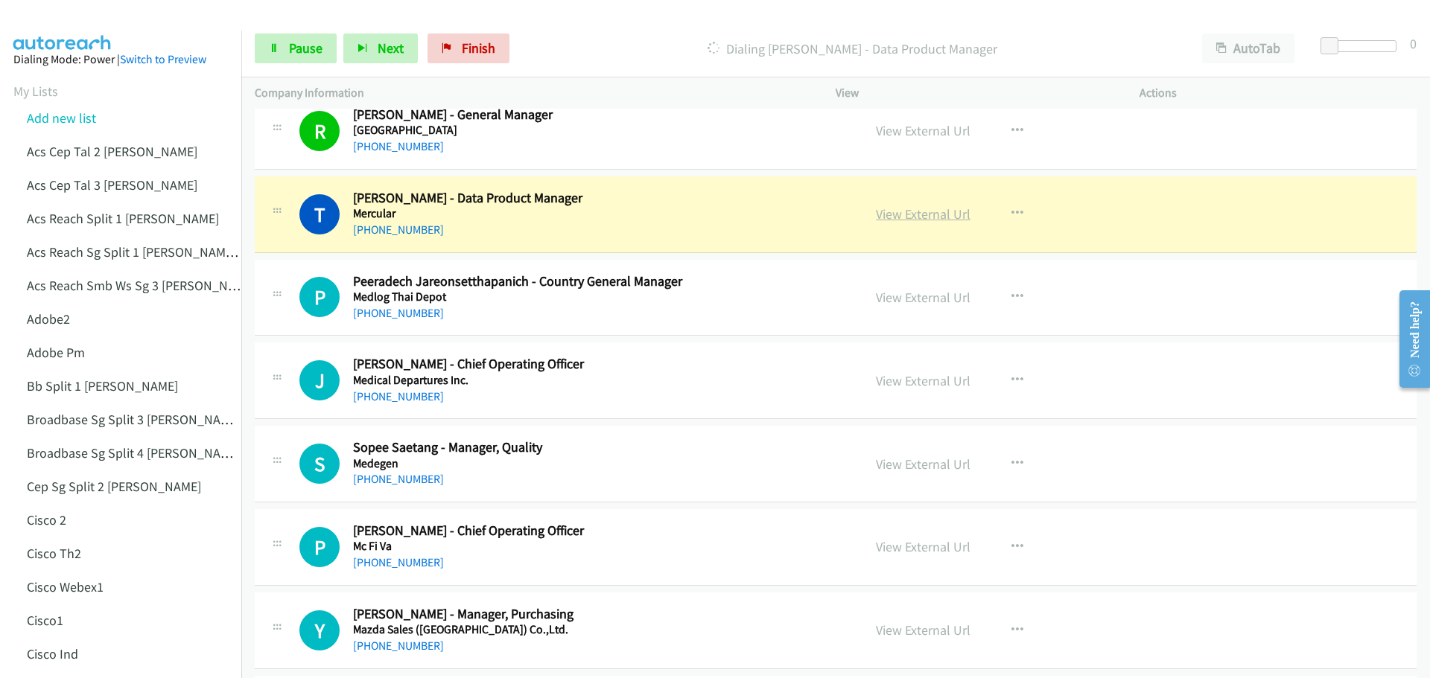
click at [910, 216] on link "View External Url" at bounding box center [923, 214] width 95 height 17
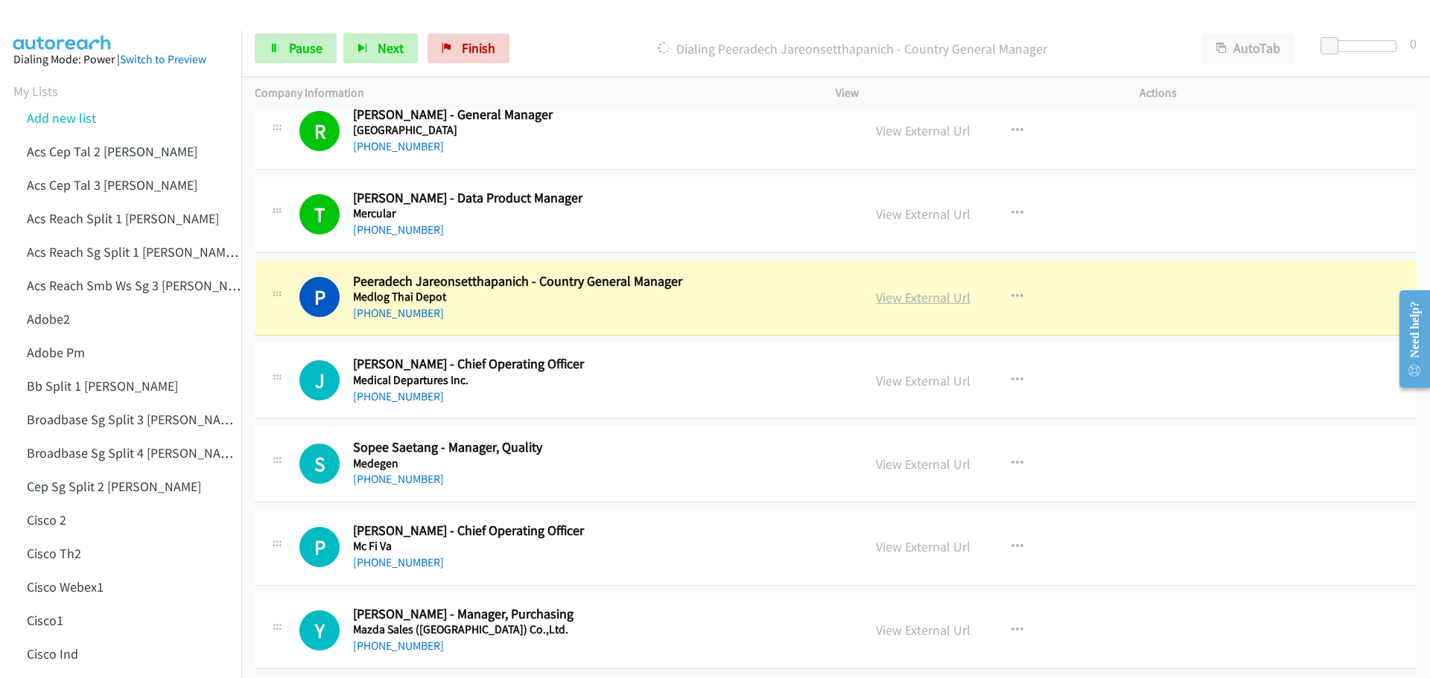
click at [912, 302] on link "View External Url" at bounding box center [923, 297] width 95 height 17
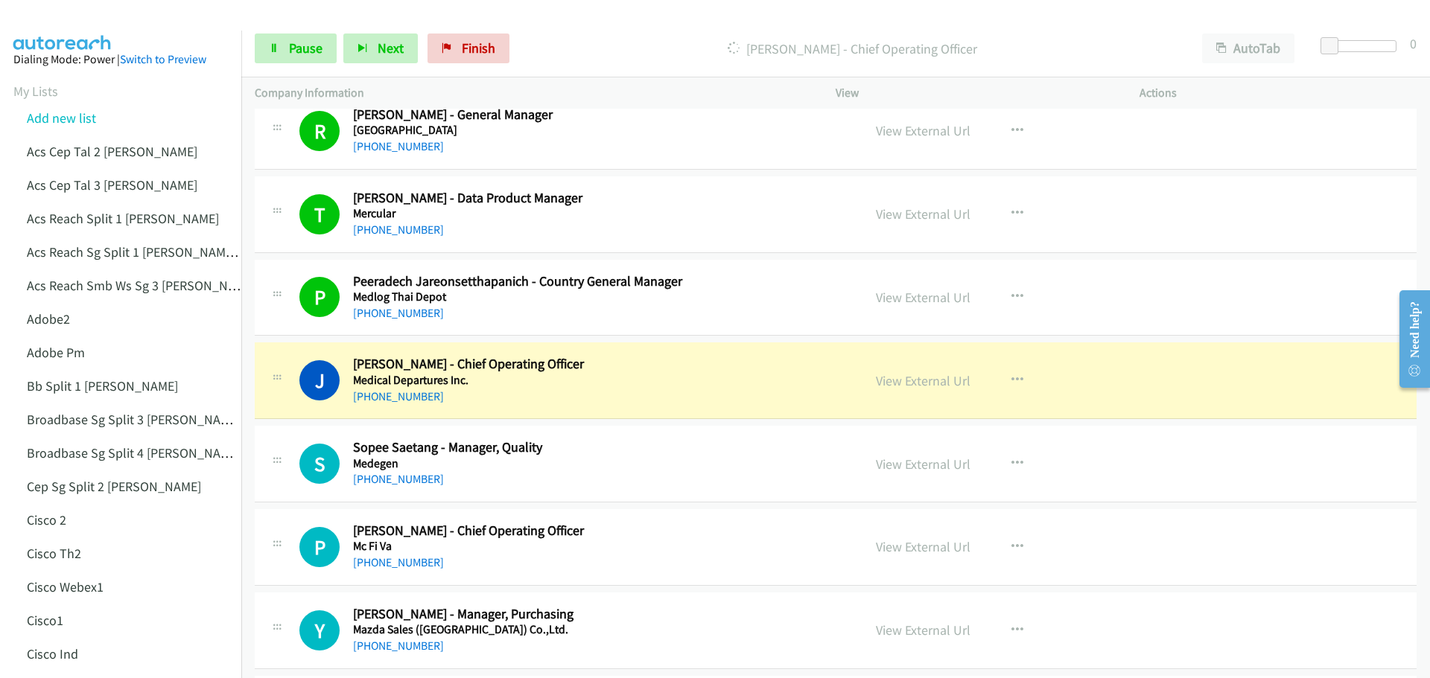
scroll to position [3924, 0]
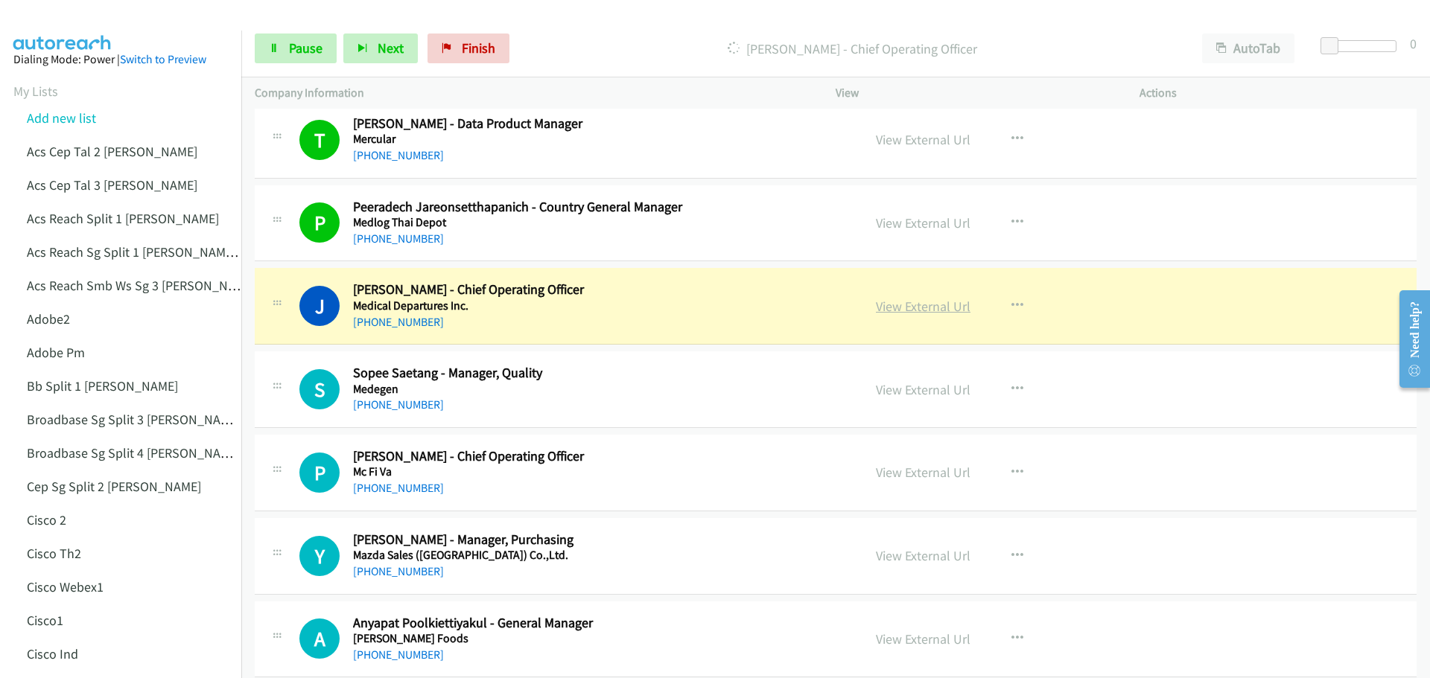
click at [932, 306] on link "View External Url" at bounding box center [923, 306] width 95 height 17
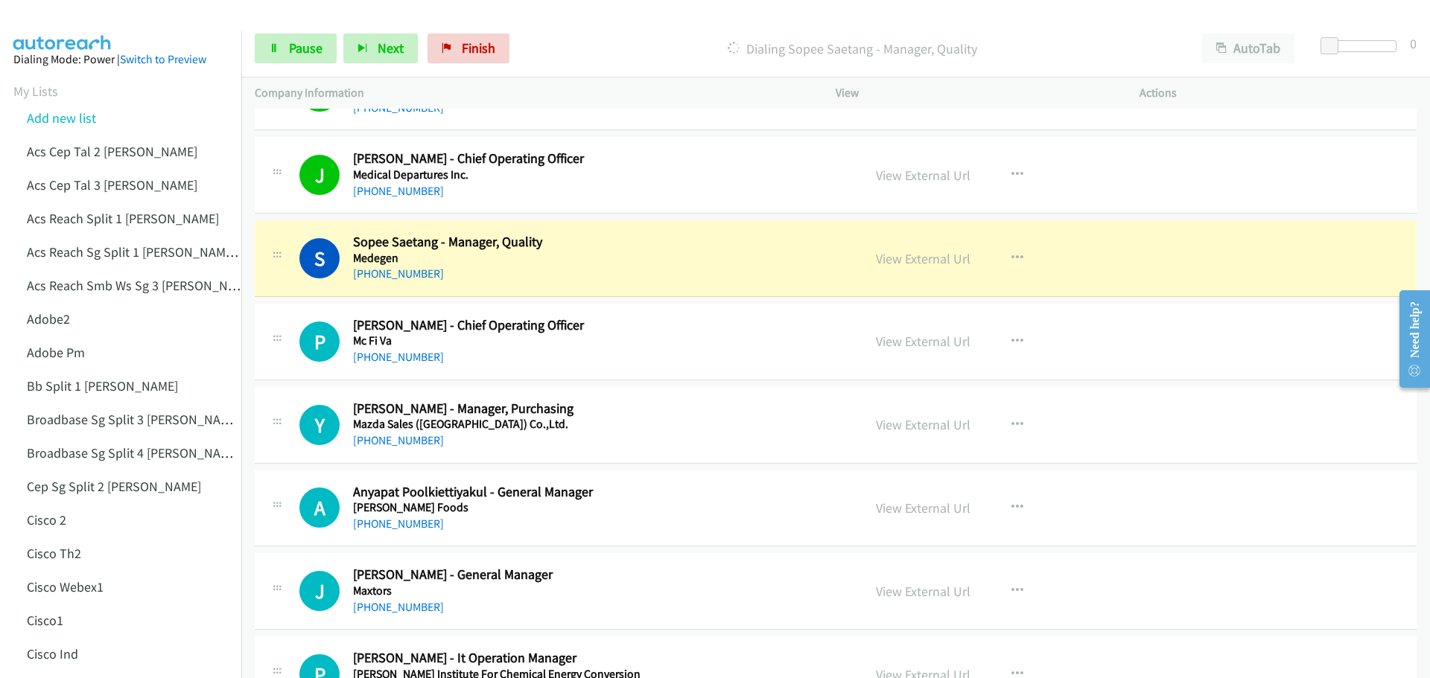
scroll to position [4073, 0]
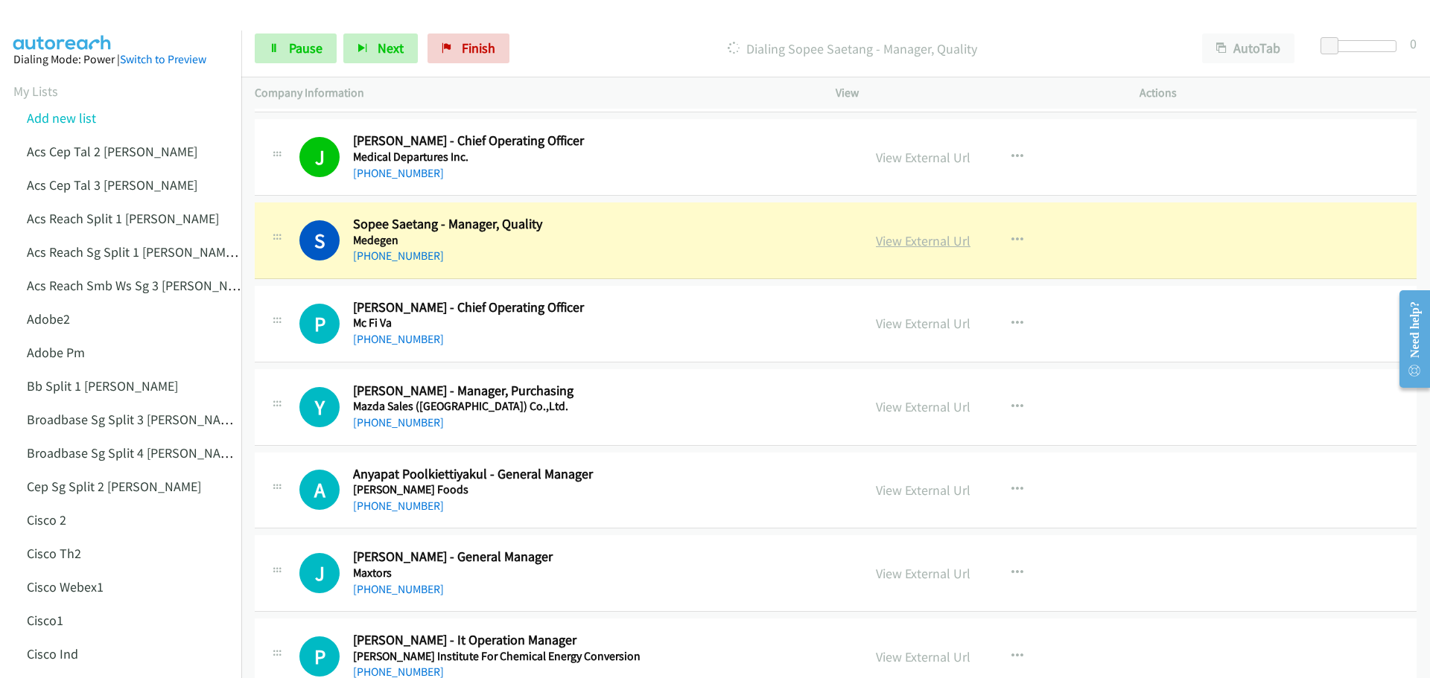
click at [891, 237] on link "View External Url" at bounding box center [923, 240] width 95 height 17
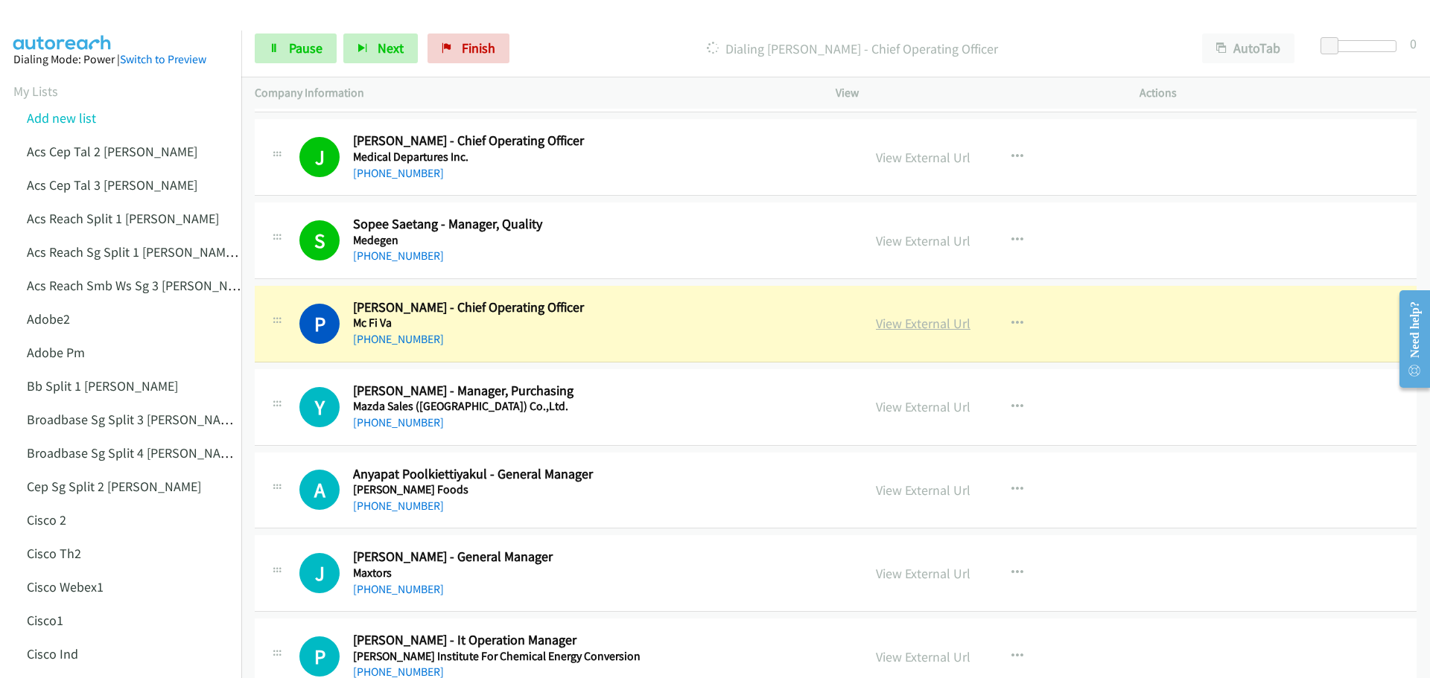
click at [912, 332] on link "View External Url" at bounding box center [923, 323] width 95 height 17
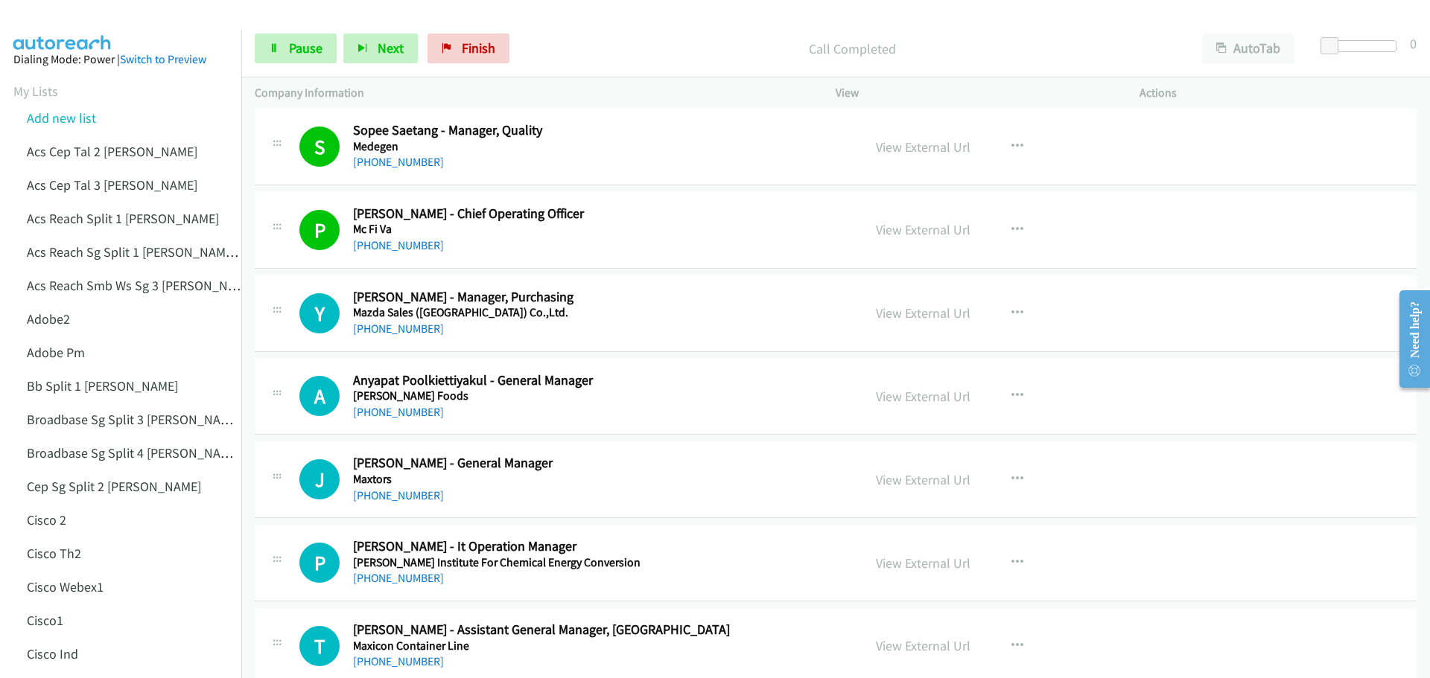
scroll to position [4222, 0]
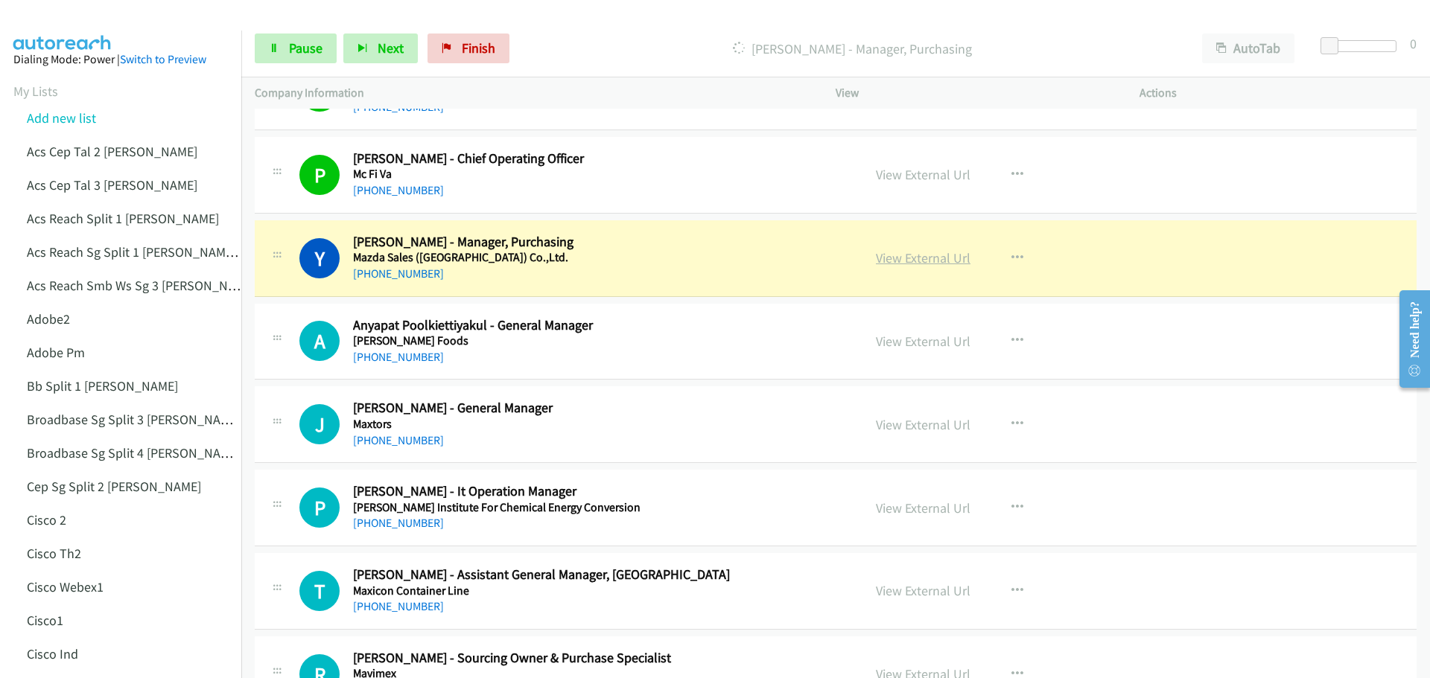
click at [923, 252] on link "View External Url" at bounding box center [923, 257] width 95 height 17
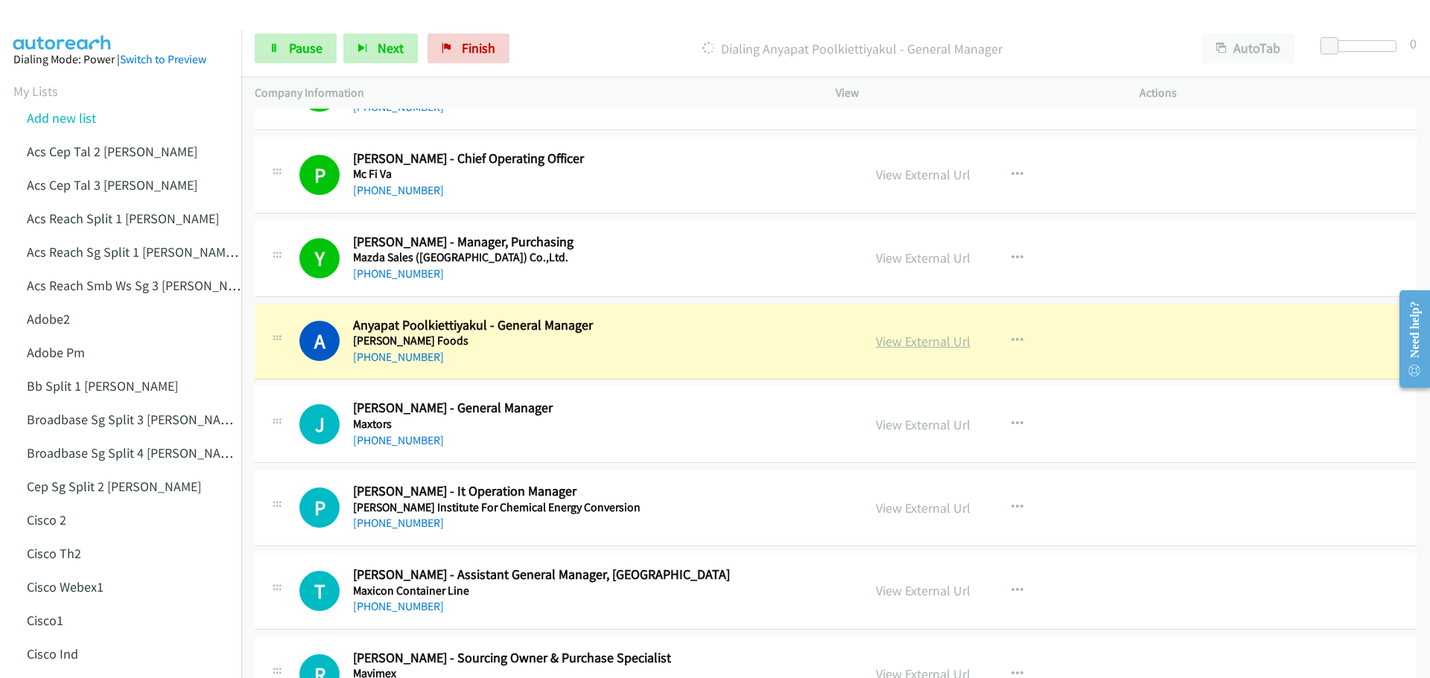
click at [914, 341] on link "View External Url" at bounding box center [923, 341] width 95 height 17
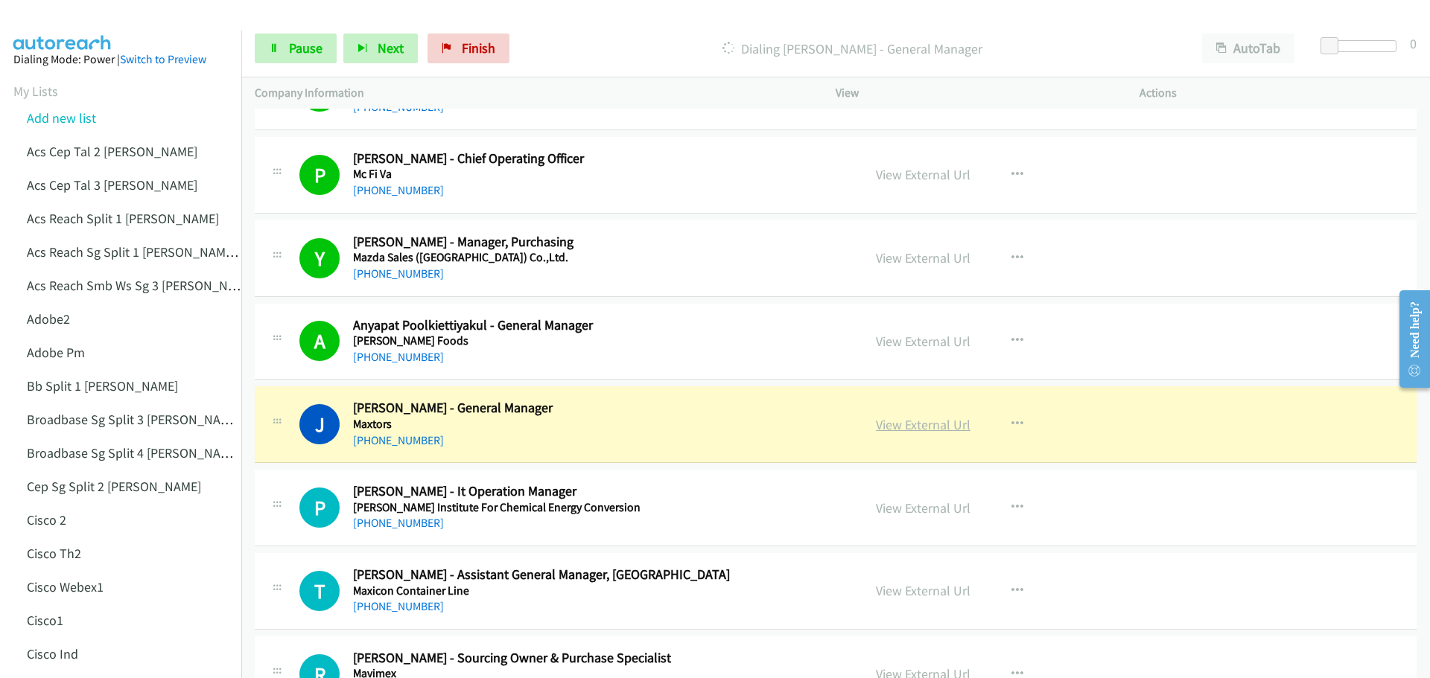
click at [923, 419] on link "View External Url" at bounding box center [923, 424] width 95 height 17
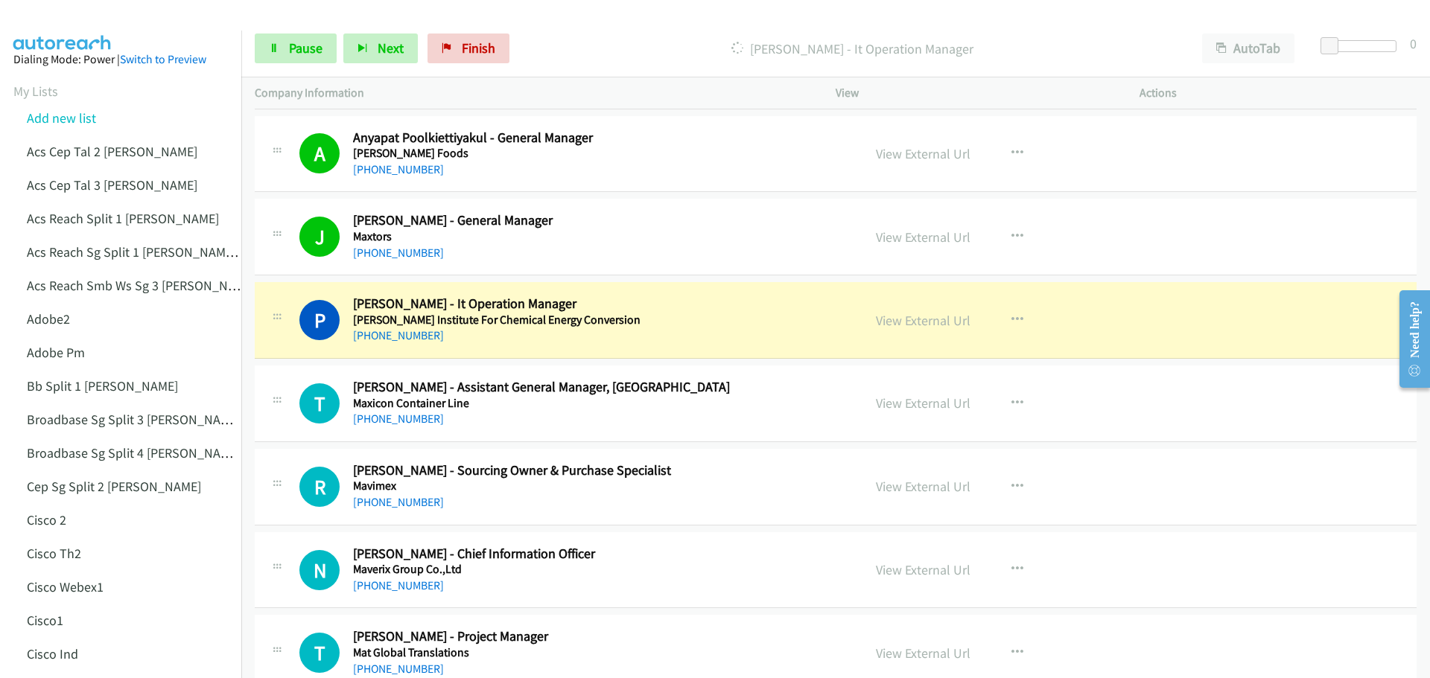
scroll to position [4445, 0]
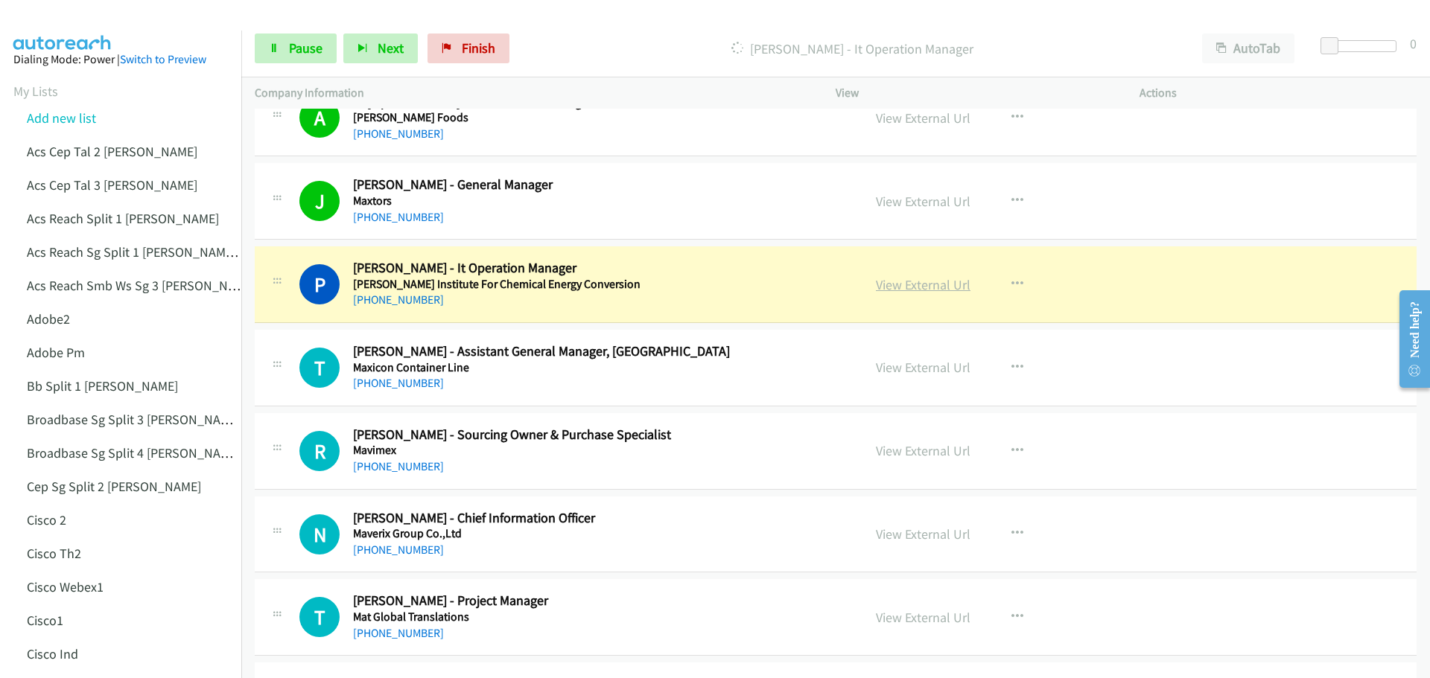
click at [925, 282] on link "View External Url" at bounding box center [923, 284] width 95 height 17
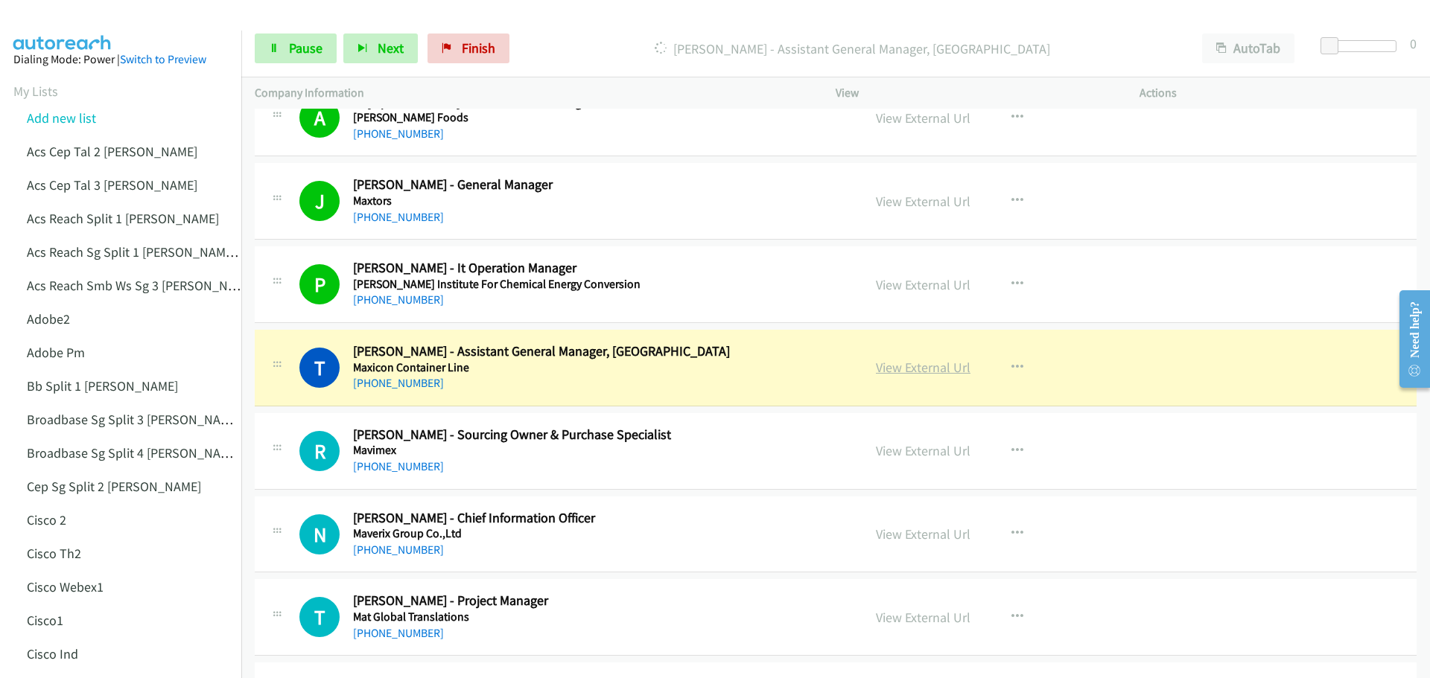
click at [913, 372] on link "View External Url" at bounding box center [923, 367] width 95 height 17
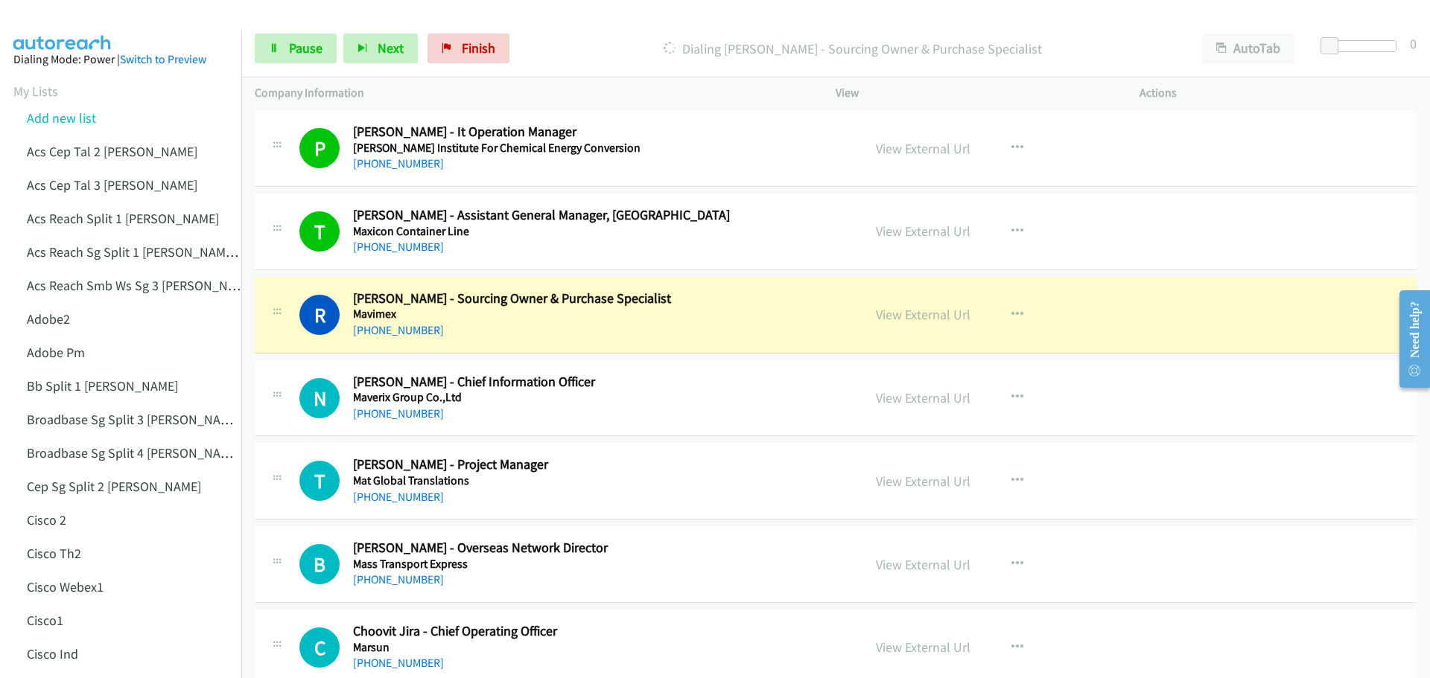
scroll to position [4669, 0]
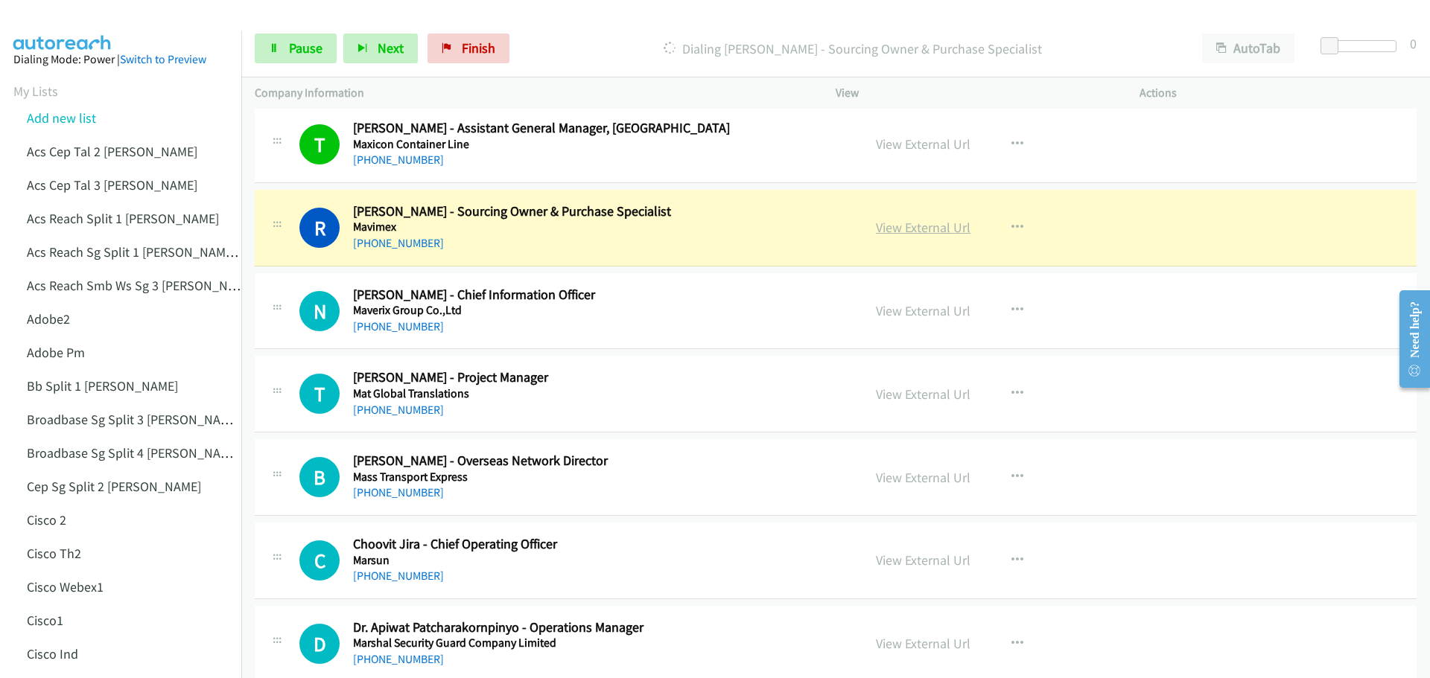
click at [926, 229] on link "View External Url" at bounding box center [923, 227] width 95 height 17
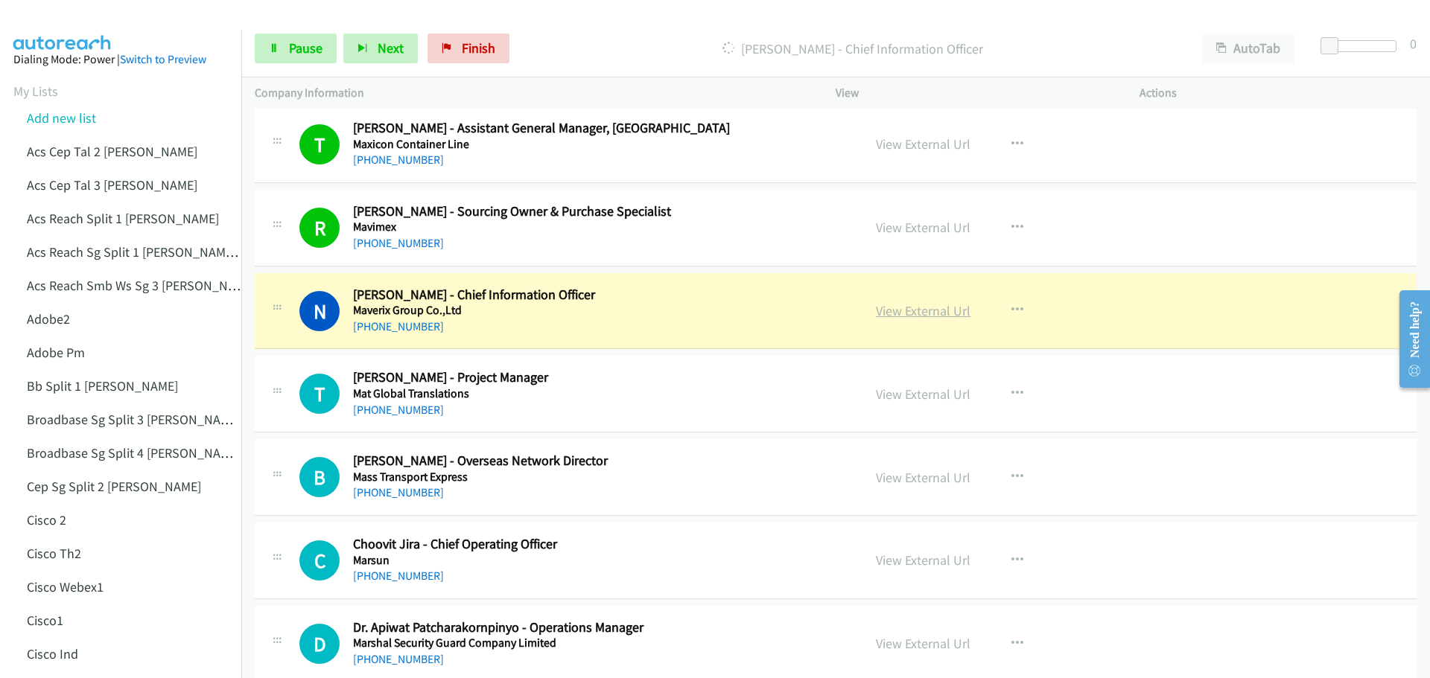
click at [898, 311] on link "View External Url" at bounding box center [923, 310] width 95 height 17
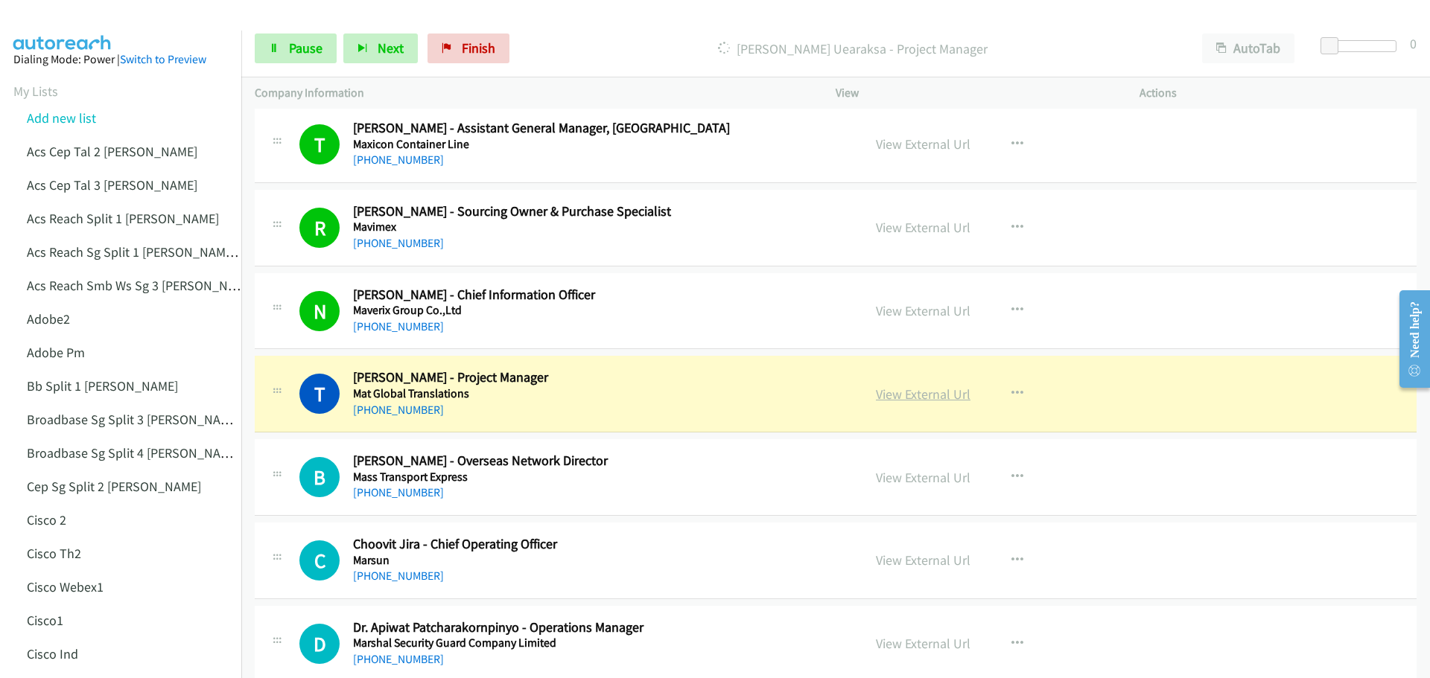
click at [915, 398] on link "View External Url" at bounding box center [923, 394] width 95 height 17
